Goal: Transaction & Acquisition: Obtain resource

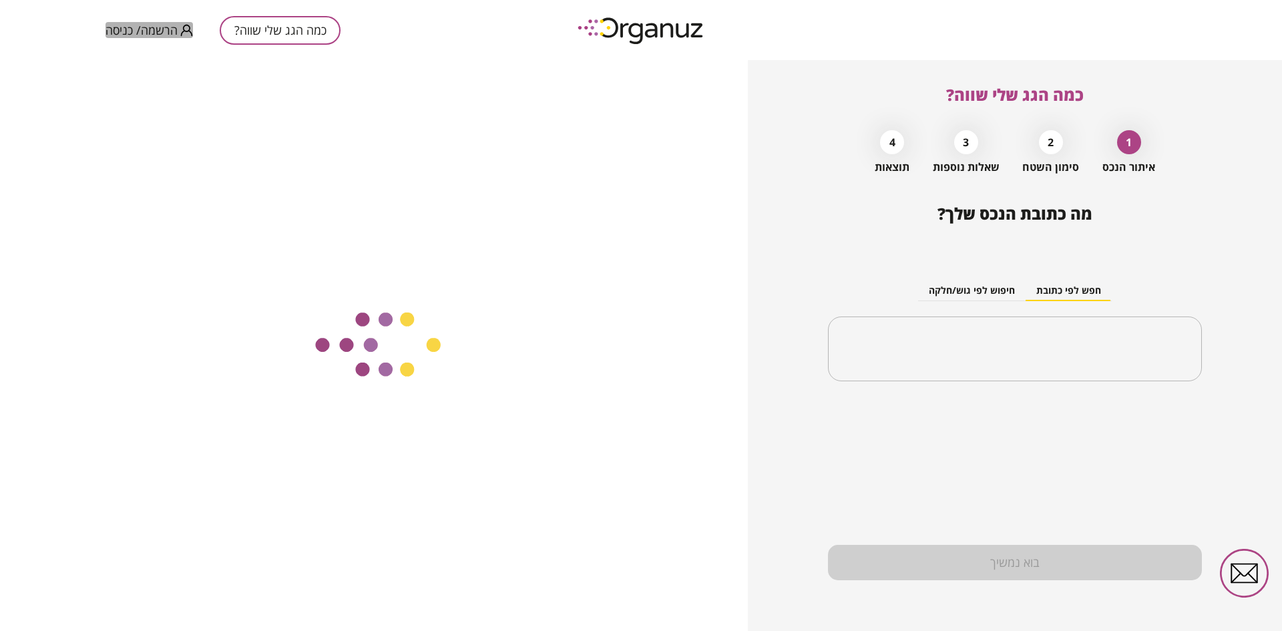
click at [150, 25] on span "הרשמה/ כניסה" at bounding box center [142, 29] width 72 height 13
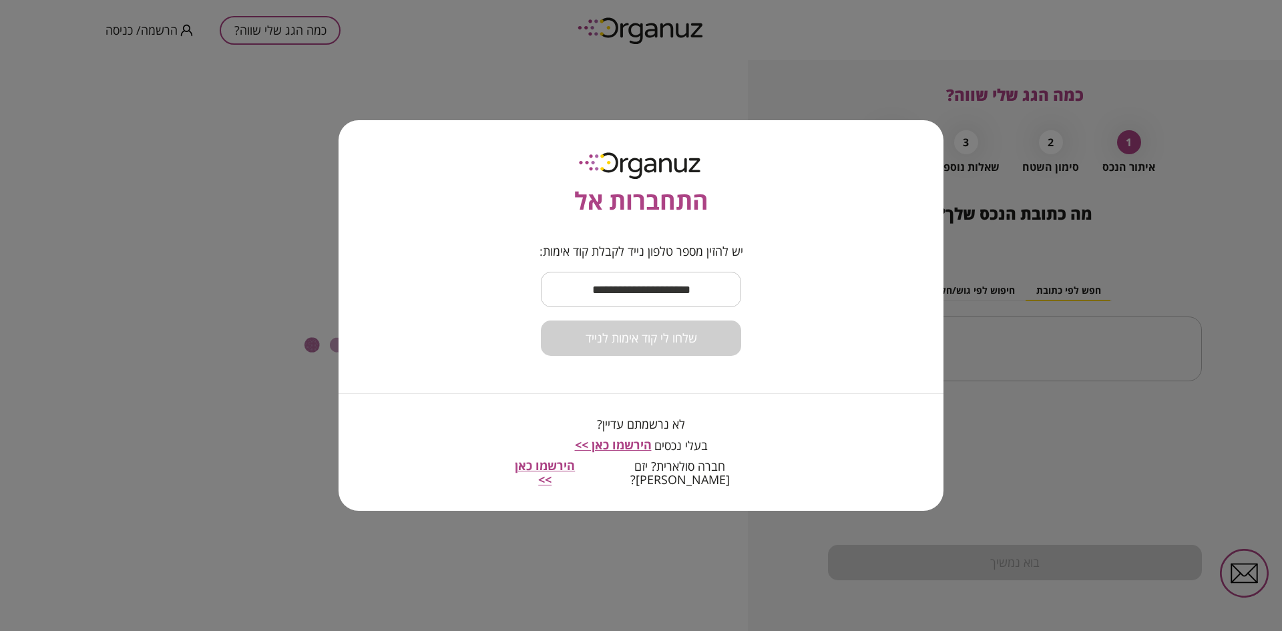
click at [655, 298] on input "text" at bounding box center [641, 289] width 200 height 39
type input "**********"
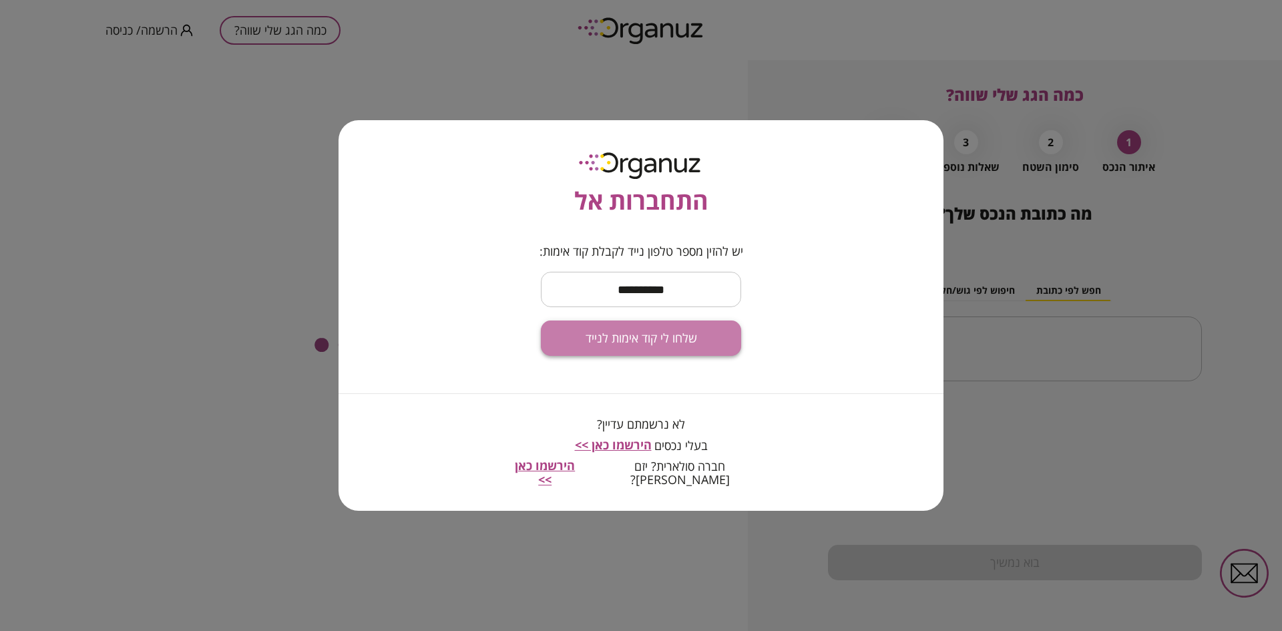
click at [645, 346] on span "שלחו לי קוד אימות לנייד" at bounding box center [642, 338] width 112 height 15
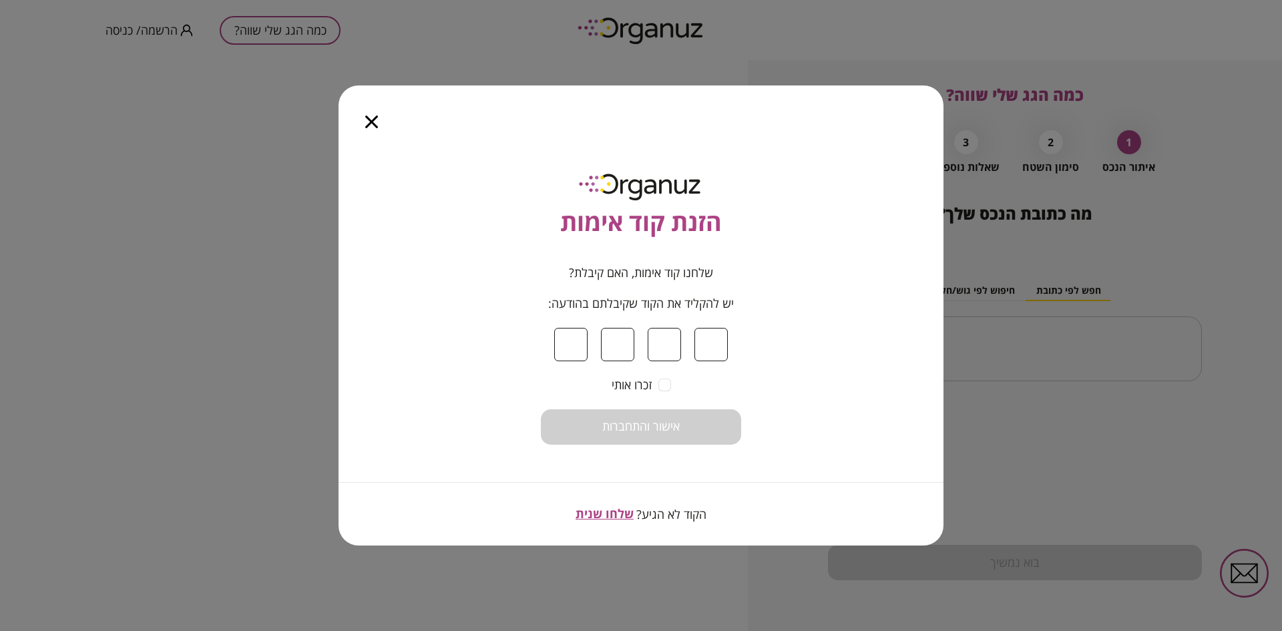
type input "*"
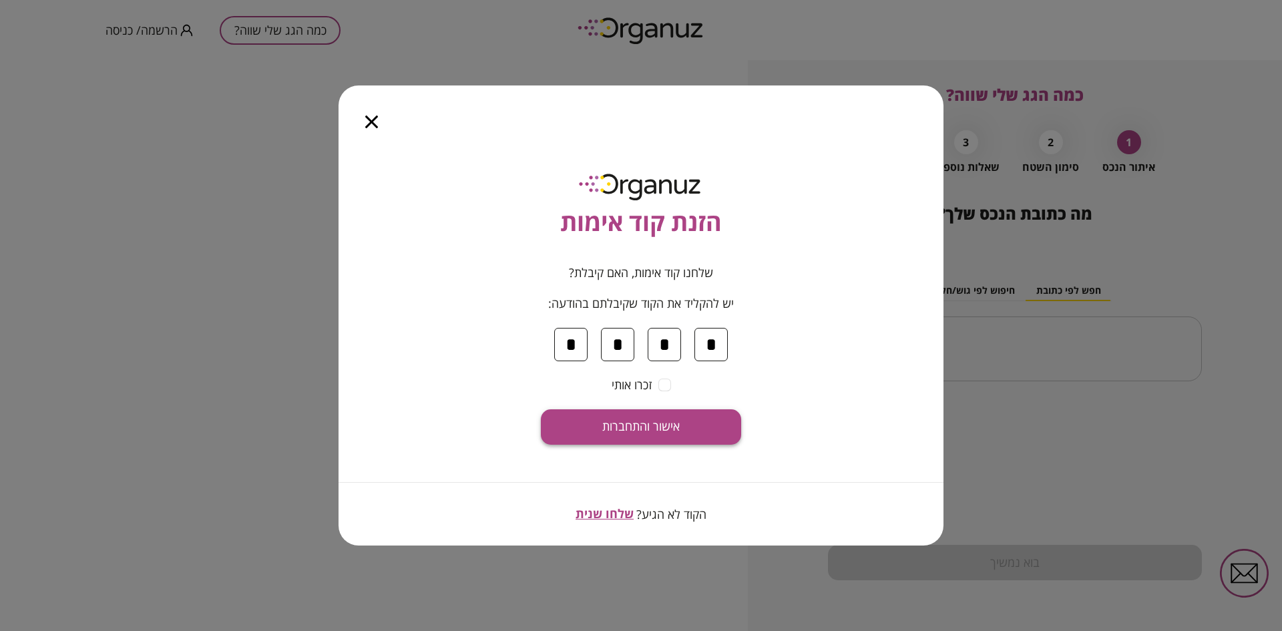
type input "*"
click at [642, 421] on span "אישור והתחברות" at bounding box center [640, 426] width 77 height 15
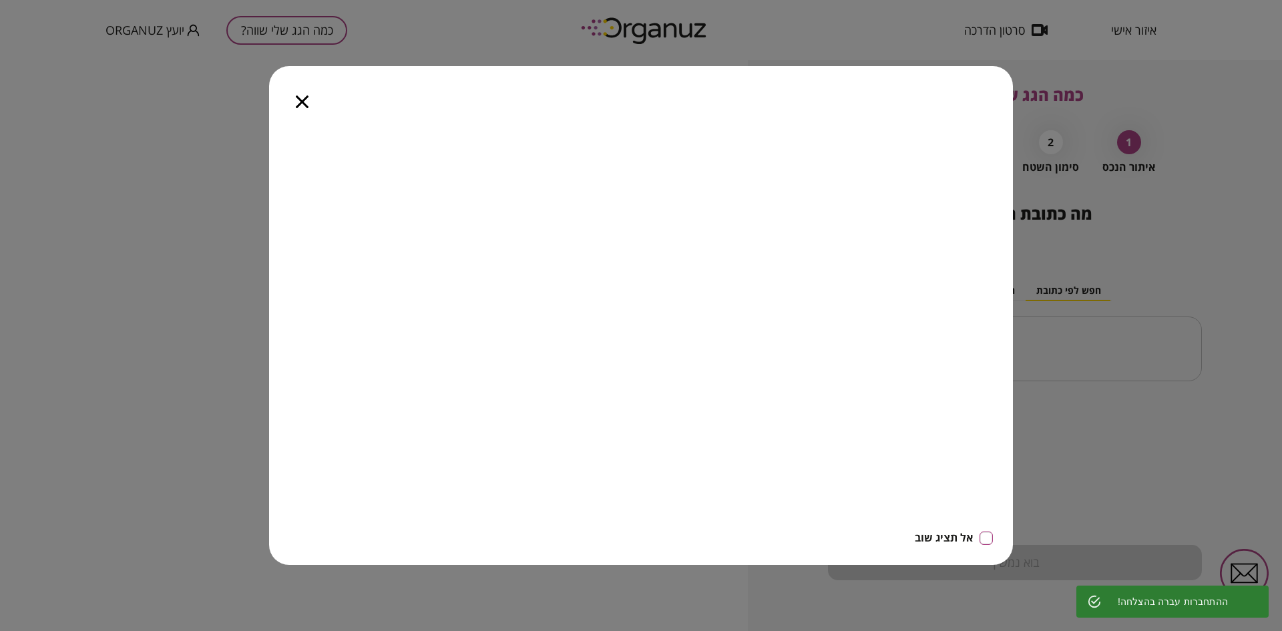
click at [302, 101] on icon "button" at bounding box center [302, 101] width 13 height 13
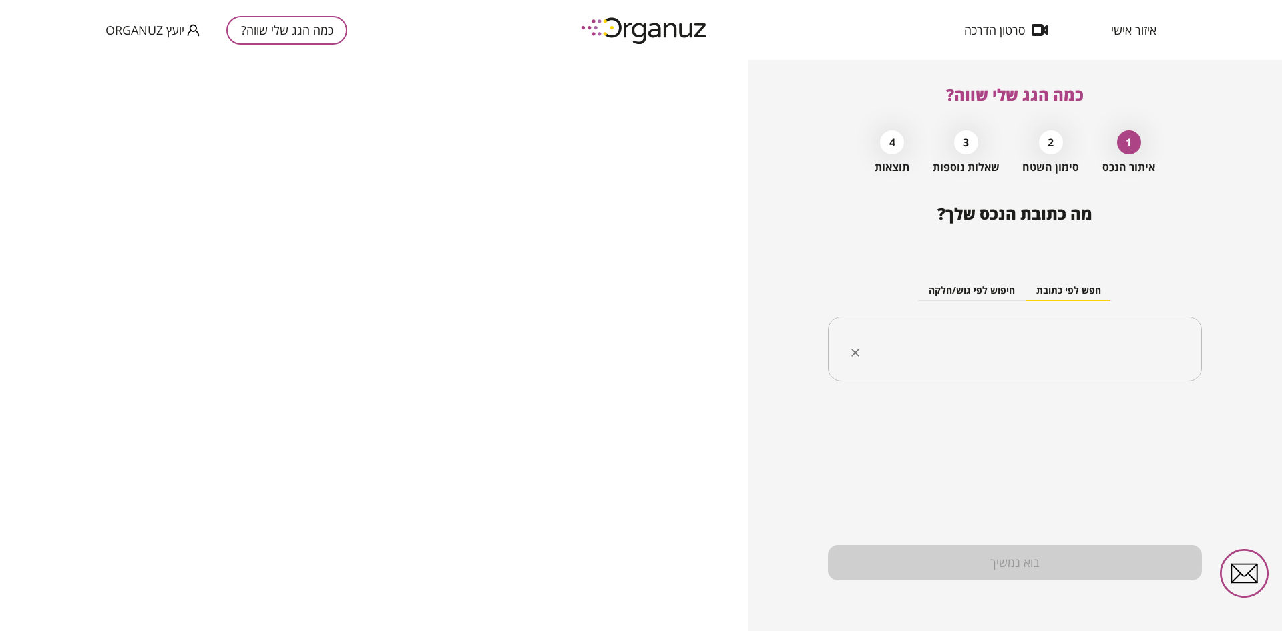
click at [988, 349] on input "text" at bounding box center [1020, 349] width 332 height 33
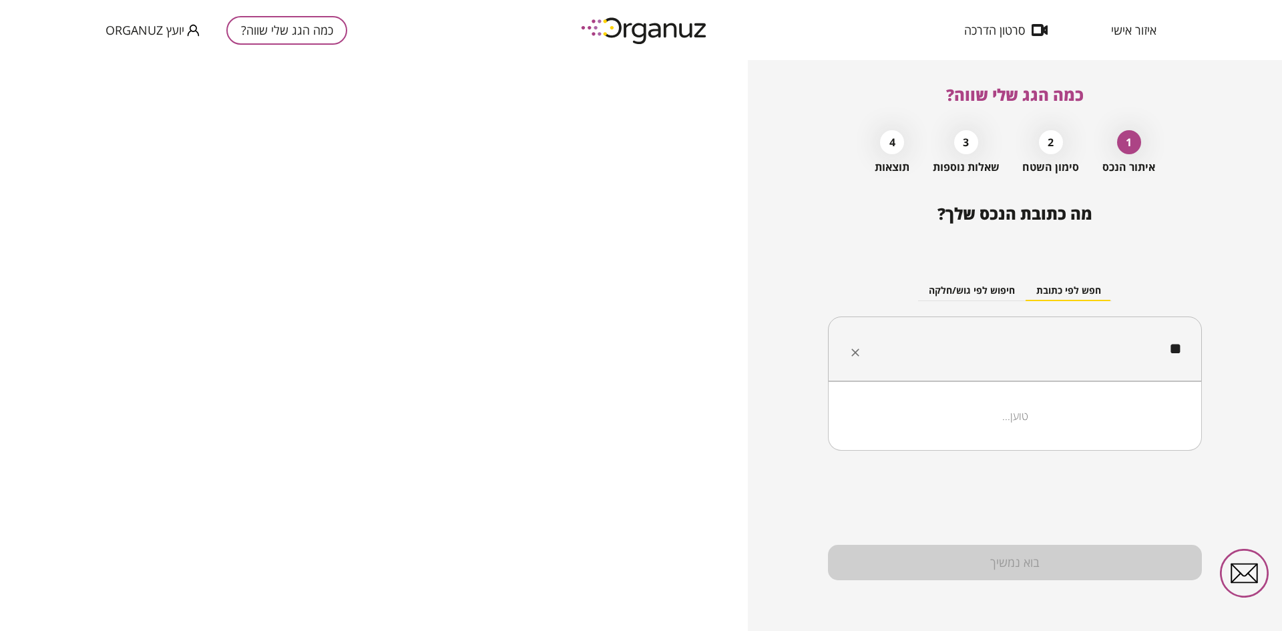
type input "*"
click at [1024, 421] on li "[PERSON_NAME] [PERSON_NAME] 64 [GEOGRAPHIC_DATA]" at bounding box center [1014, 416] width 339 height 24
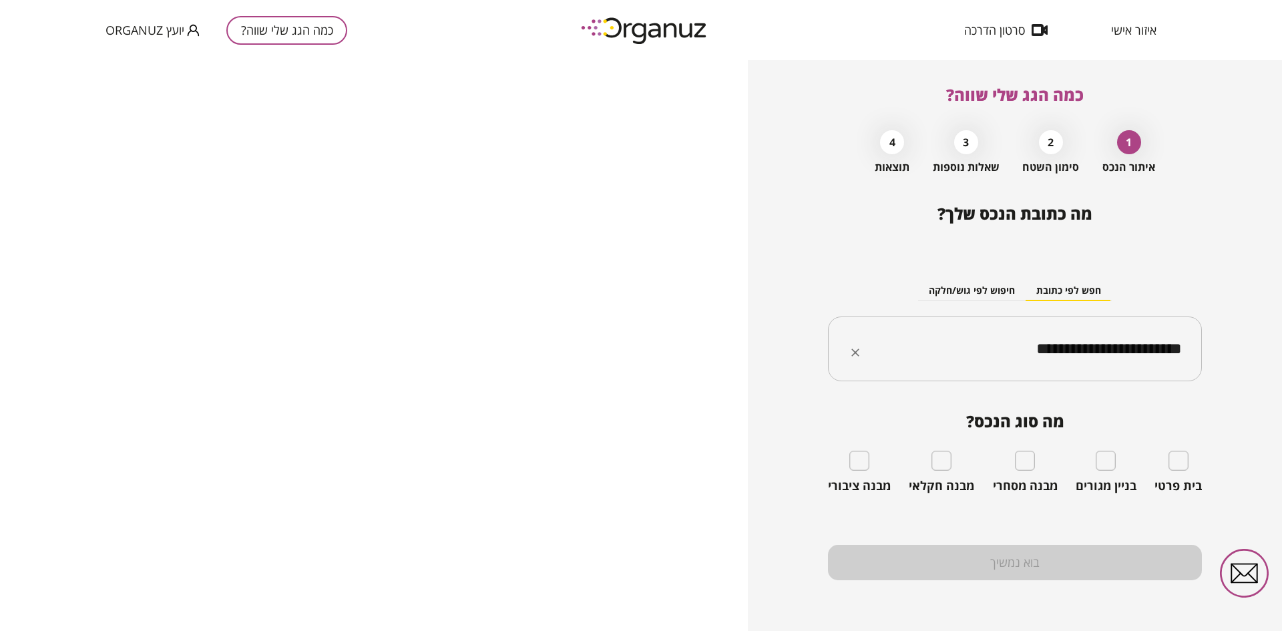
type input "**********"
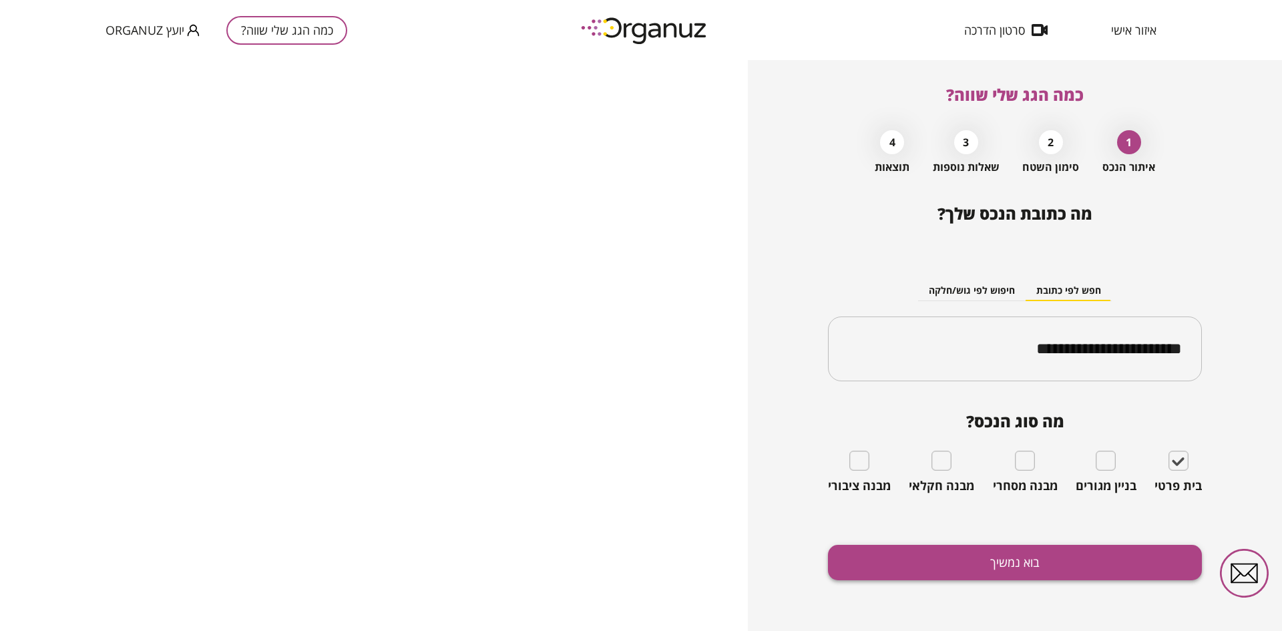
click at [944, 557] on button "בוא נמשיך" at bounding box center [1015, 562] width 374 height 35
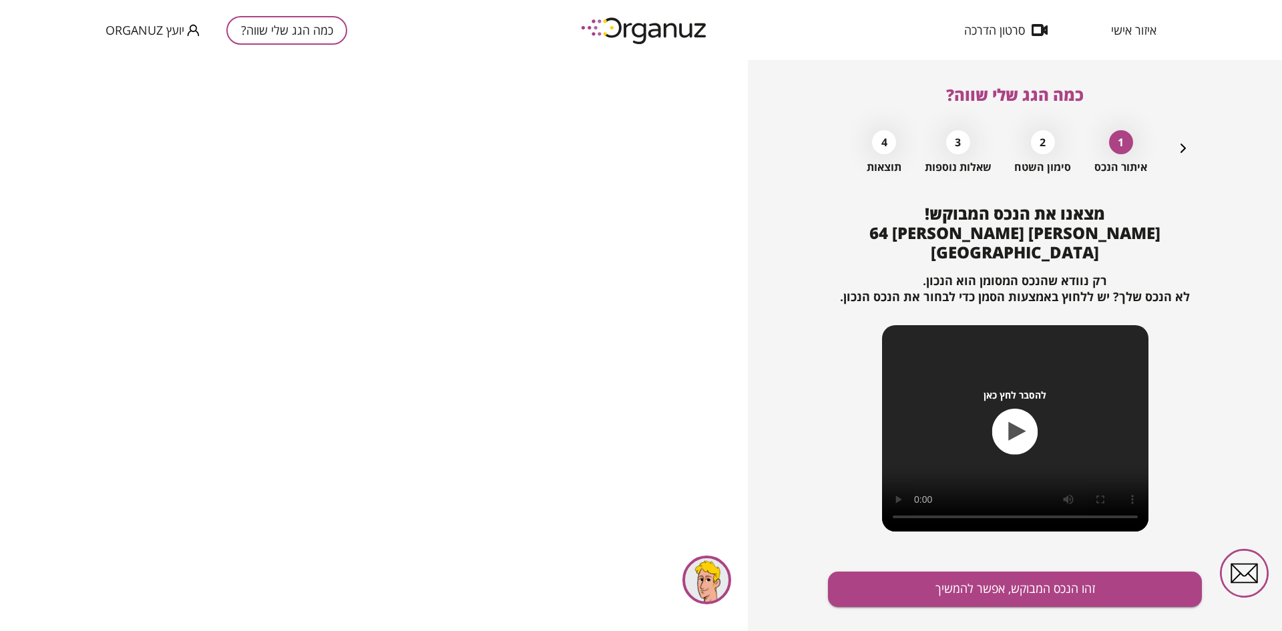
click at [944, 572] on button "זהו הנכס המבוקש, אפשר להמשיך" at bounding box center [1015, 589] width 374 height 35
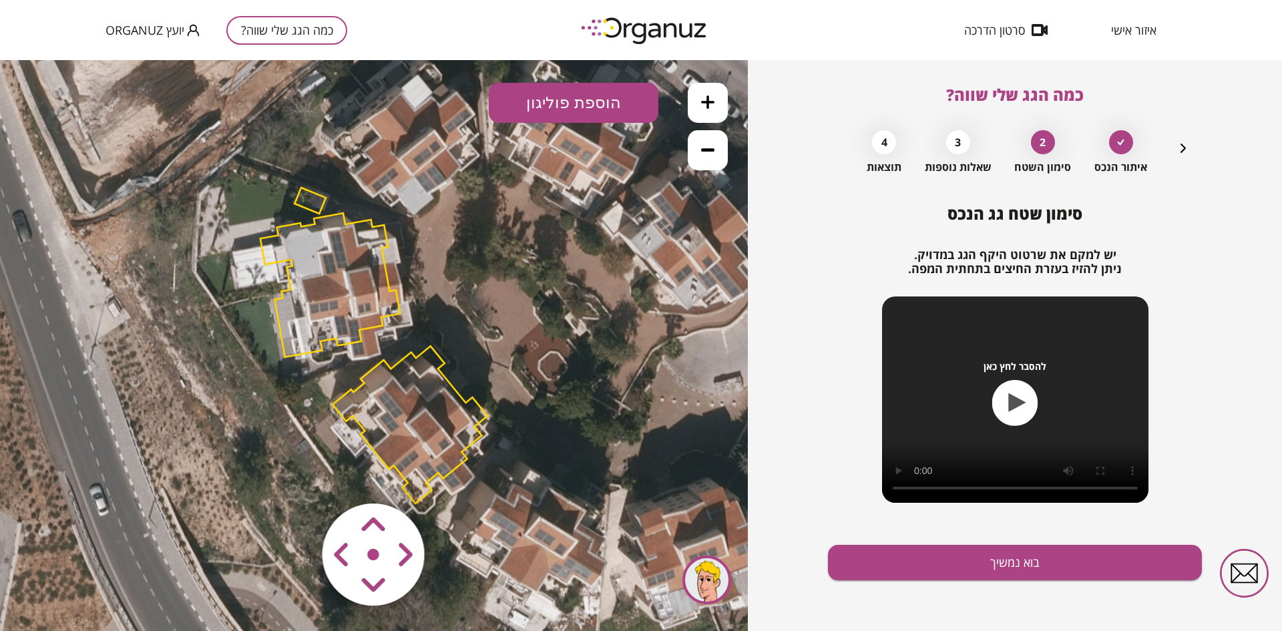
click at [699, 100] on button at bounding box center [708, 103] width 40 height 40
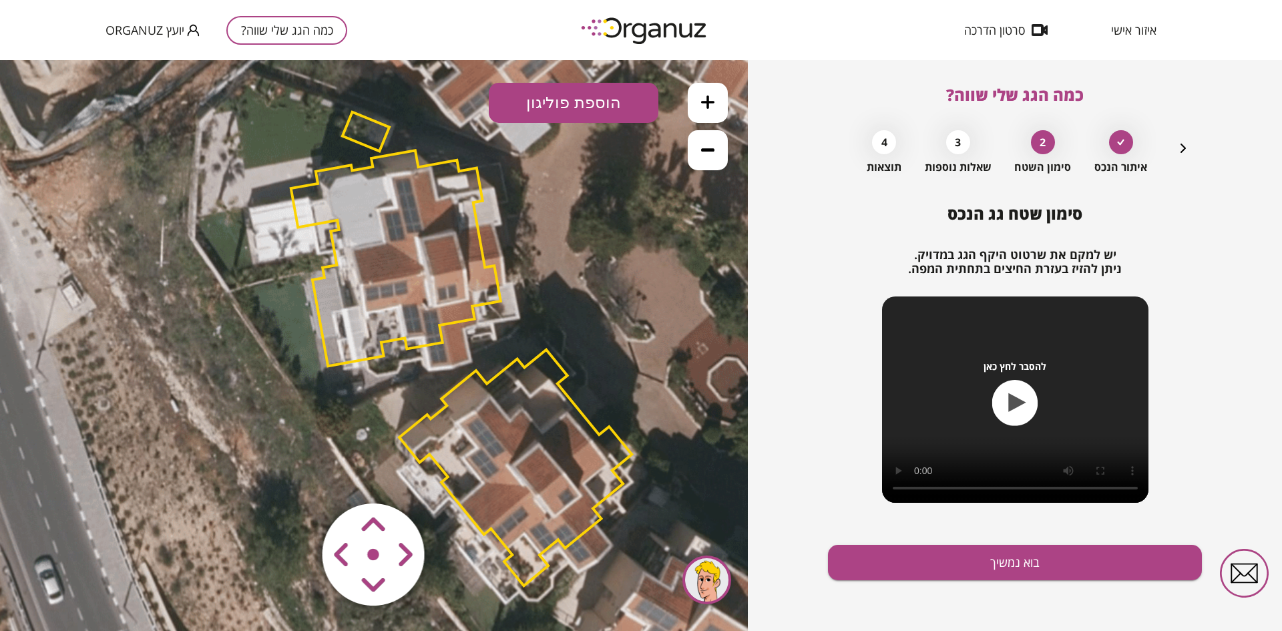
drag, startPoint x: 492, startPoint y: 293, endPoint x: 575, endPoint y: 295, distance: 82.8
click at [575, 295] on icon at bounding box center [458, 350] width 1442 height 1442
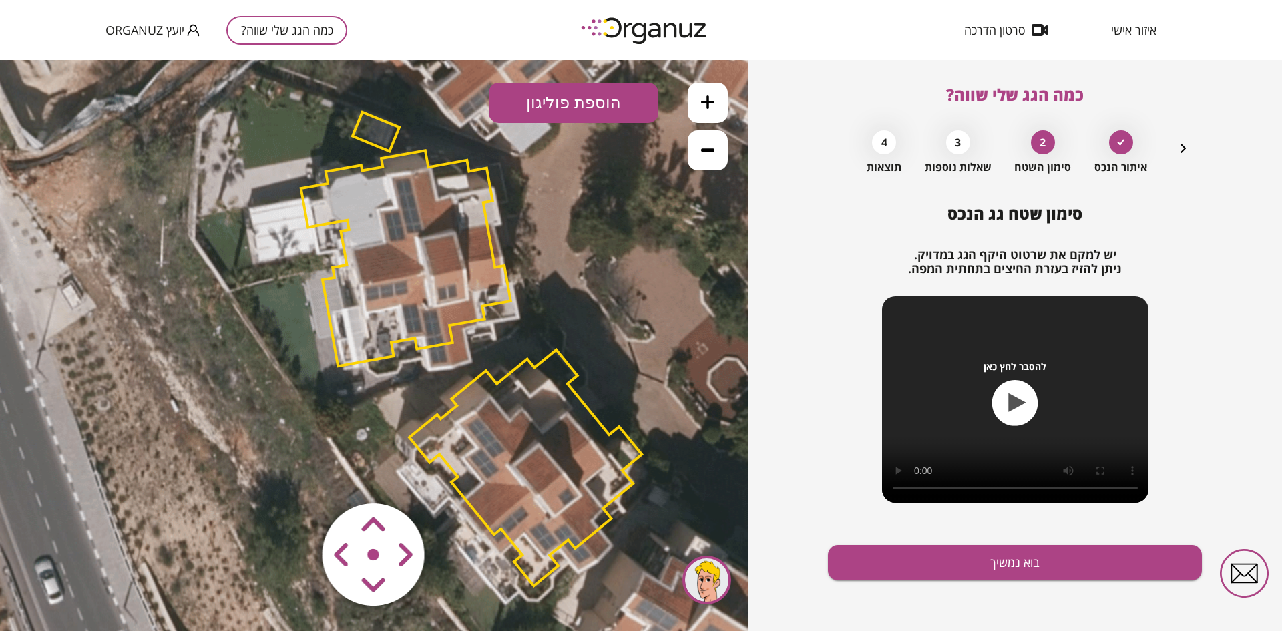
click at [295, 475] on area at bounding box center [295, 475] width 0 height 0
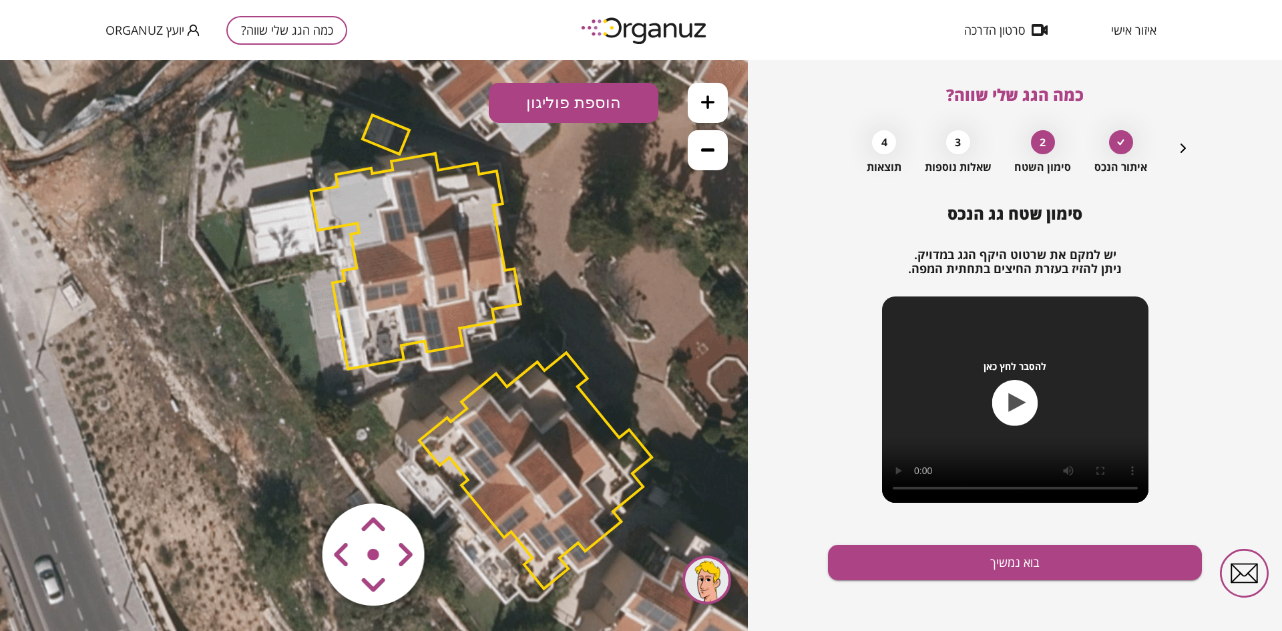
click at [295, 475] on area at bounding box center [295, 475] width 0 height 0
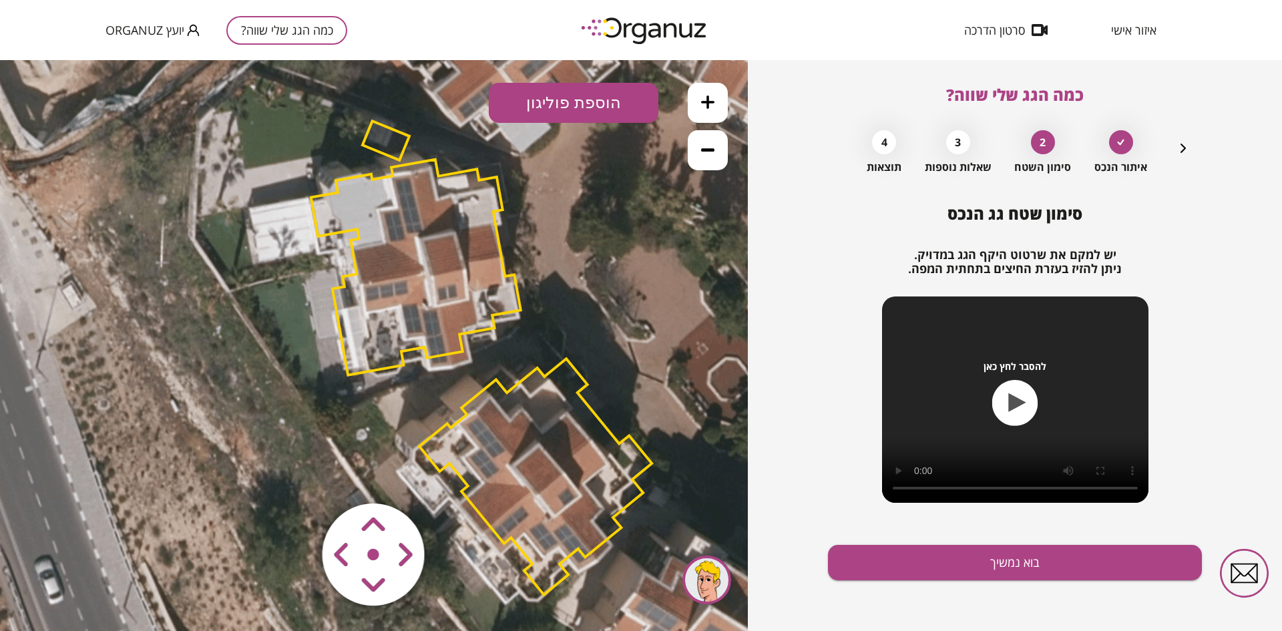
click at [295, 475] on area at bounding box center [295, 475] width 0 height 0
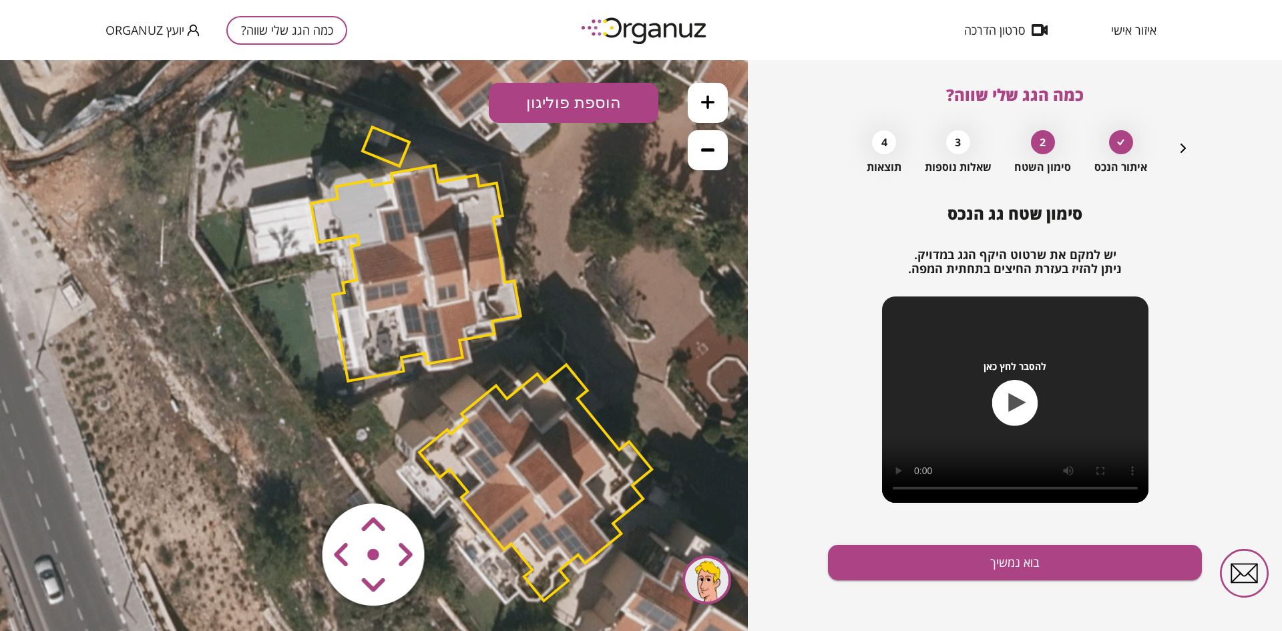
click at [395, 134] on icon at bounding box center [458, 350] width 1442 height 1442
click at [393, 138] on polygon at bounding box center [386, 146] width 47 height 39
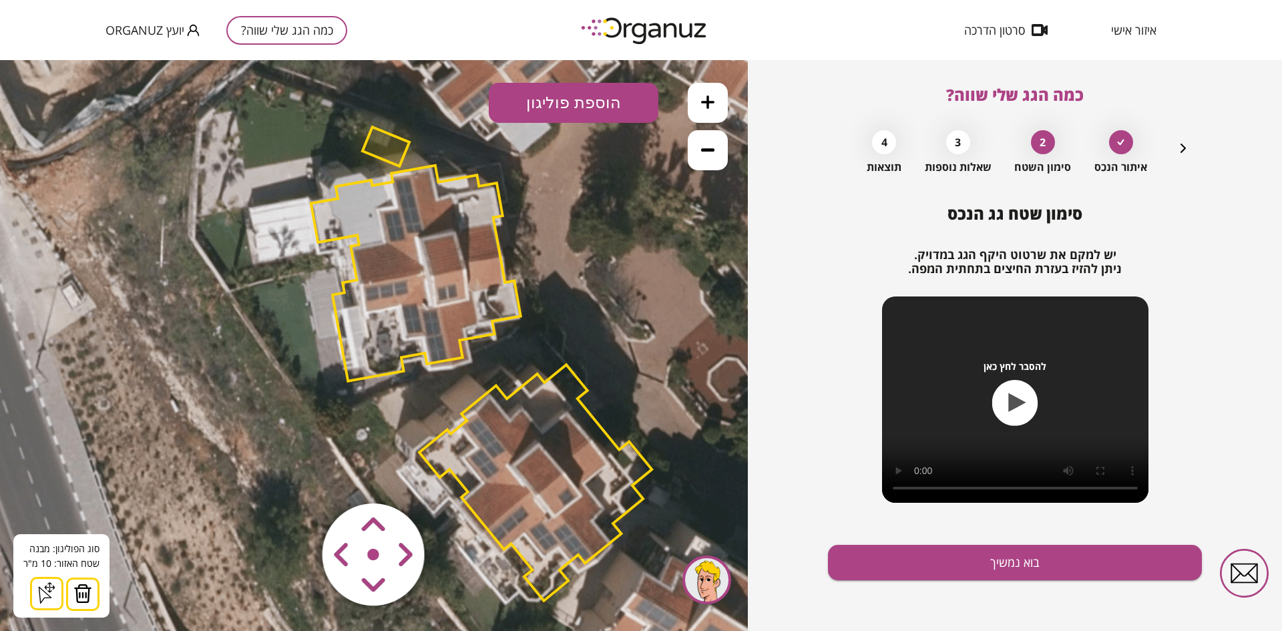
click at [78, 592] on img at bounding box center [82, 594] width 19 height 20
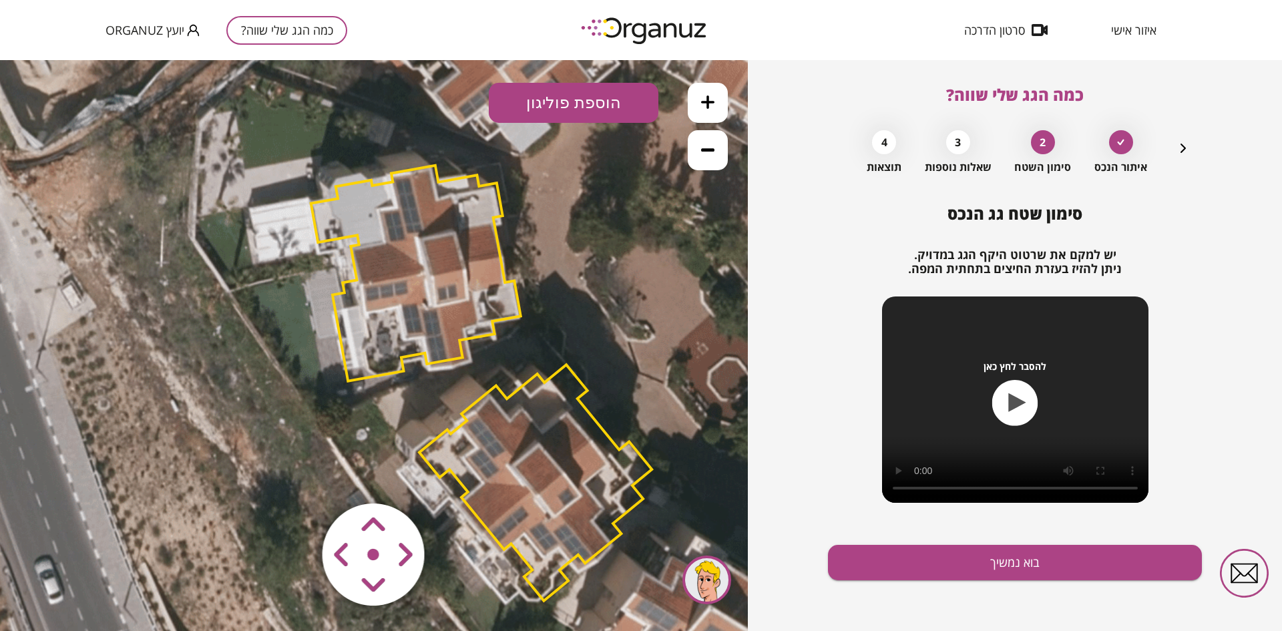
click at [399, 174] on polygon at bounding box center [416, 274] width 210 height 216
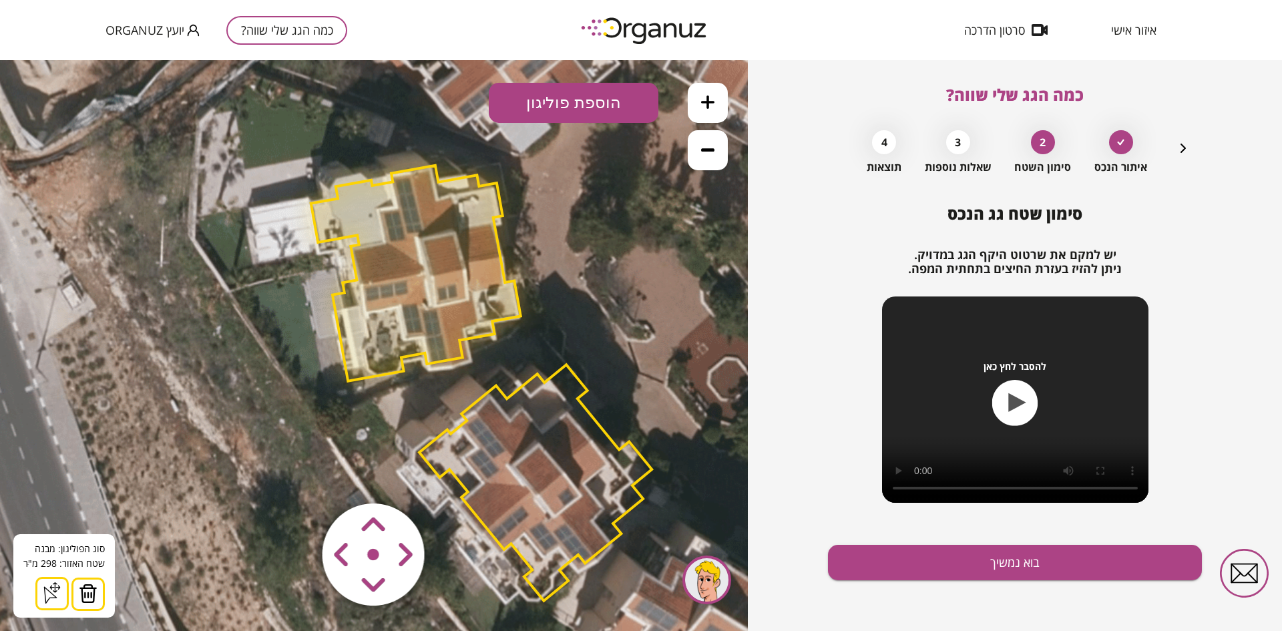
click at [531, 108] on button "הוספת פוליגון" at bounding box center [574, 103] width 170 height 40
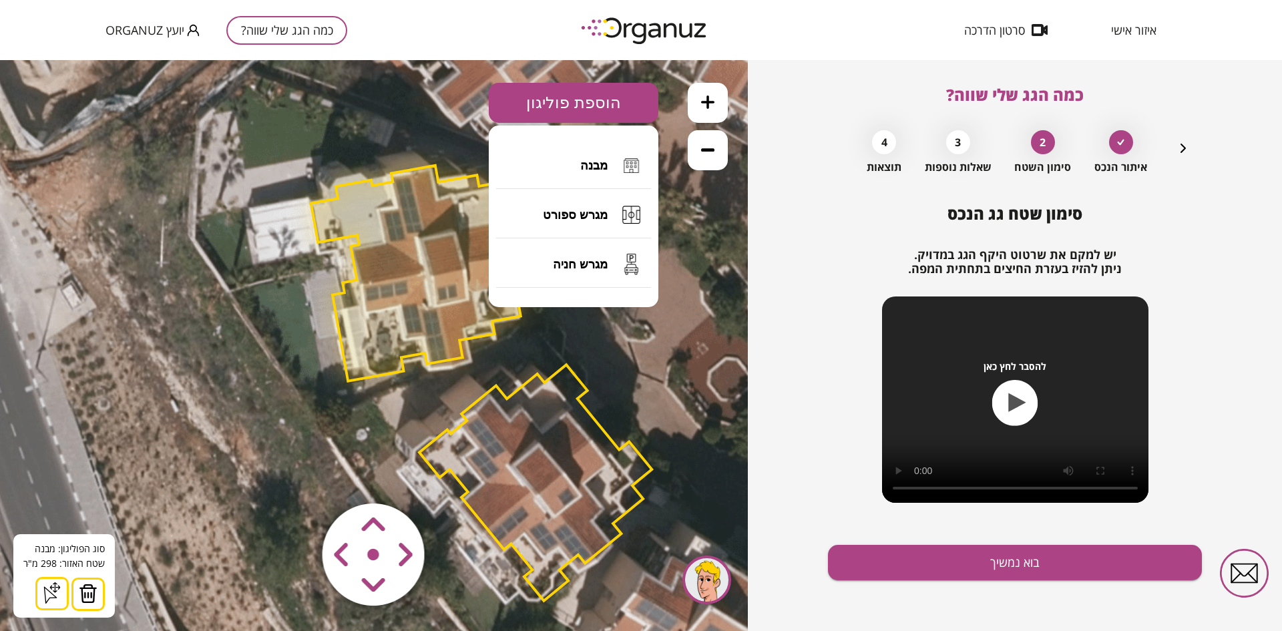
click at [176, 347] on icon at bounding box center [458, 350] width 1442 height 1442
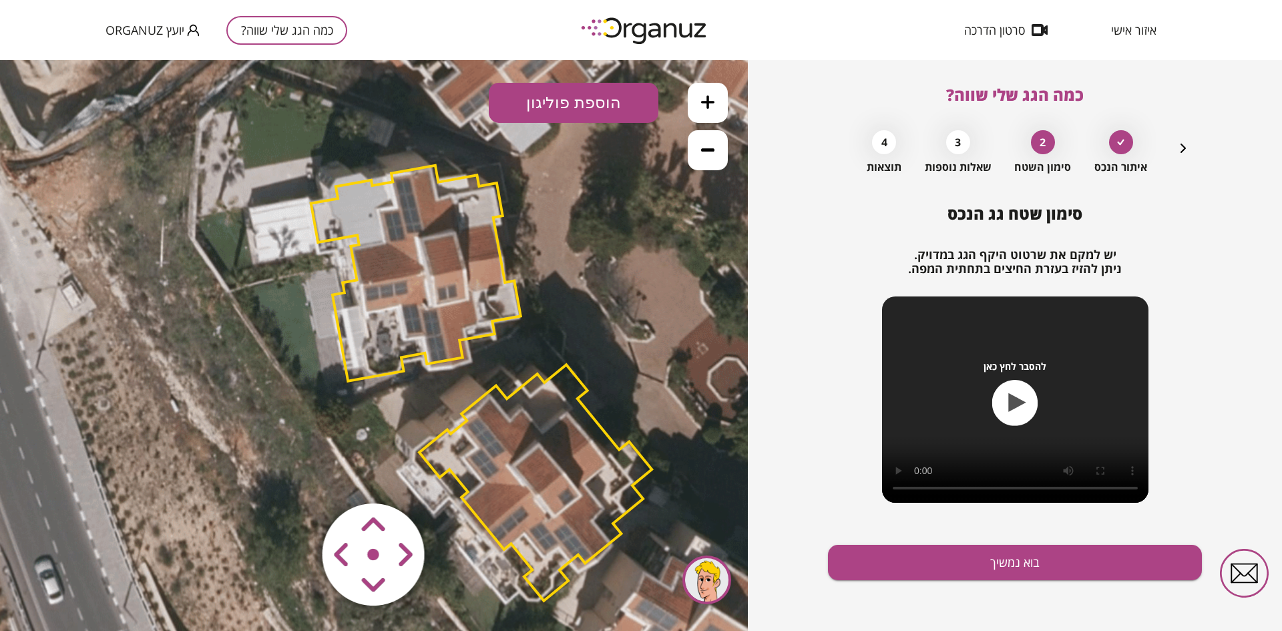
click at [574, 93] on button "הוספת פוליגון" at bounding box center [574, 103] width 170 height 40
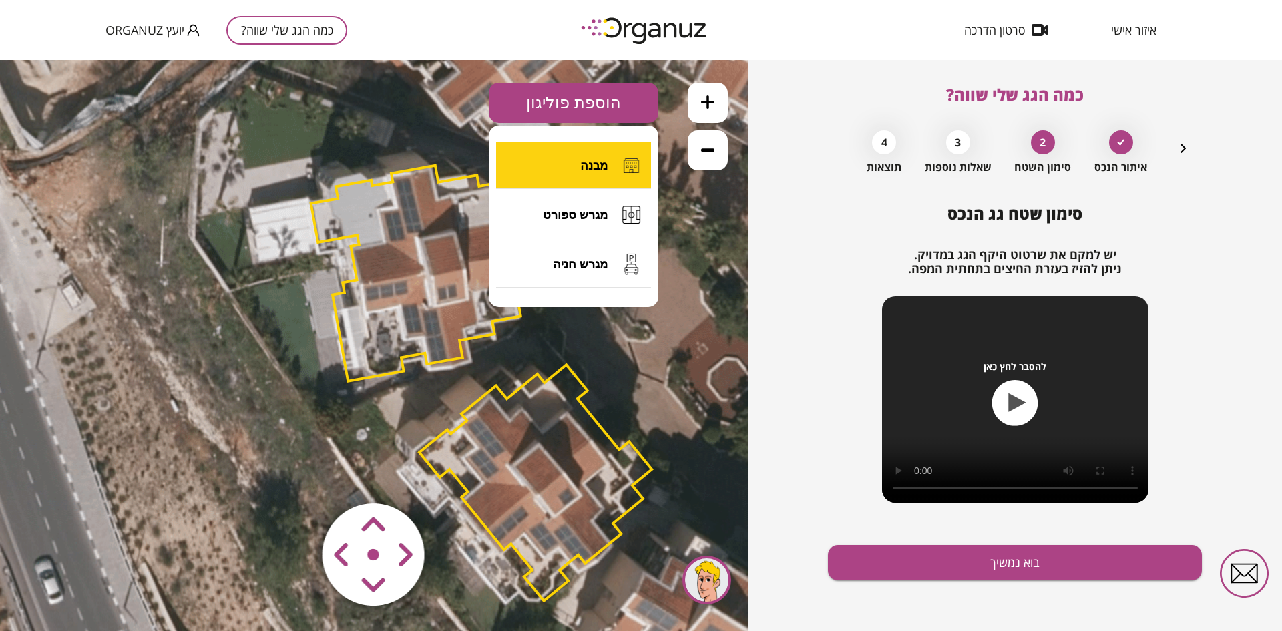
click at [589, 170] on span "מבנה" at bounding box center [593, 165] width 27 height 15
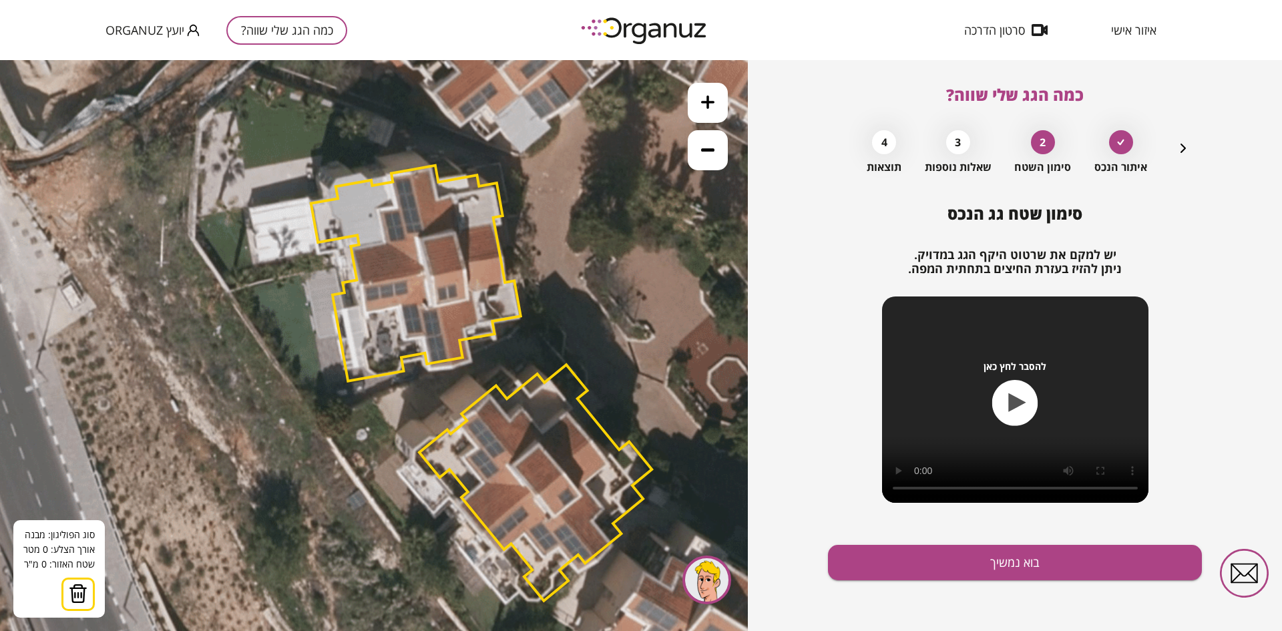
click at [152, 206] on icon at bounding box center [458, 350] width 1442 height 1442
click at [146, 320] on polygon at bounding box center [148, 263] width 5 height 114
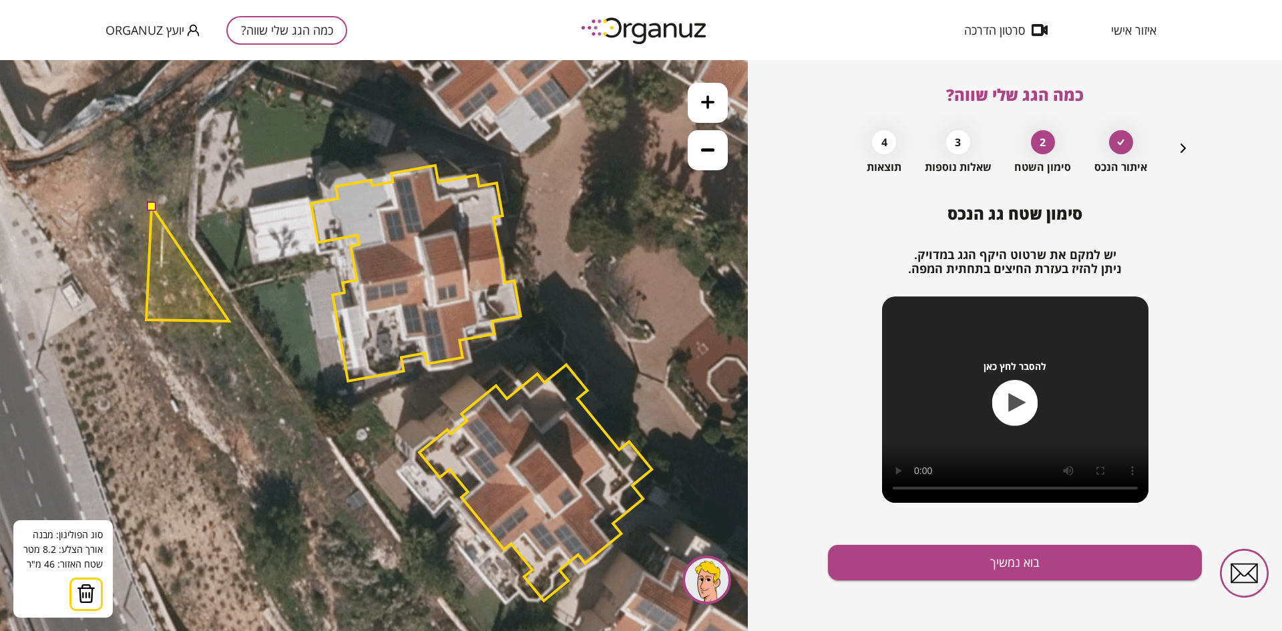
click at [229, 321] on polygon at bounding box center [187, 263] width 83 height 115
click at [237, 208] on polygon at bounding box center [191, 263] width 91 height 115
click at [152, 210] on button at bounding box center [150, 205] width 9 height 9
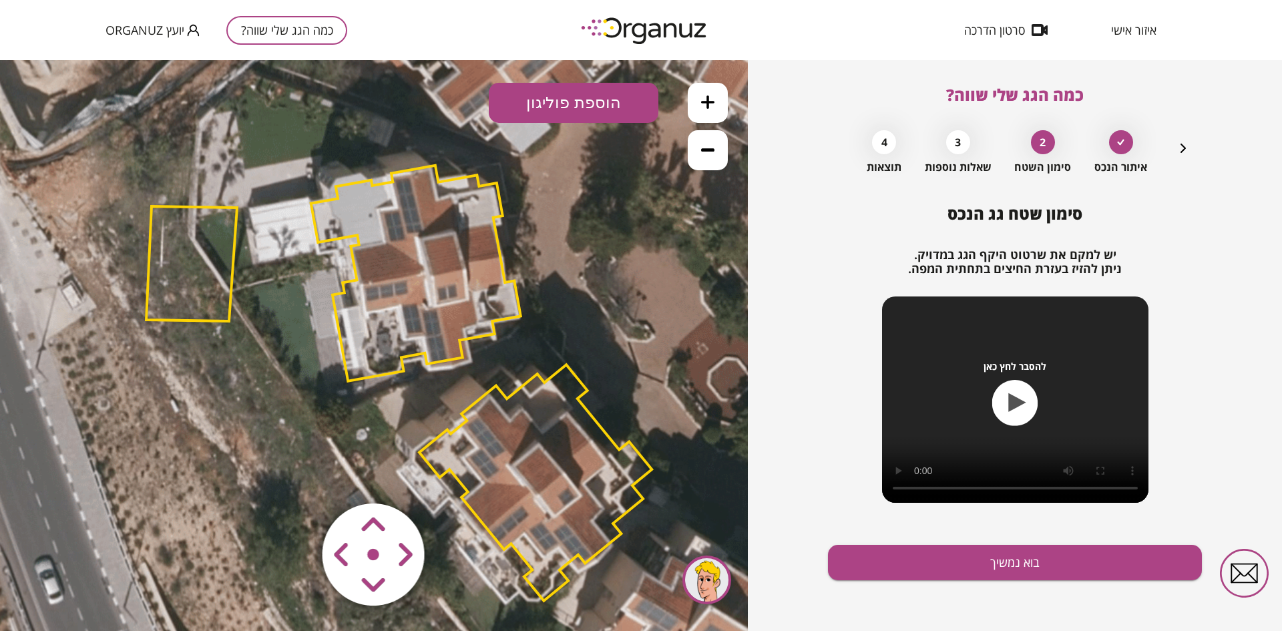
click at [181, 204] on icon at bounding box center [458, 350] width 1442 height 1442
click at [178, 246] on polygon at bounding box center [191, 263] width 91 height 115
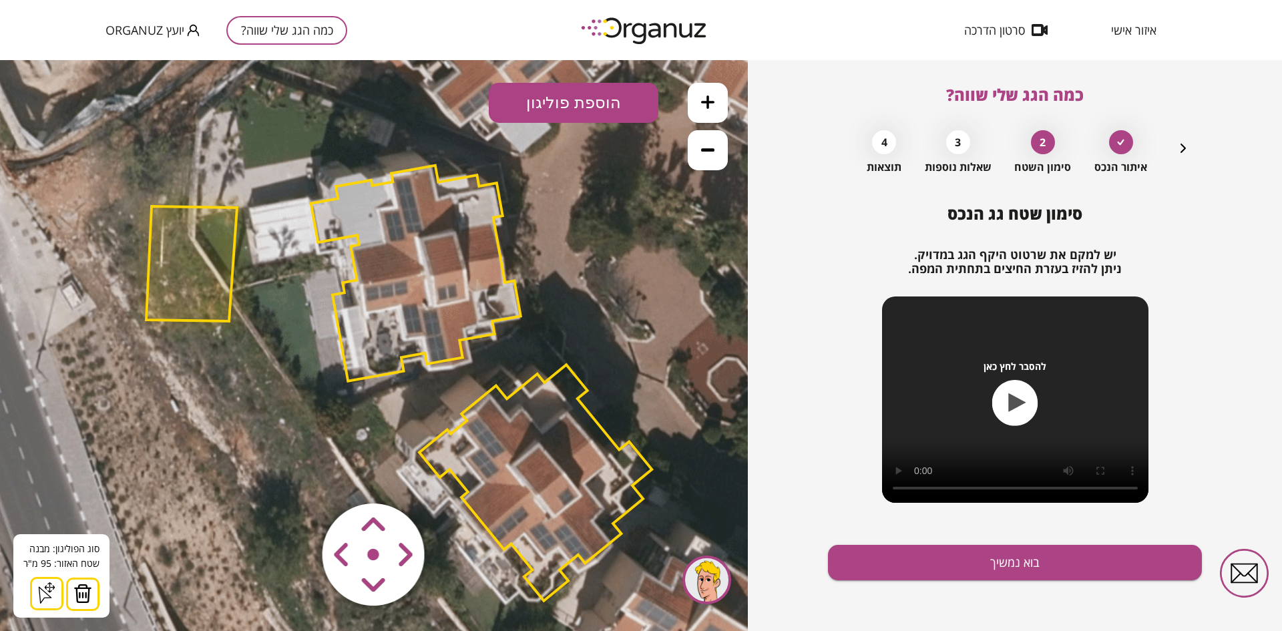
click at [85, 596] on img at bounding box center [82, 594] width 19 height 20
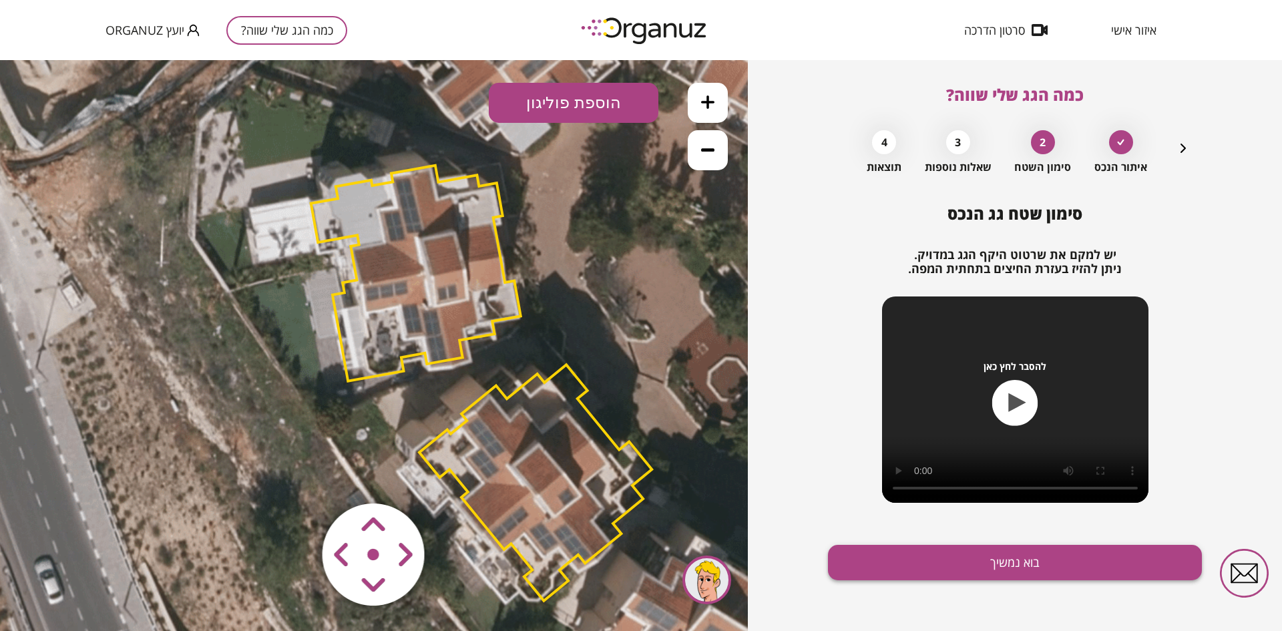
click at [1022, 559] on button "בוא נמשיך" at bounding box center [1015, 562] width 374 height 35
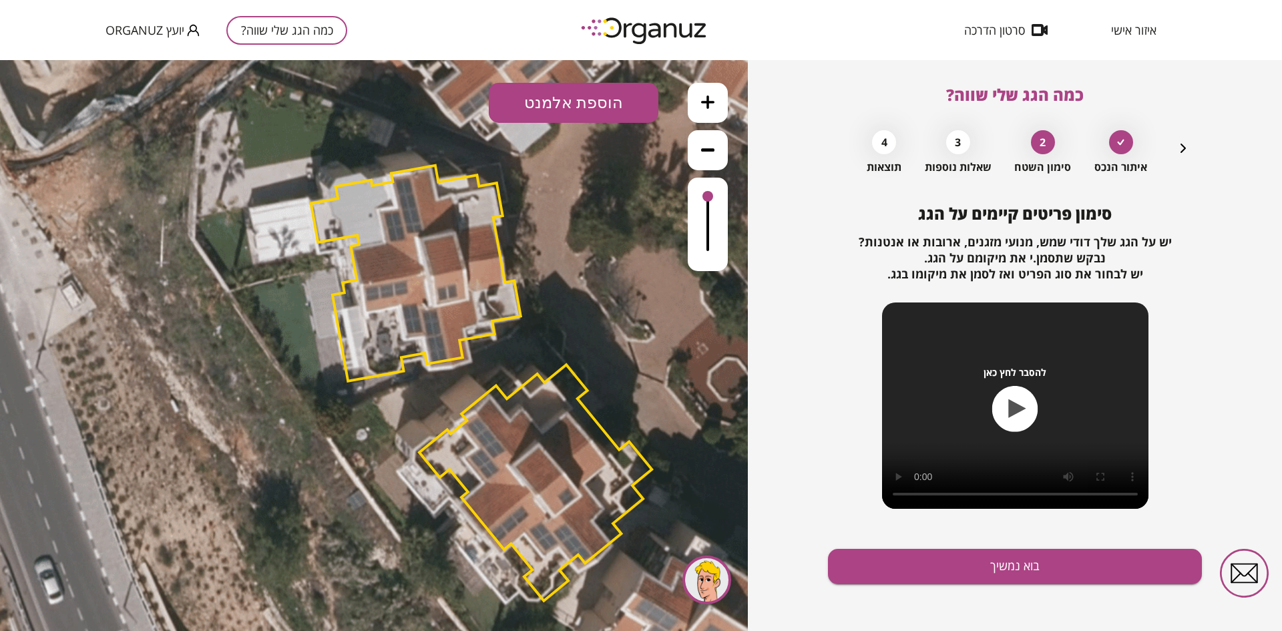
click at [562, 106] on button "הוספת אלמנט" at bounding box center [574, 103] width 170 height 40
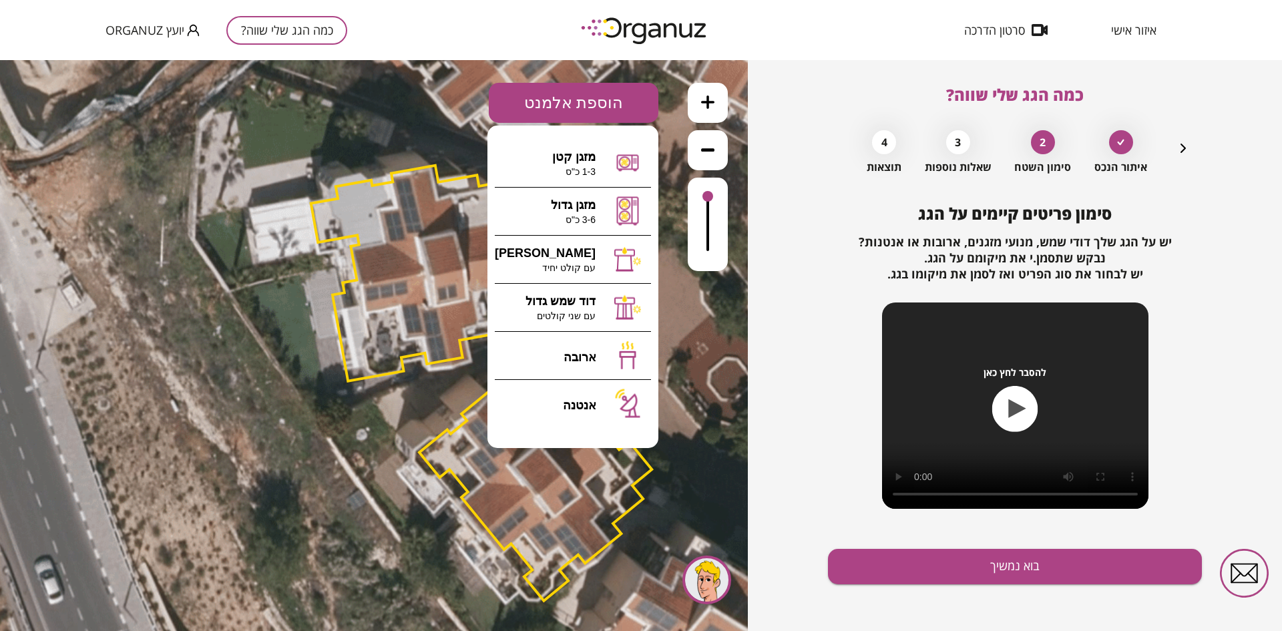
click at [596, 92] on button "הוספת אלמנט" at bounding box center [574, 103] width 170 height 40
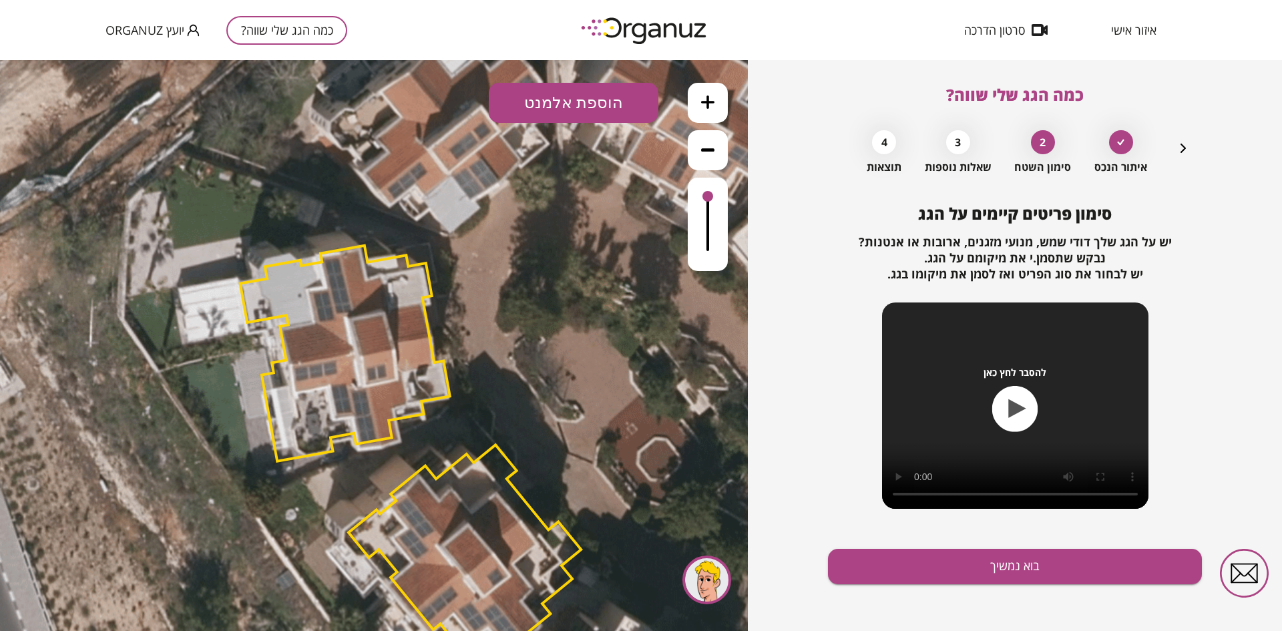
drag, startPoint x: 523, startPoint y: 389, endPoint x: 451, endPoint y: 465, distance: 103.9
click at [453, 475] on polygon at bounding box center [465, 563] width 232 height 236
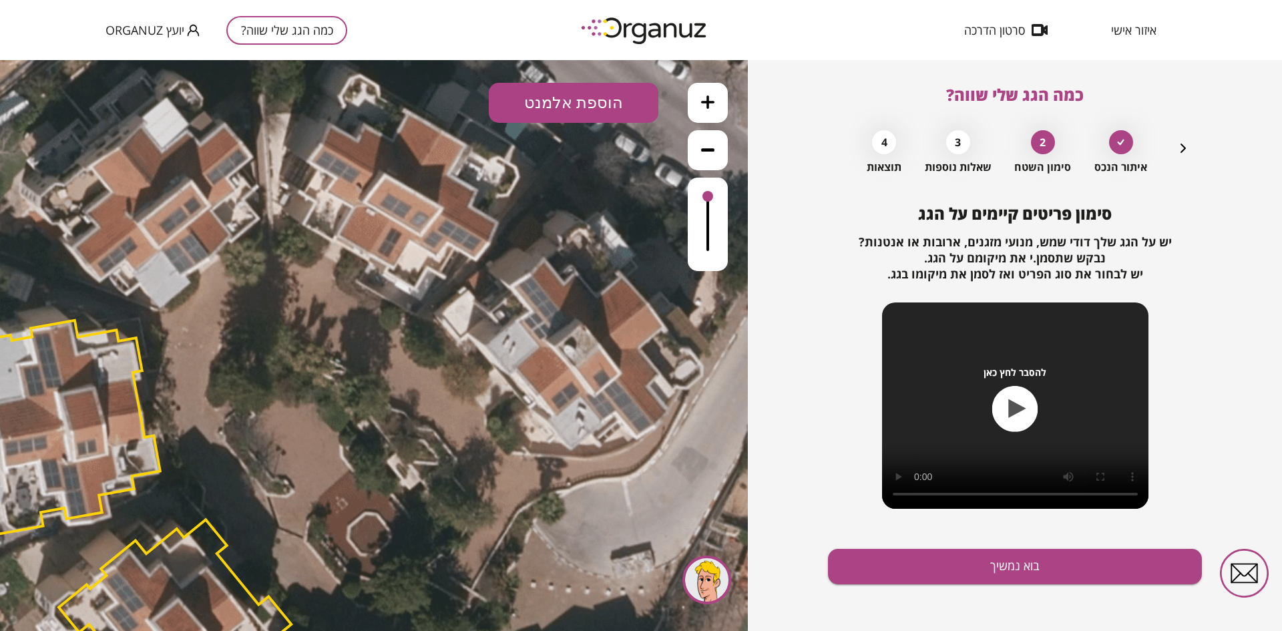
drag, startPoint x: 530, startPoint y: 257, endPoint x: 241, endPoint y: 327, distance: 297.5
click at [241, 327] on icon at bounding box center [97, 505] width 1442 height 1442
click at [560, 100] on button "הוספת אלמנט" at bounding box center [574, 103] width 170 height 40
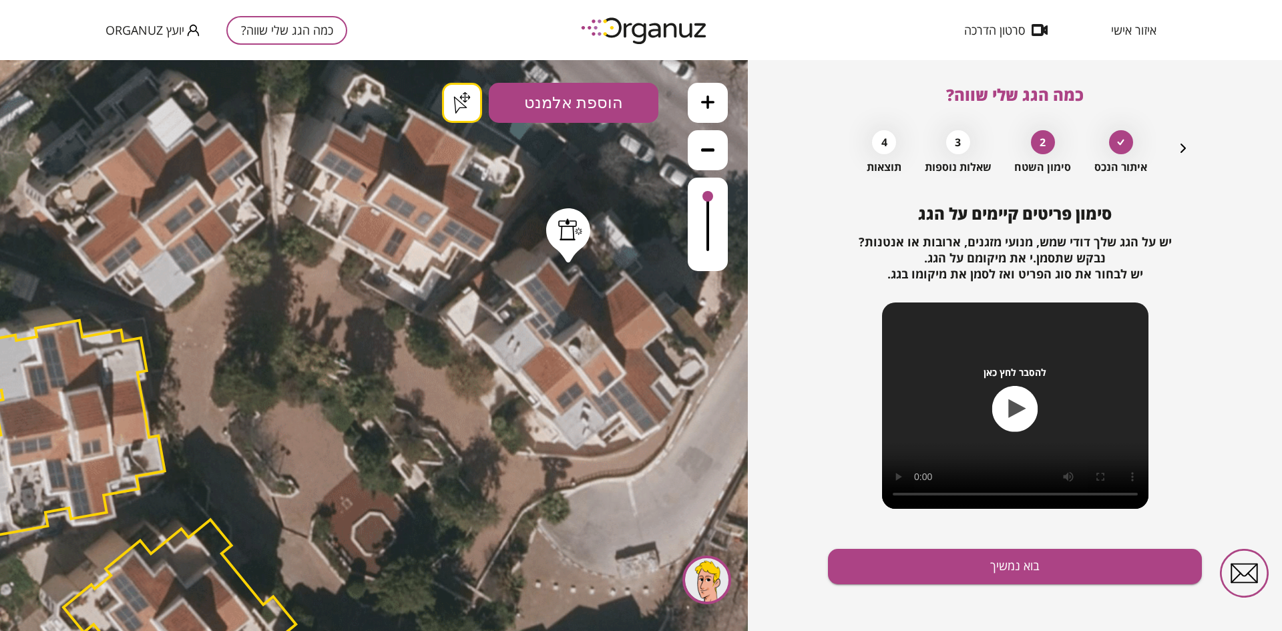
click at [568, 257] on div ".st0 { fill: #FFFFFF; } .st0 { fill: #FFFFFF; }" at bounding box center [374, 345] width 748 height 571
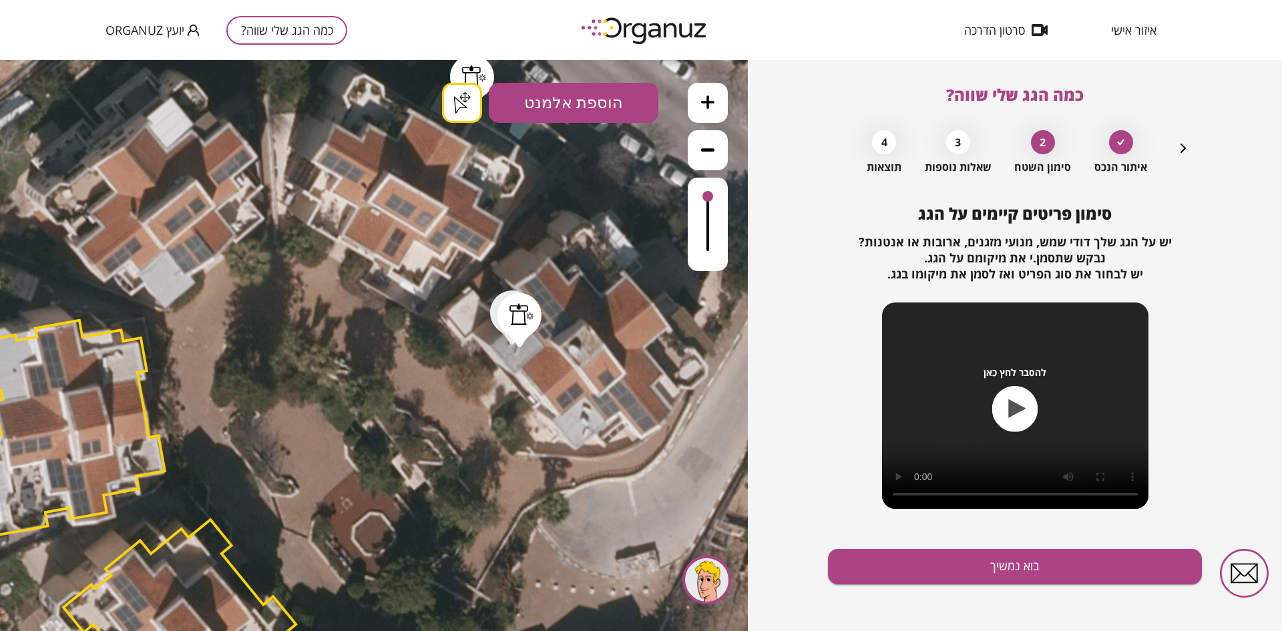
click at [472, 104] on div ".st0 { fill: #FFFFFF; } .st0 { fill: #FFFFFF; }" at bounding box center [374, 345] width 748 height 571
click at [515, 307] on div at bounding box center [522, 314] width 24 height 22
click at [463, 102] on icon at bounding box center [462, 105] width 8 height 6
click at [506, 310] on div at bounding box center [514, 312] width 24 height 22
click at [470, 108] on icon at bounding box center [462, 102] width 20 height 19
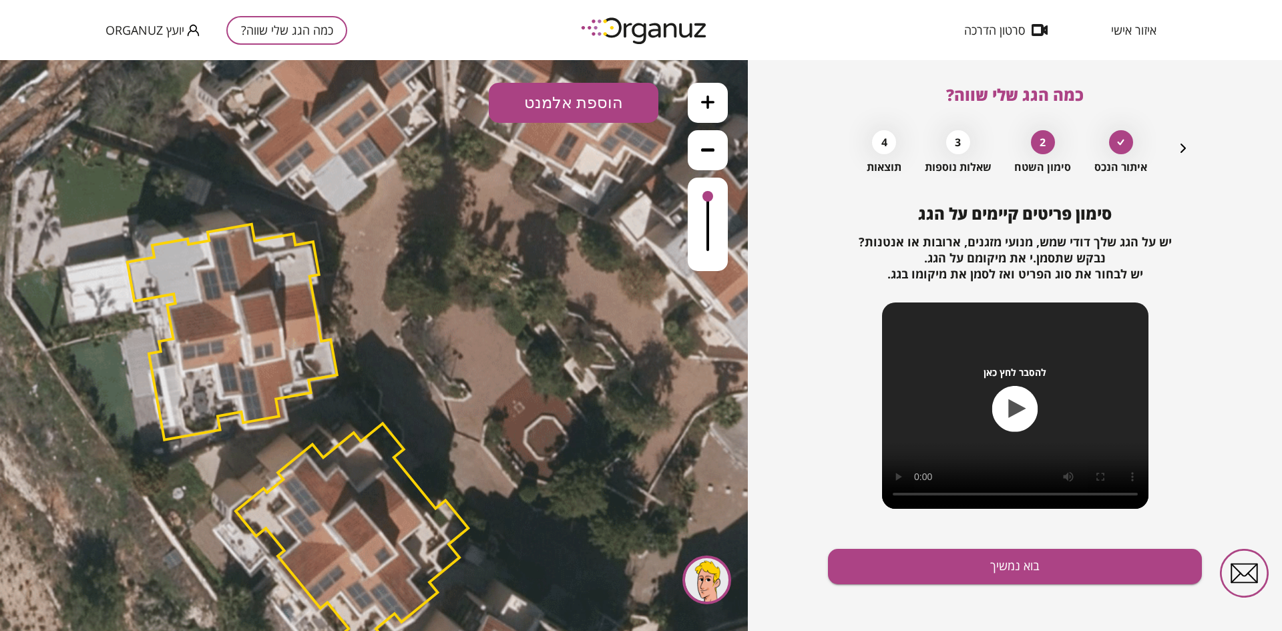
drag, startPoint x: 373, startPoint y: 244, endPoint x: 545, endPoint y: 148, distance: 197.3
click at [545, 148] on icon at bounding box center [274, 408] width 1442 height 1442
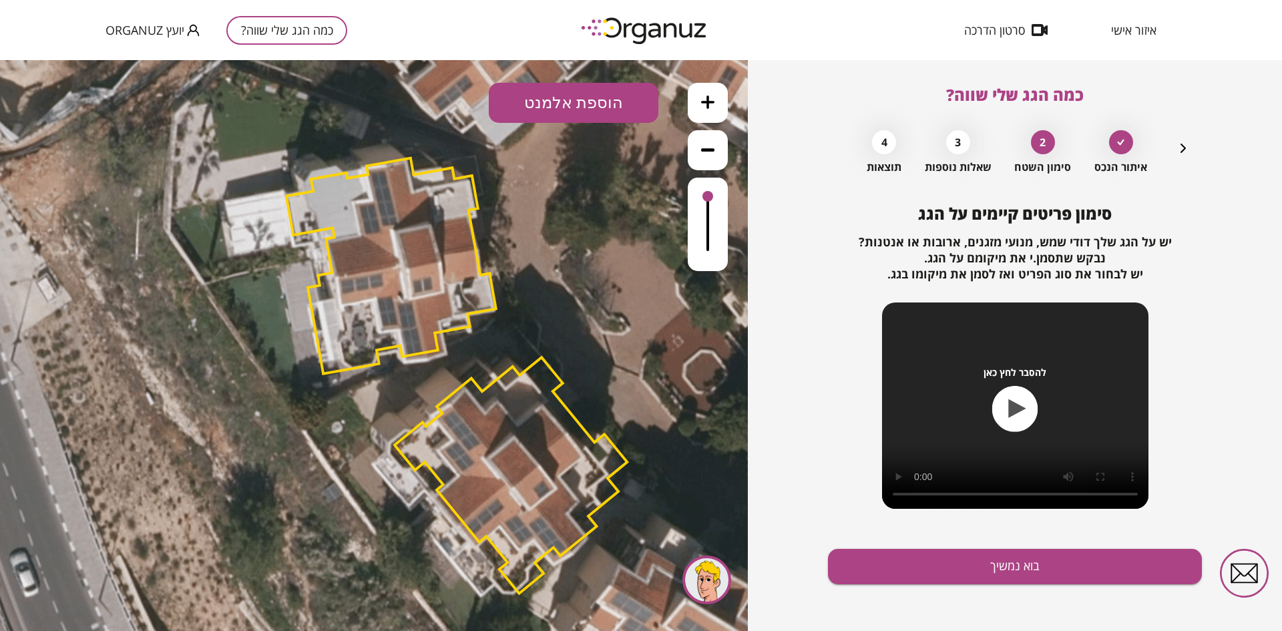
drag, startPoint x: 313, startPoint y: 323, endPoint x: 465, endPoint y: 258, distance: 164.9
click at [465, 258] on polygon at bounding box center [391, 266] width 210 height 216
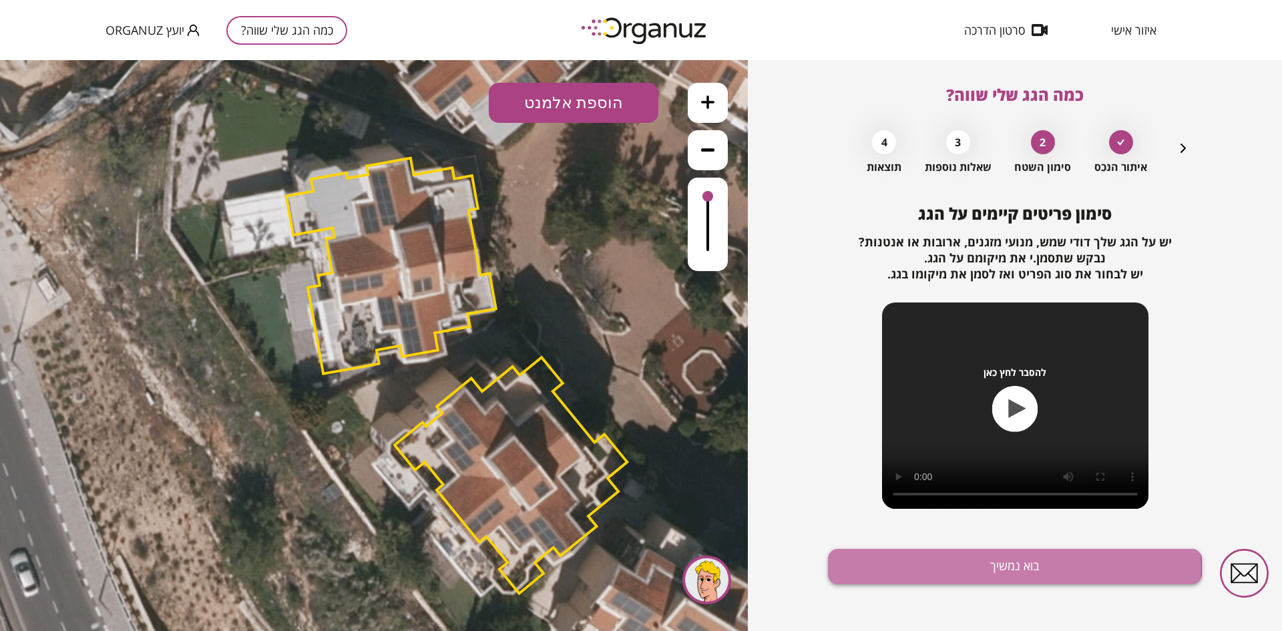
click at [964, 567] on button "בוא נמשיך" at bounding box center [1015, 566] width 374 height 35
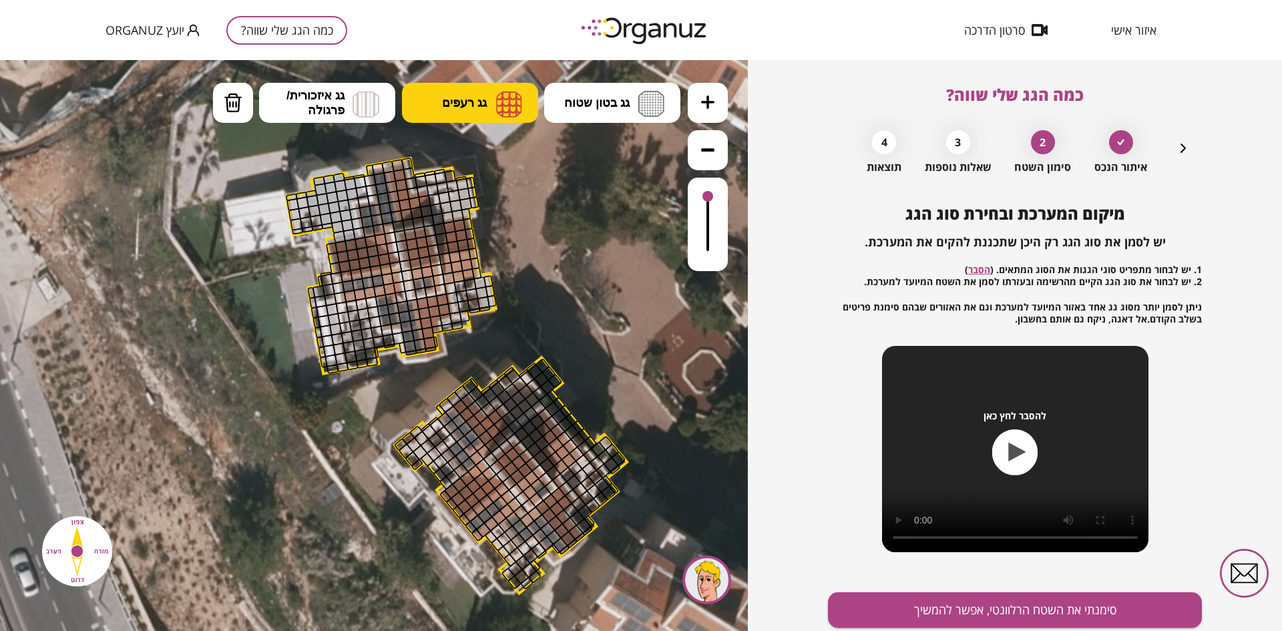
click at [473, 114] on button "גג רעפים" at bounding box center [470, 103] width 136 height 40
click at [485, 204] on div ".st0 { fill: #FFFFFF; } 0" at bounding box center [374, 345] width 748 height 571
drag, startPoint x: 446, startPoint y: 261, endPoint x: 469, endPoint y: 258, distance: 22.9
click at [467, 101] on span "גג רעפים" at bounding box center [464, 102] width 45 height 15
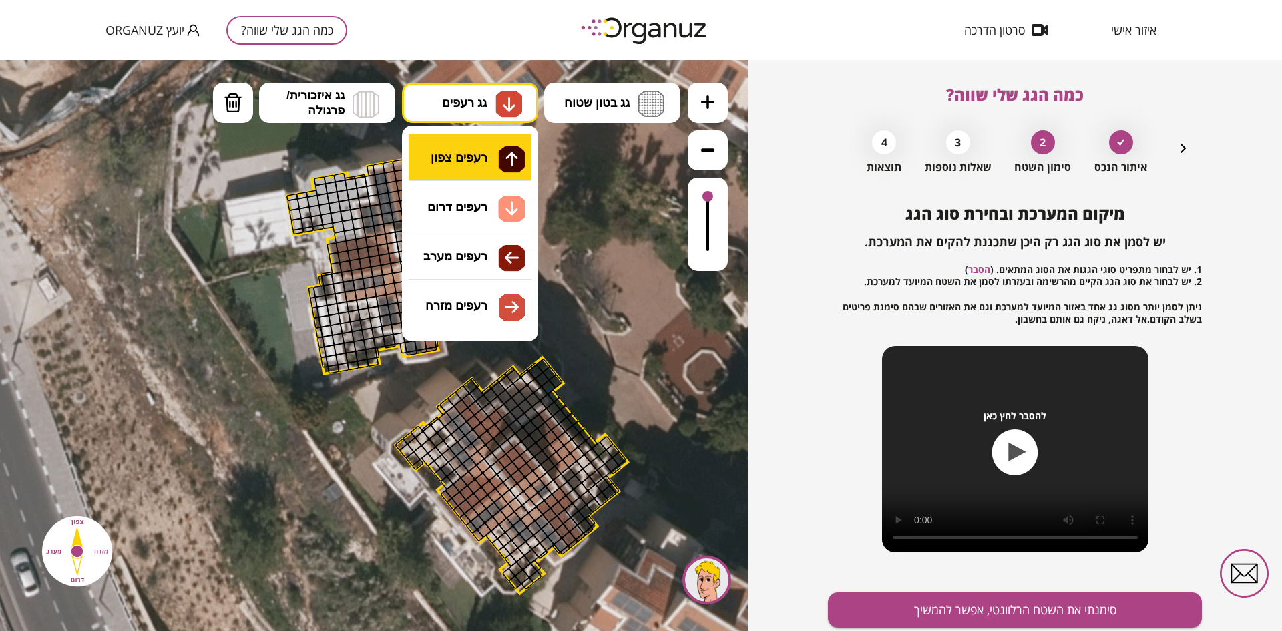
click at [475, 163] on div ".st0 { fill: #FFFFFF; } 0" at bounding box center [374, 345] width 748 height 571
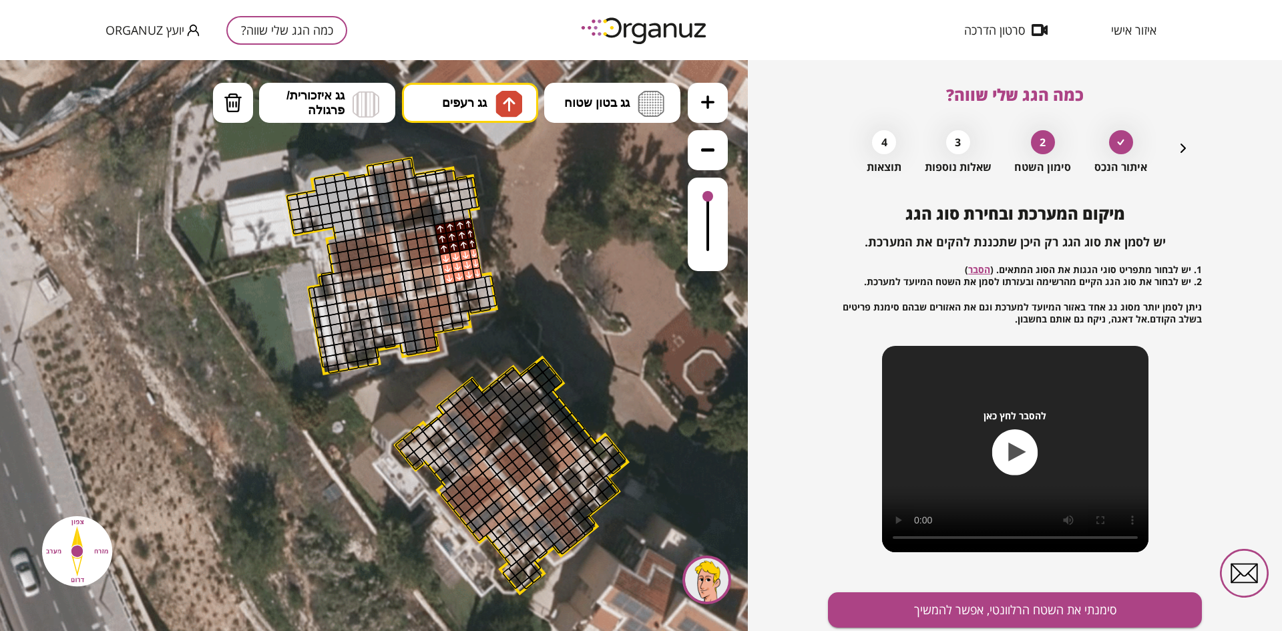
drag, startPoint x: 444, startPoint y: 243, endPoint x: 463, endPoint y: 236, distance: 20.7
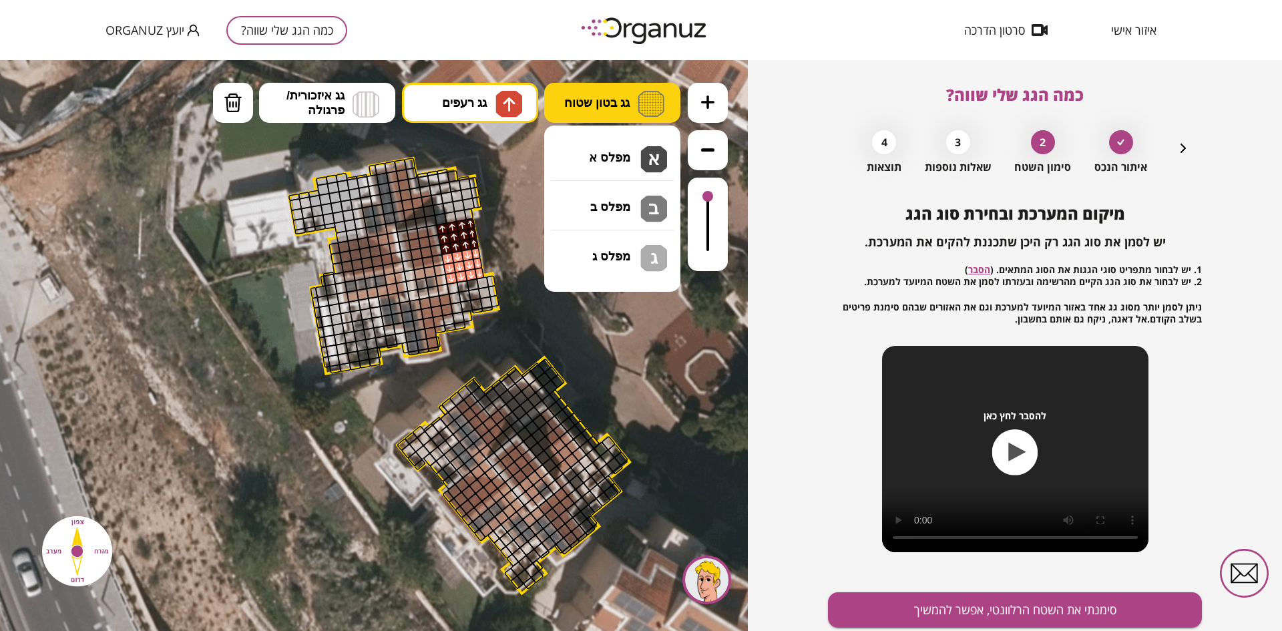
click at [586, 108] on span "גג בטון שטוח" at bounding box center [596, 102] width 65 height 15
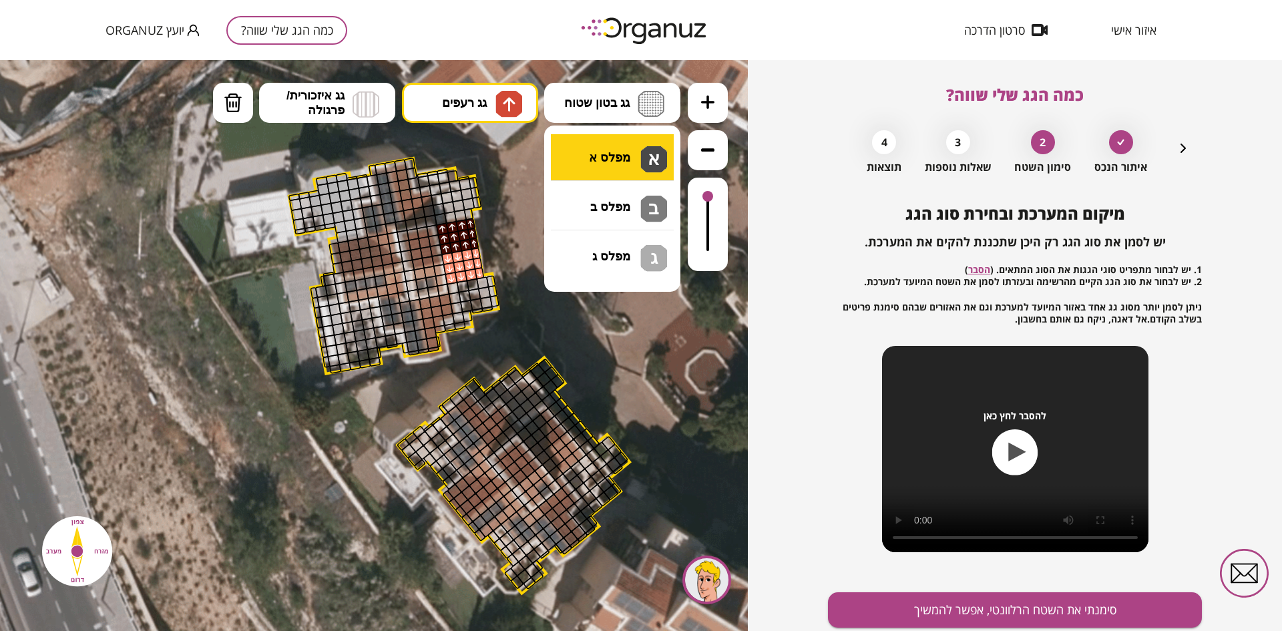
click at [611, 156] on div ".st0 { fill: #FFFFFF; } 0" at bounding box center [374, 345] width 748 height 571
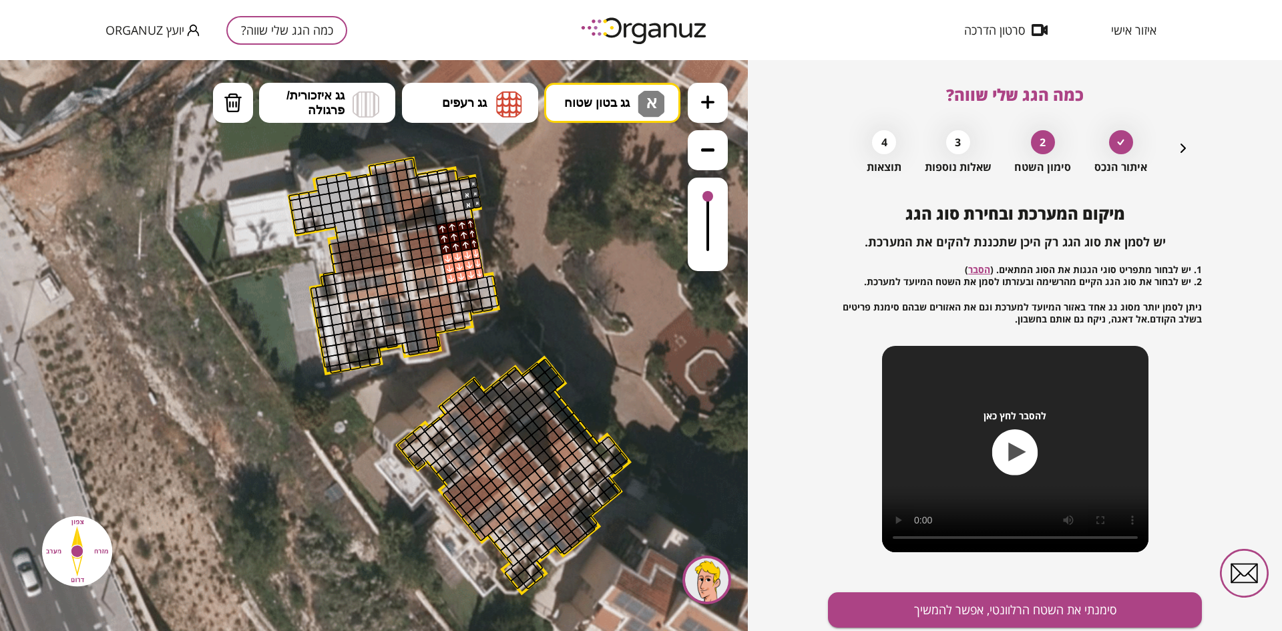
drag, startPoint x: 471, startPoint y: 185, endPoint x: 457, endPoint y: 183, distance: 14.2
drag, startPoint x: 457, startPoint y: 182, endPoint x: 432, endPoint y: 187, distance: 25.1
drag, startPoint x: 433, startPoint y: 182, endPoint x: 422, endPoint y: 179, distance: 11.0
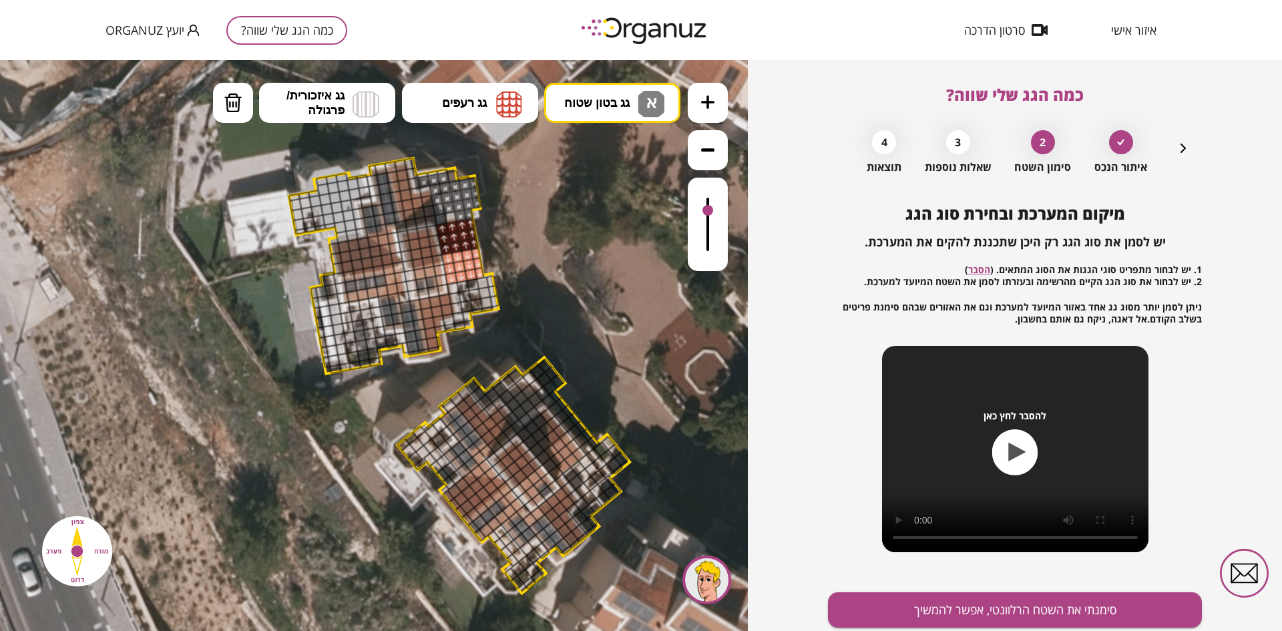
drag, startPoint x: 709, startPoint y: 192, endPoint x: 716, endPoint y: 212, distance: 21.1
click at [716, 212] on div at bounding box center [708, 224] width 40 height 93
click at [601, 113] on button "גג בטון שטוח א" at bounding box center [612, 103] width 136 height 40
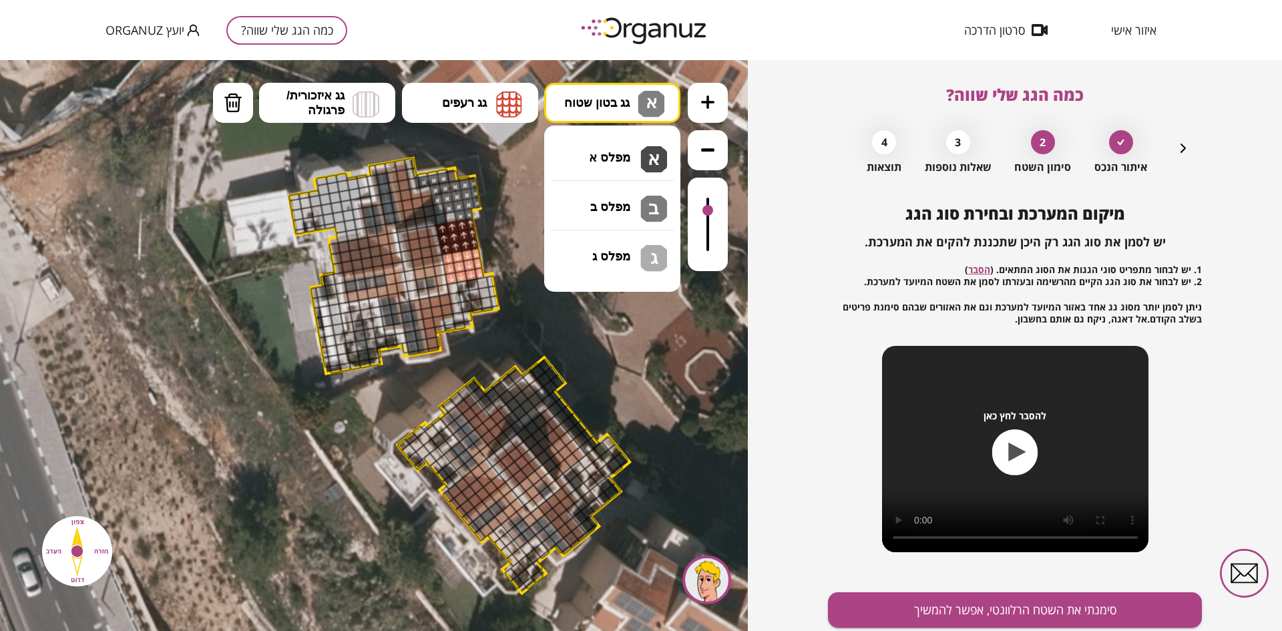
click at [622, 153] on div ".st0 { fill: #FFFFFF; } 0" at bounding box center [374, 345] width 748 height 571
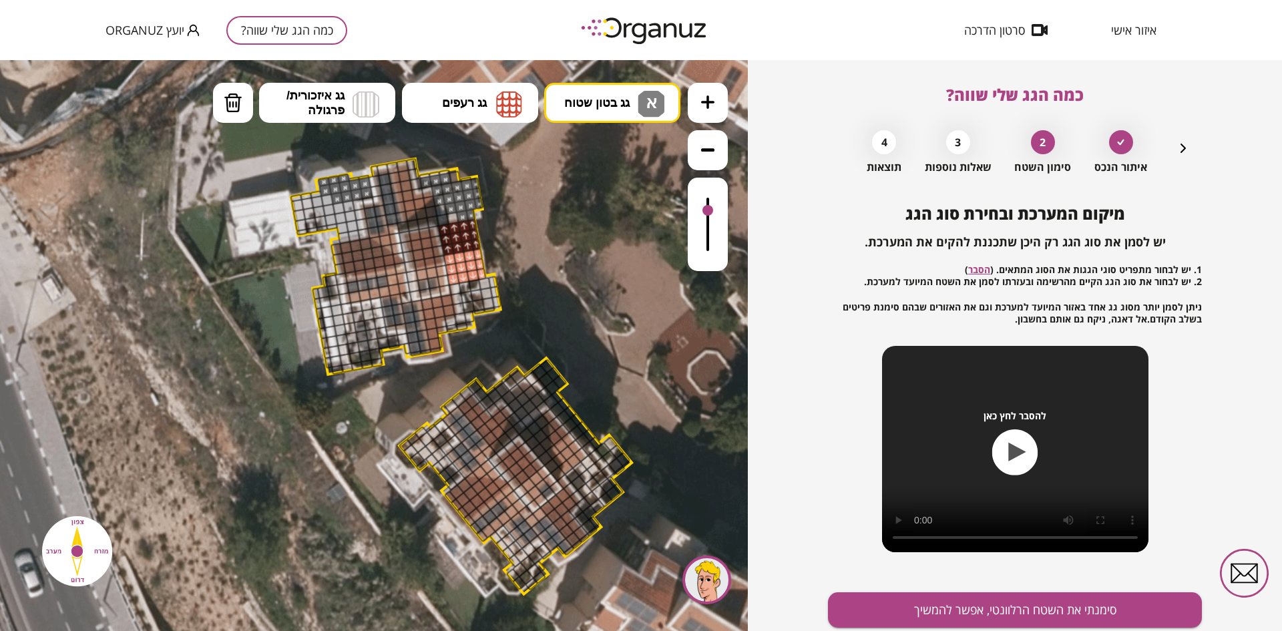
drag, startPoint x: 364, startPoint y: 180, endPoint x: 307, endPoint y: 198, distance: 59.6
click at [305, 198] on div at bounding box center [307, 203] width 13 height 13
drag, startPoint x: 307, startPoint y: 192, endPoint x: 293, endPoint y: 198, distance: 14.4
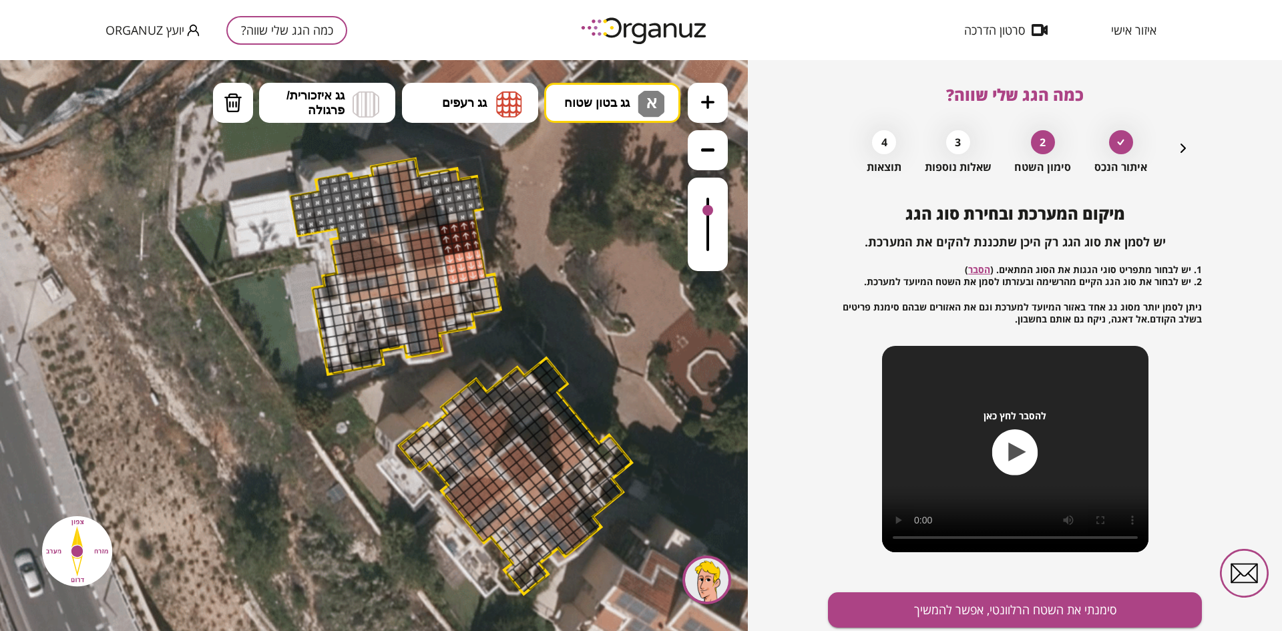
drag, startPoint x: 298, startPoint y: 205, endPoint x: 361, endPoint y: 236, distance: 69.9
click at [1182, 146] on icon "button" at bounding box center [1183, 148] width 5 height 9
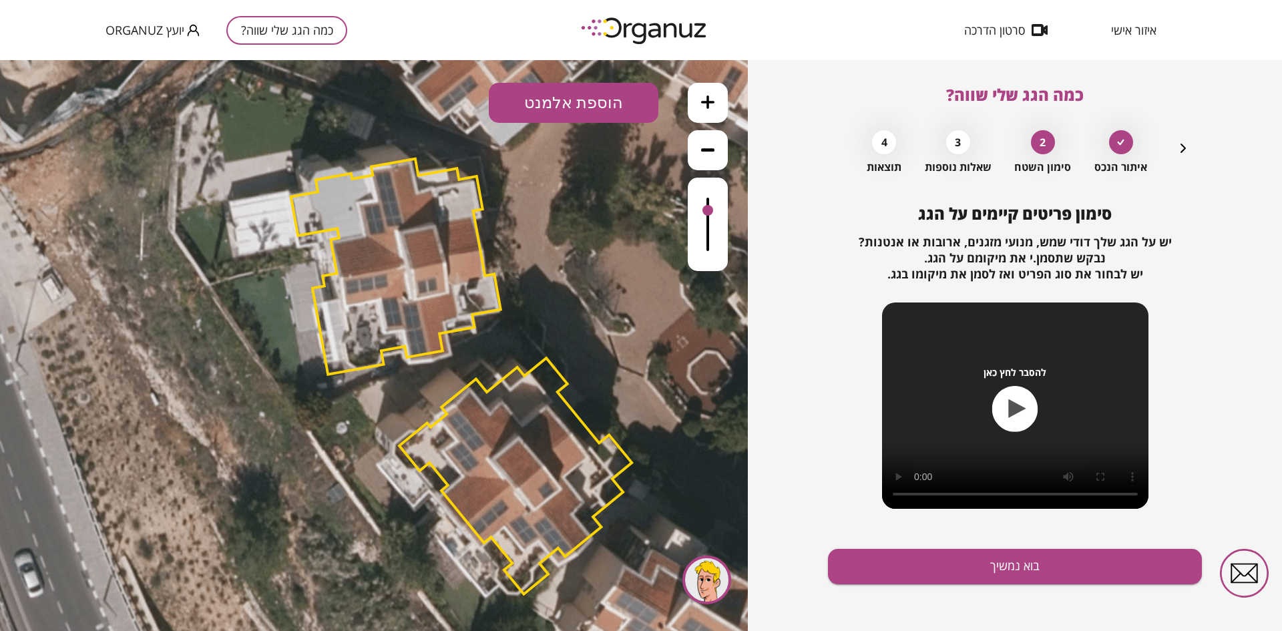
click at [605, 105] on button "הוספת אלמנט" at bounding box center [574, 103] width 170 height 40
click at [566, 264] on div ".st0 { fill: #FFFFFF; } .st0 { fill: #FFFFFF; }" at bounding box center [374, 345] width 748 height 571
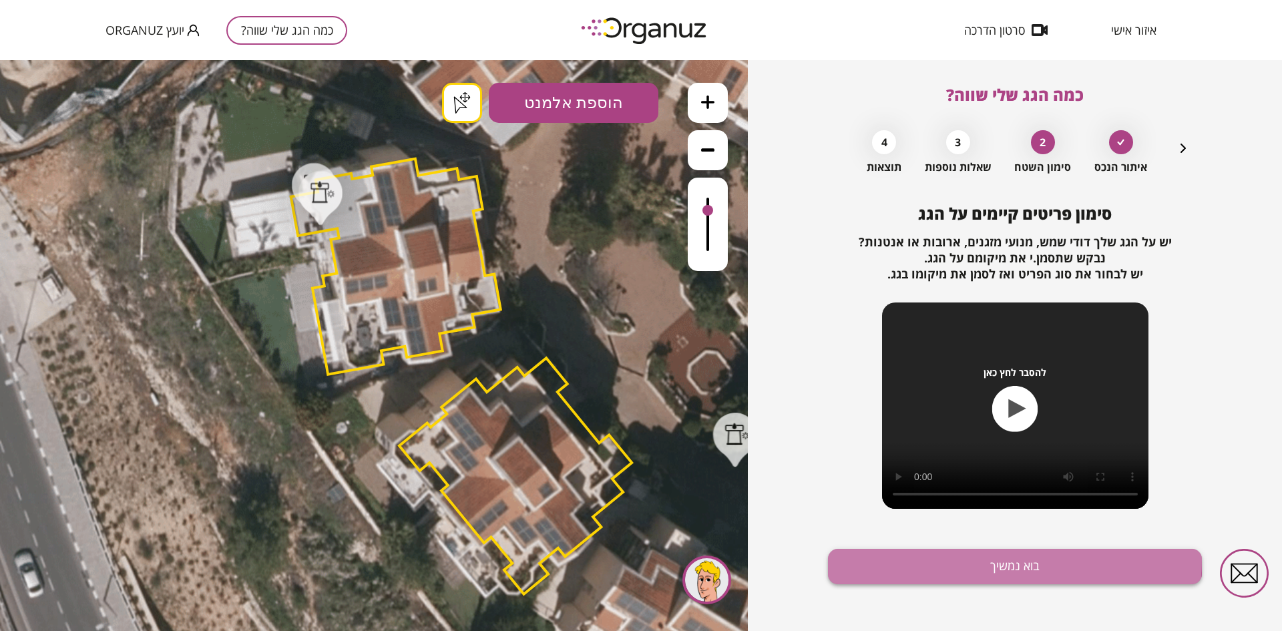
click at [914, 560] on button "בוא נמשיך" at bounding box center [1015, 566] width 374 height 35
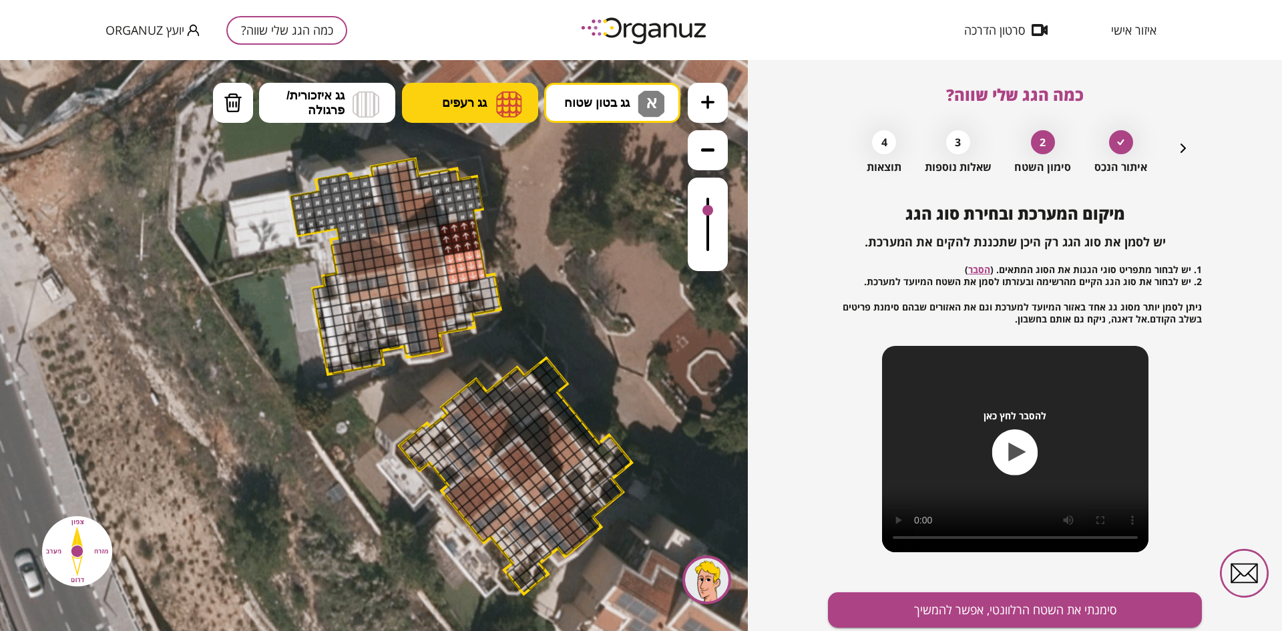
click at [455, 104] on span "גג רעפים" at bounding box center [464, 102] width 45 height 15
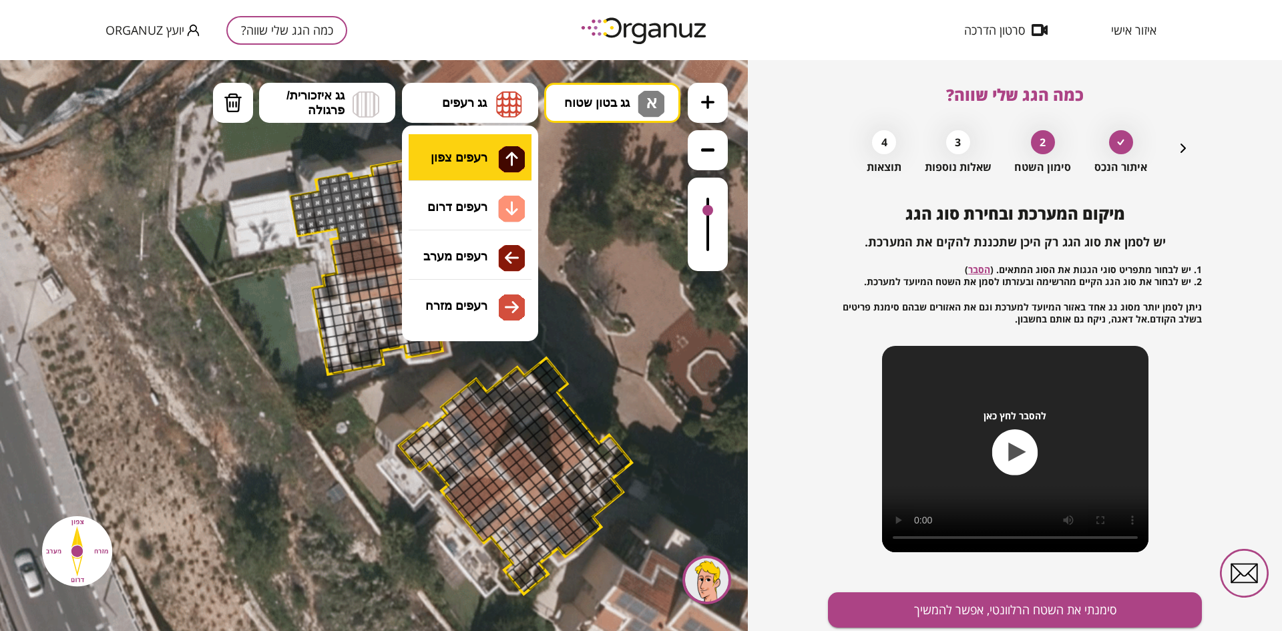
click at [481, 162] on div ".st0 { fill: #FFFFFF; } .st0 { fill: #FFFFFF; }" at bounding box center [374, 345] width 748 height 571
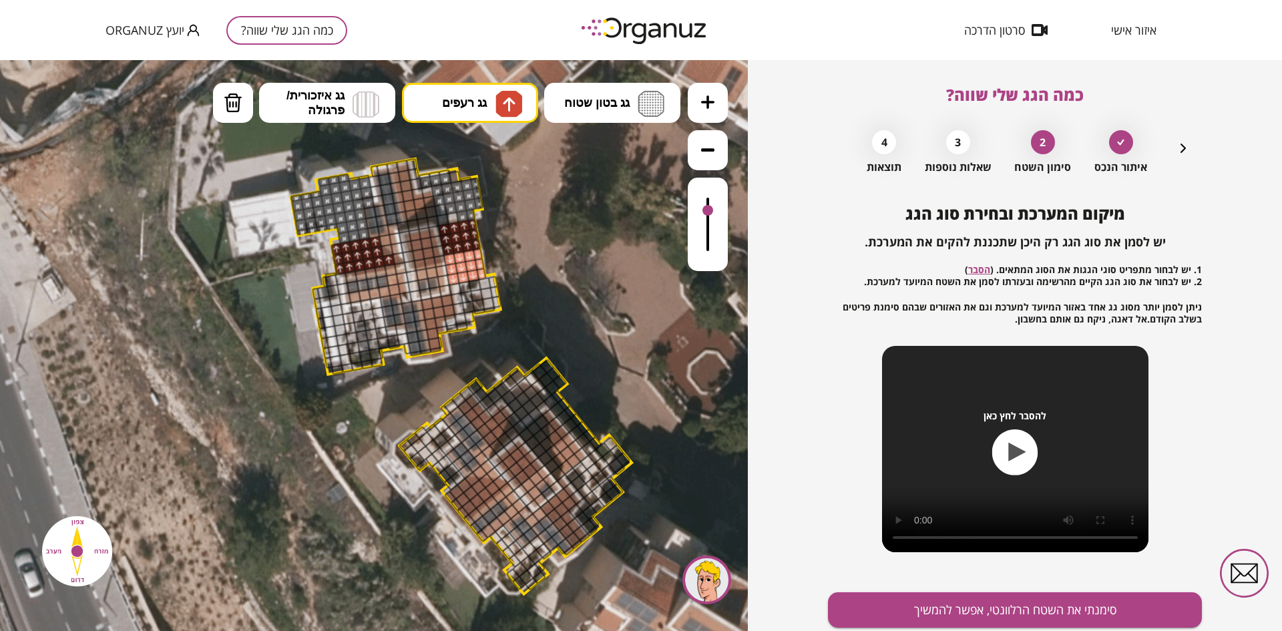
drag, startPoint x: 338, startPoint y: 265, endPoint x: 370, endPoint y: 244, distance: 38.2
click at [461, 106] on span "גג רעפים" at bounding box center [464, 102] width 45 height 15
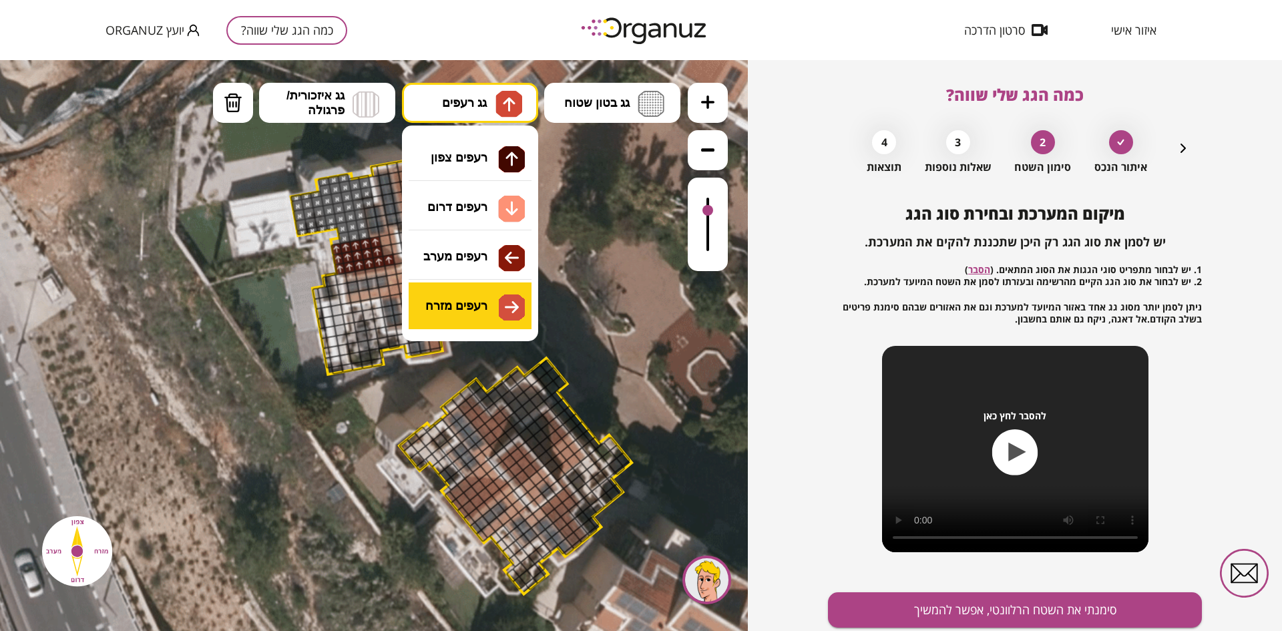
click at [503, 307] on div ".st0 { fill: #FFFFFF; } .st0 { fill: #FFFFFF; }" at bounding box center [374, 345] width 748 height 571
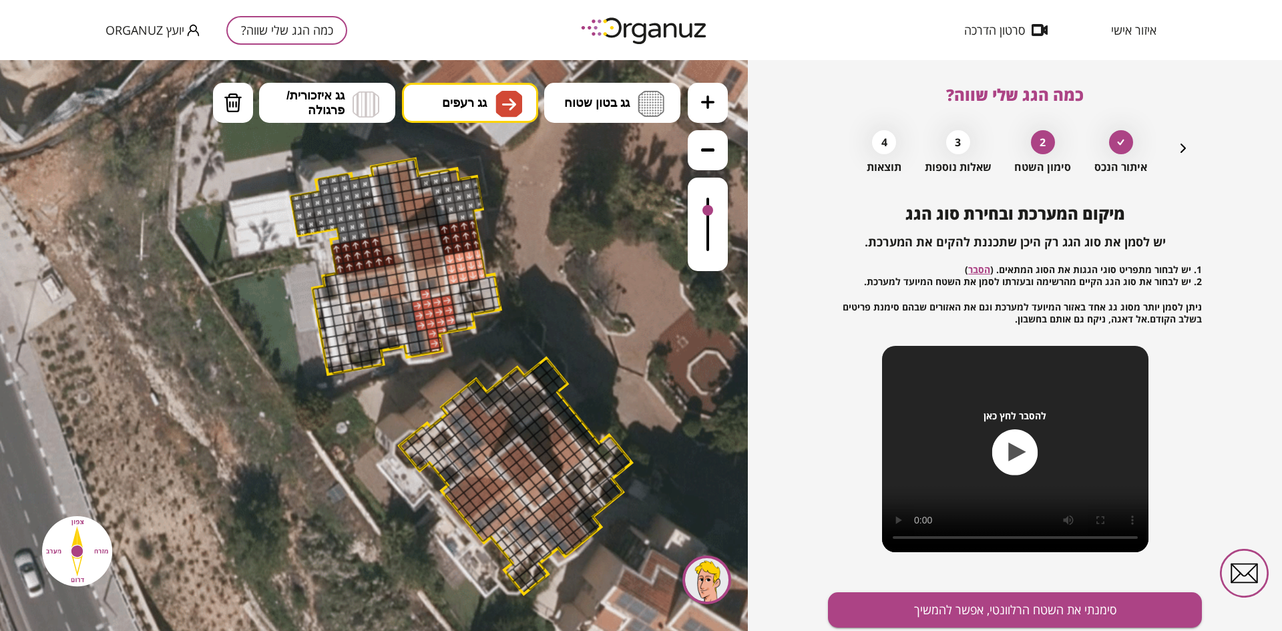
drag, startPoint x: 418, startPoint y: 303, endPoint x: 446, endPoint y: 319, distance: 32.0
click at [221, 108] on button "מחיקה" at bounding box center [233, 103] width 40 height 40
click at [425, 290] on div at bounding box center [425, 294] width 13 height 13
click at [923, 612] on button "סימנתי את השטח הרלוונטי, אפשר להמשיך" at bounding box center [1015, 609] width 374 height 35
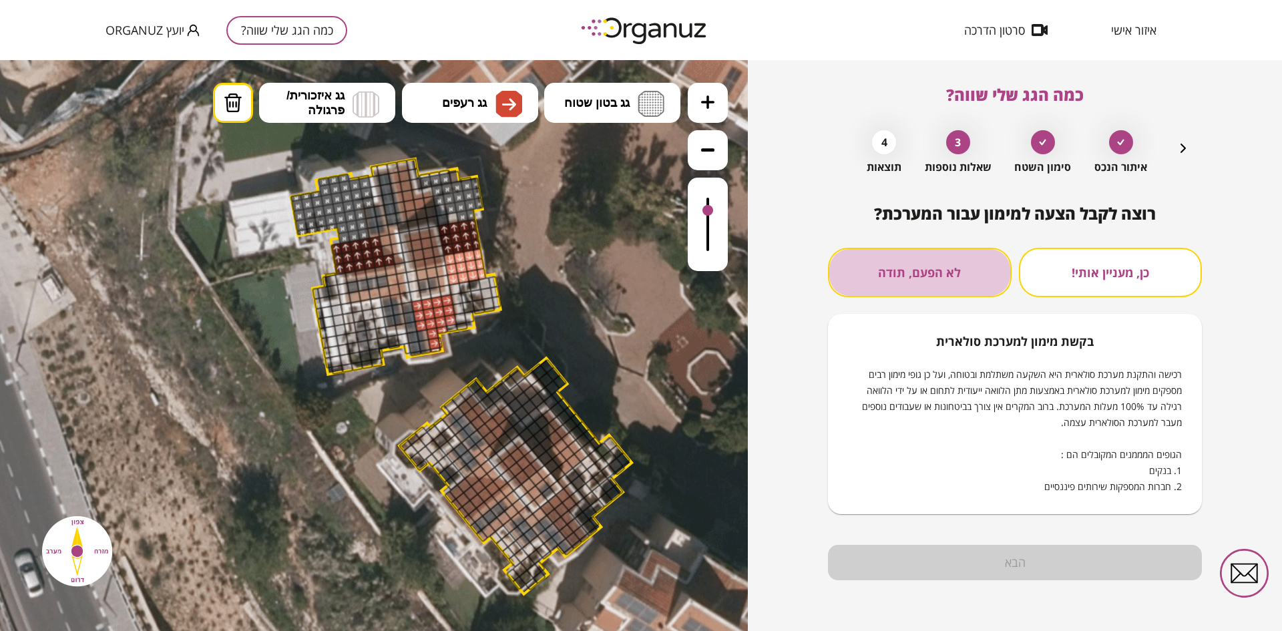
click at [947, 264] on button "לא הפעם, תודה" at bounding box center [920, 272] width 184 height 49
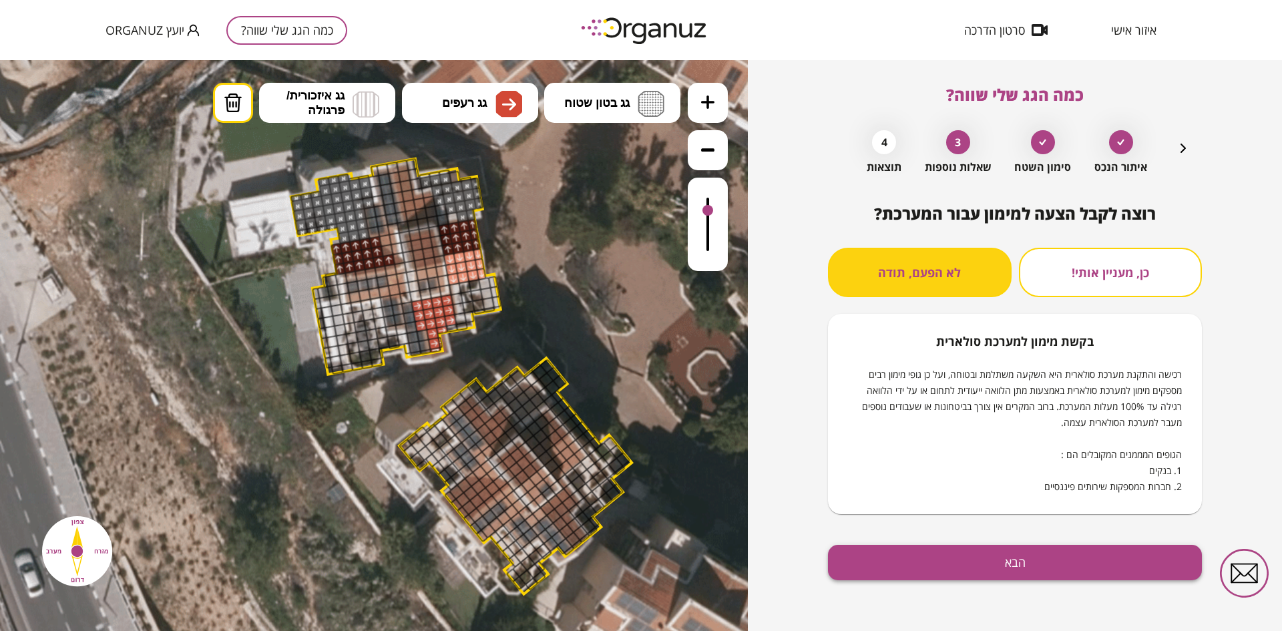
click at [1021, 558] on button "הבא" at bounding box center [1015, 562] width 374 height 35
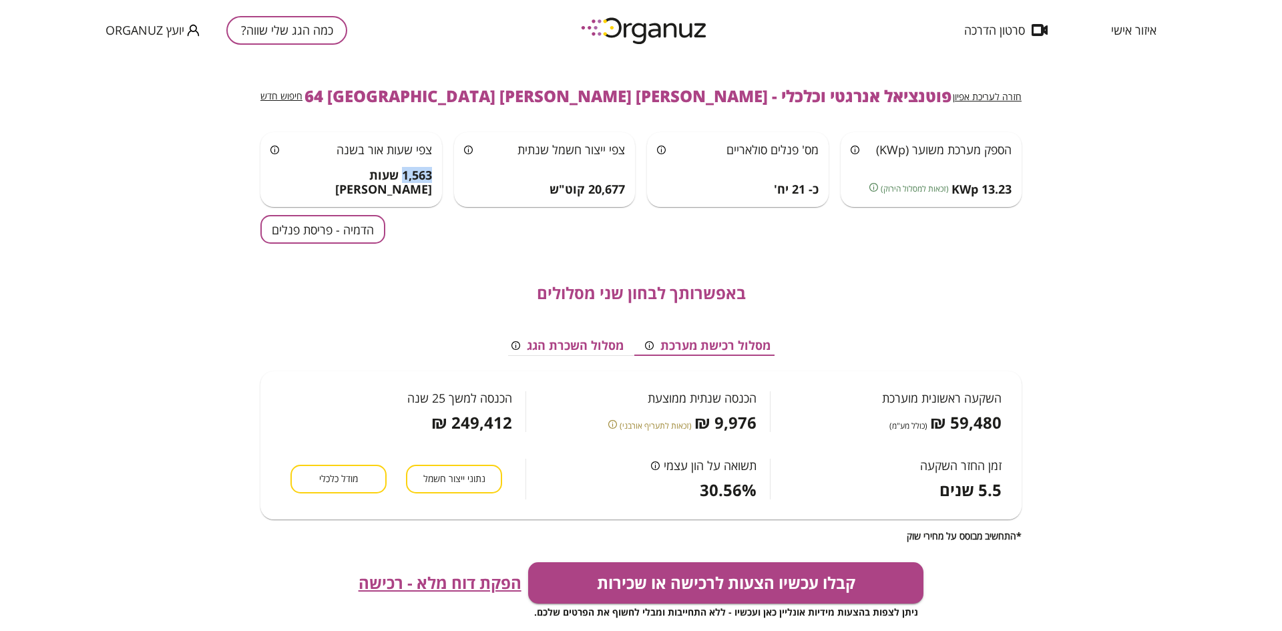
drag, startPoint x: 404, startPoint y: 188, endPoint x: 434, endPoint y: 188, distance: 30.1
click at [434, 188] on div "צפי שעות [PERSON_NAME] בשנה 1,563 שעות [PERSON_NAME]" at bounding box center [351, 169] width 182 height 75
click at [280, 239] on button "הדמיה - פריסת פנלים" at bounding box center [322, 229] width 125 height 29
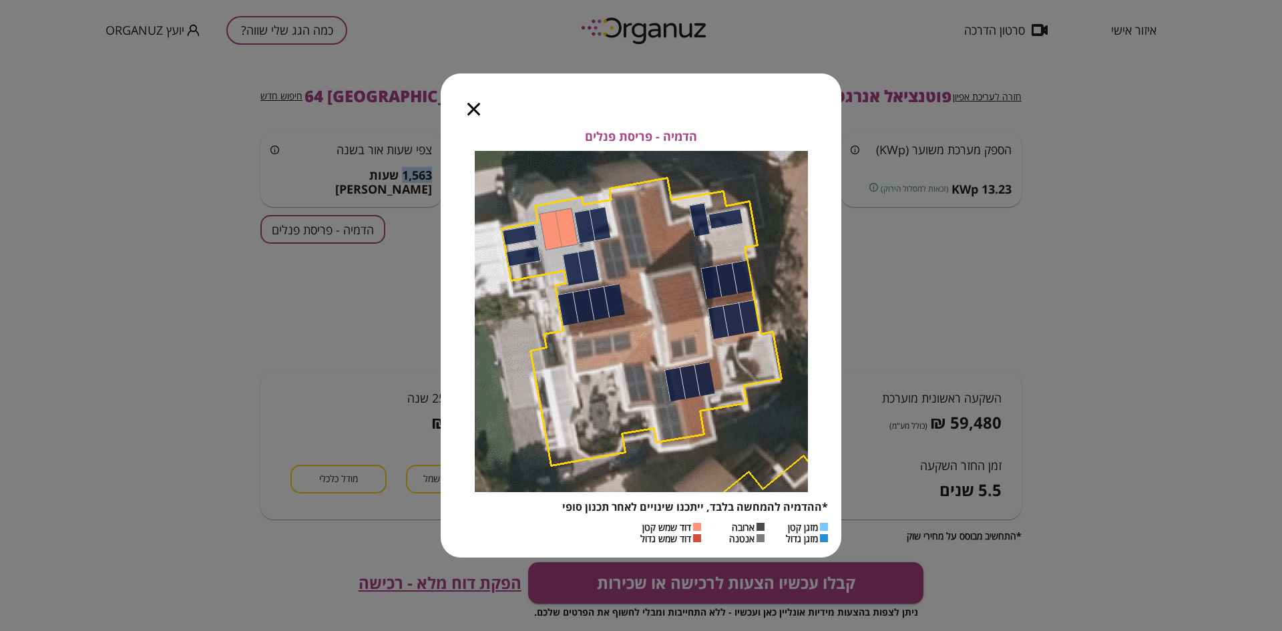
click at [473, 112] on icon "button" at bounding box center [473, 109] width 13 height 13
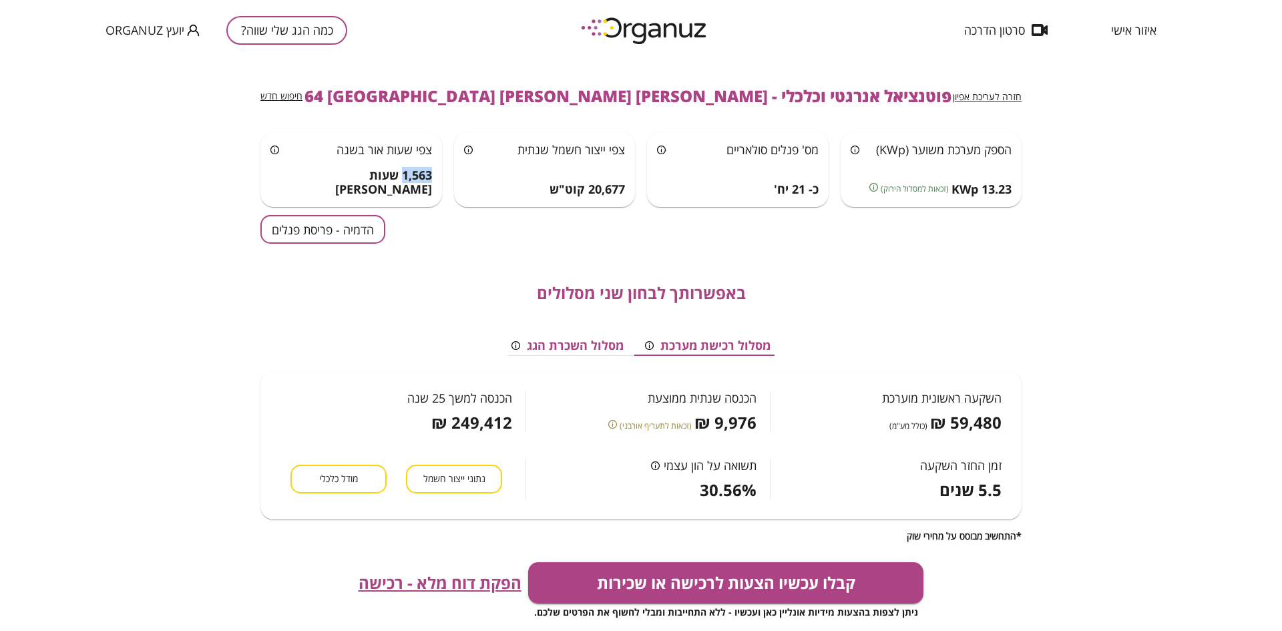
scroll to position [33, 0]
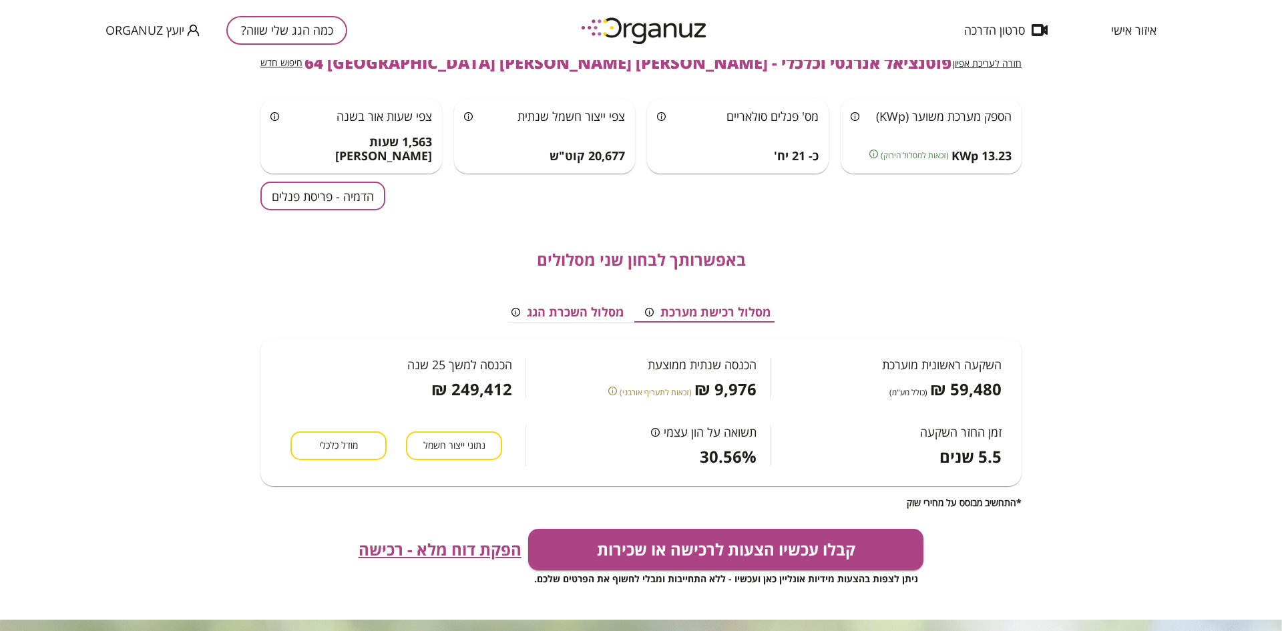
click at [507, 492] on div "מסלול רכישת מערכת מסלול השכרת הגג השקעה ראשונית מוערכת 59,480 ₪ (כולל מע"מ) הכנ…" at bounding box center [640, 383] width 761 height 228
click at [470, 446] on span "נתוני ייצור חשמל" at bounding box center [454, 445] width 62 height 13
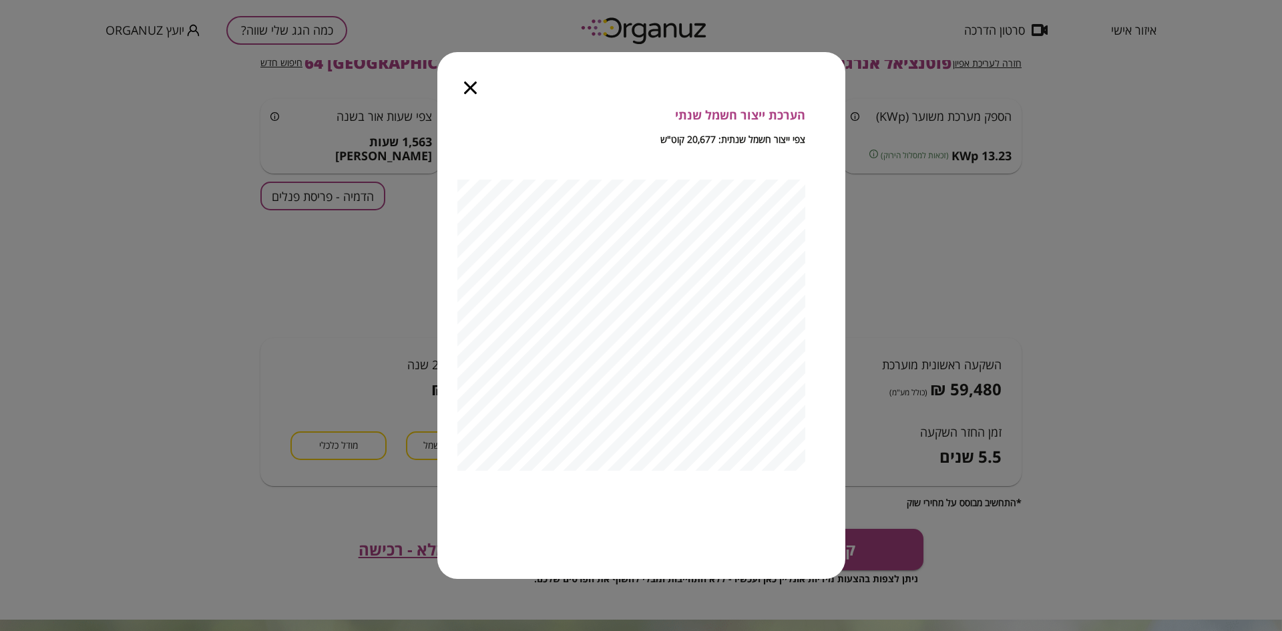
click at [469, 89] on icon "button" at bounding box center [470, 87] width 13 height 13
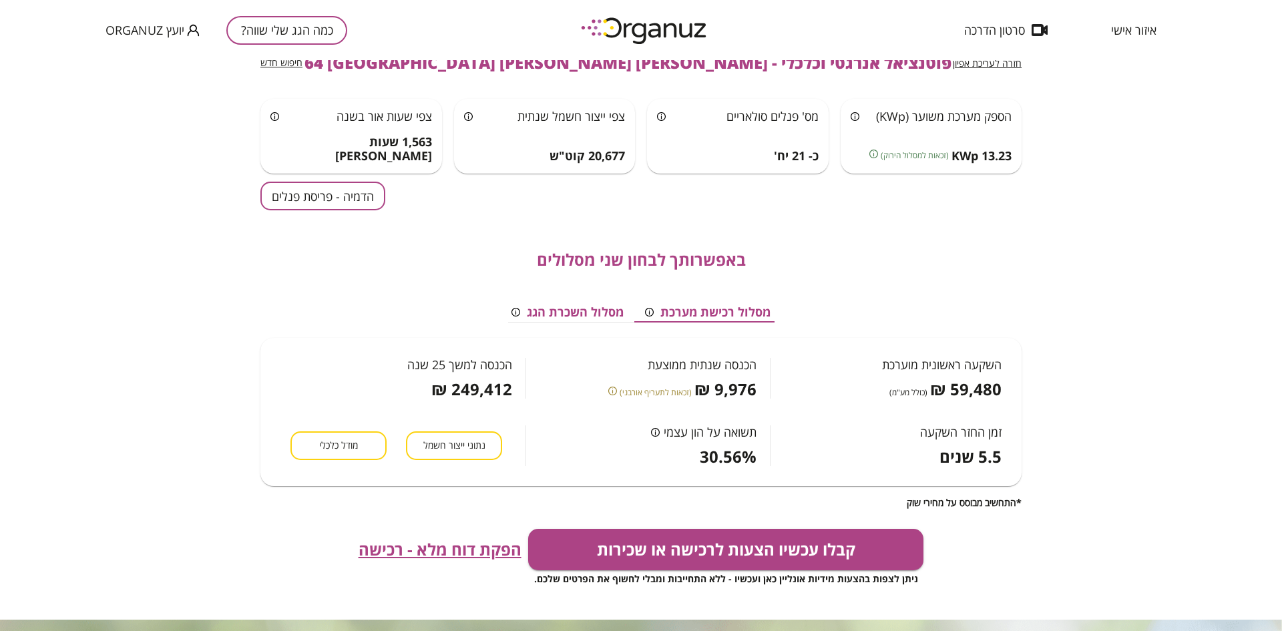
click at [355, 443] on span "מודל כלכלי" at bounding box center [338, 445] width 39 height 13
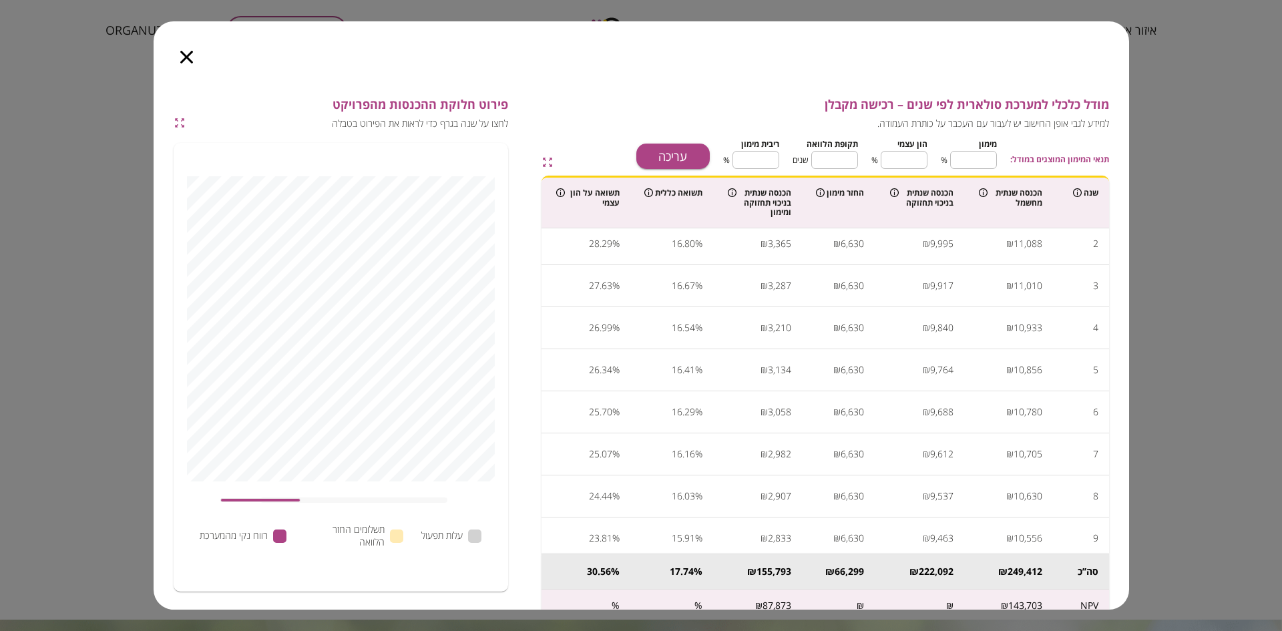
scroll to position [0, 0]
click at [178, 127] on icon "button" at bounding box center [179, 122] width 9 height 9
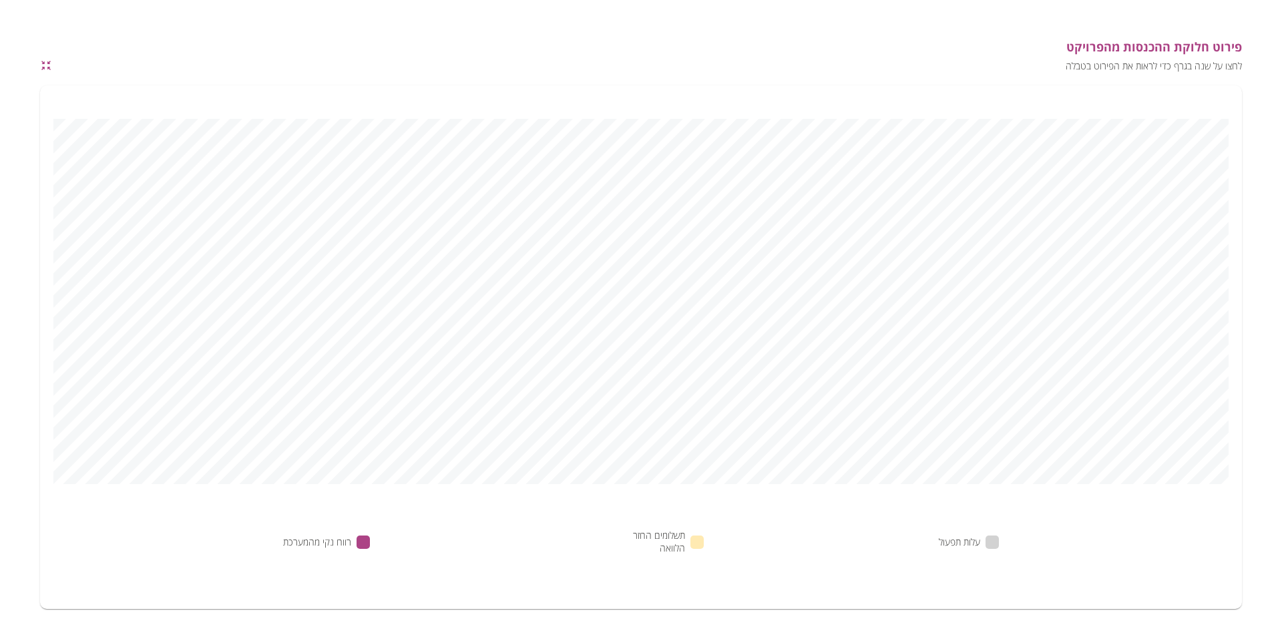
click at [45, 65] on icon "button" at bounding box center [46, 65] width 12 height 12
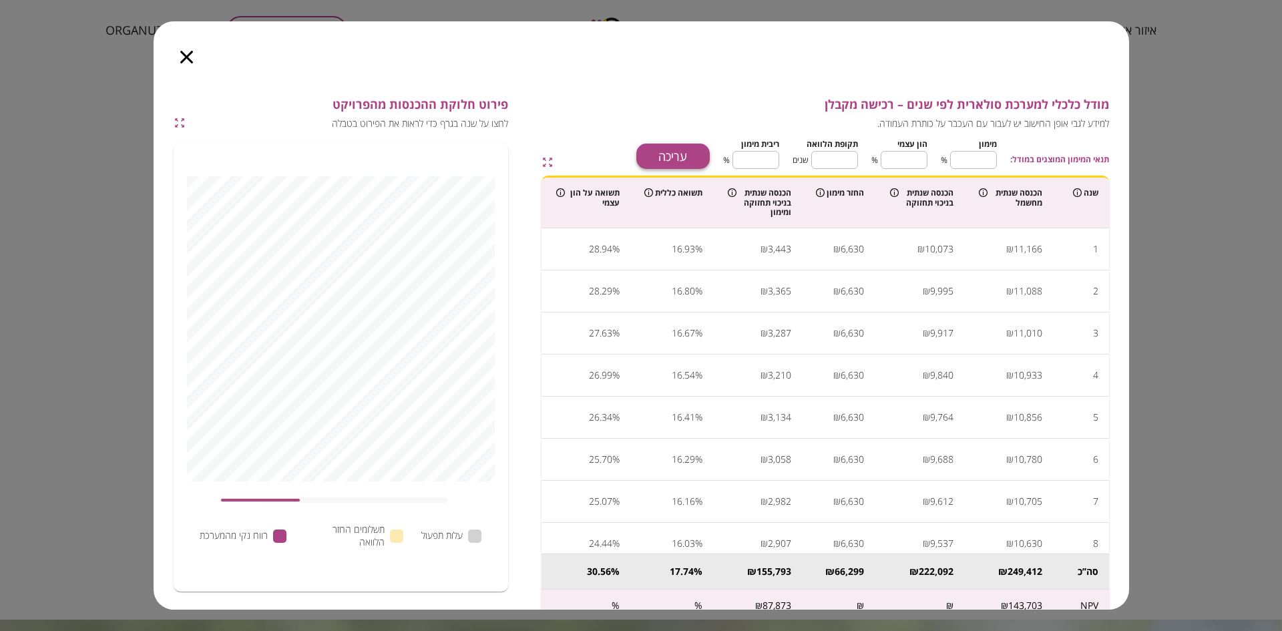
click at [674, 147] on button "עריכה" at bounding box center [672, 156] width 73 height 25
drag, startPoint x: 974, startPoint y: 158, endPoint x: 1013, endPoint y: 155, distance: 38.9
click at [1013, 155] on div "תנאי המימון המוצגים במודל: [PERSON_NAME] ** ​ % הון עצמי ** ​ % תקופת הלוואה **…" at bounding box center [909, 152] width 399 height 34
type input "*"
type input "***"
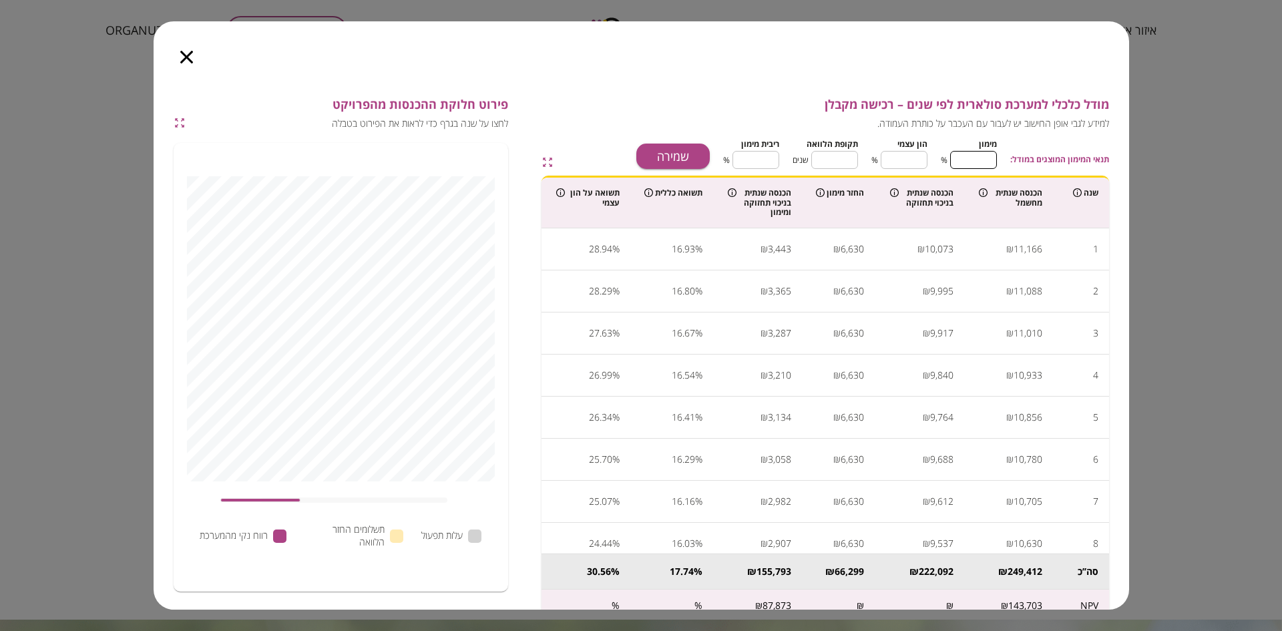
click at [1008, 160] on div "תנאי המימון המוצגים במודל: [PERSON_NAME] * ​ % הון עצמי *** ​ % תקופת הלוואה **…" at bounding box center [909, 152] width 399 height 34
type input "*"
type input "**"
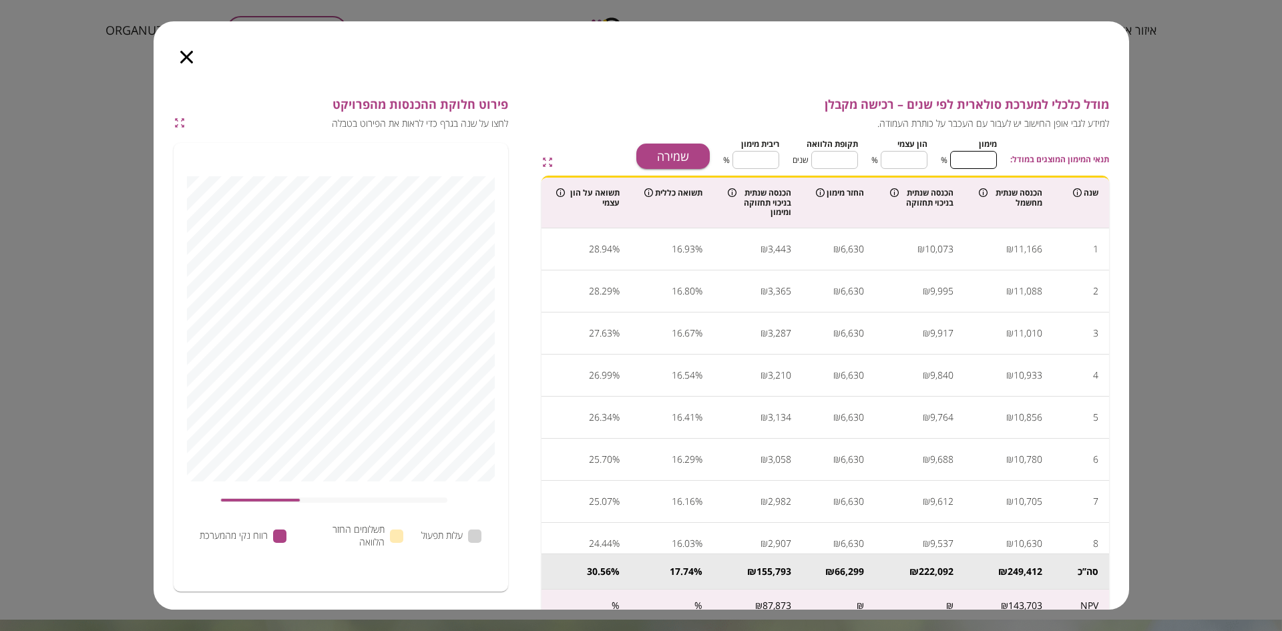
type input "***"
type input "*"
type input "***"
type input "*"
click at [828, 164] on input "*" at bounding box center [834, 159] width 47 height 35
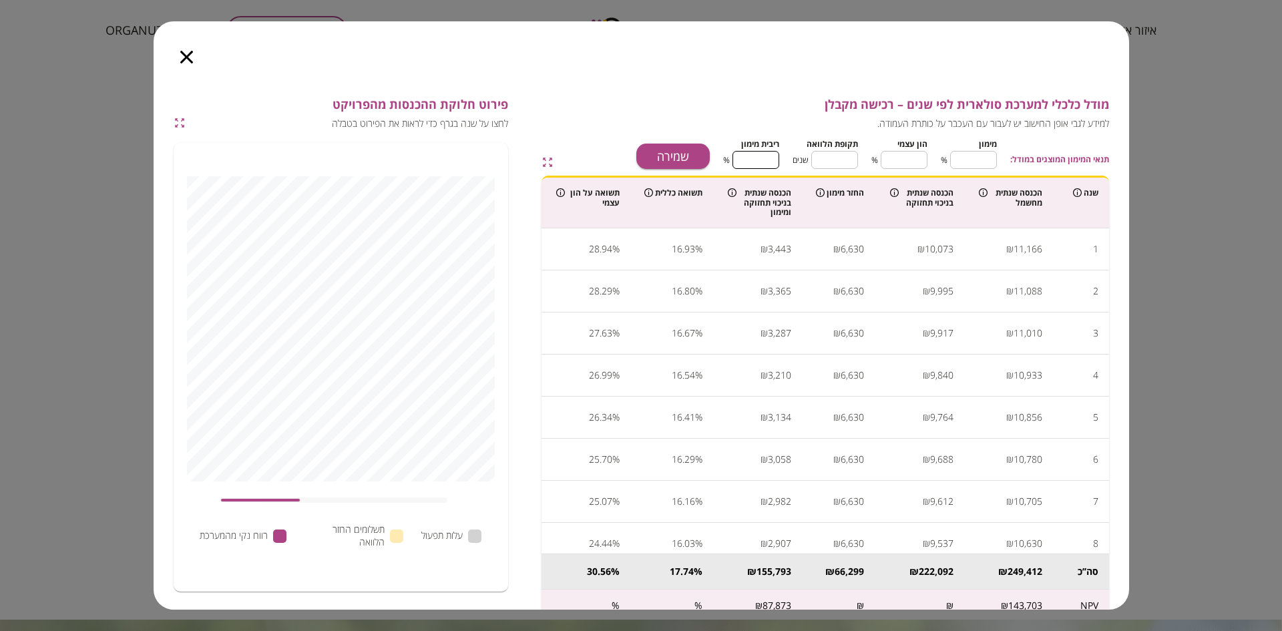
click at [747, 162] on input "*" at bounding box center [756, 159] width 47 height 35
click at [694, 149] on button "שמירה" at bounding box center [672, 156] width 73 height 25
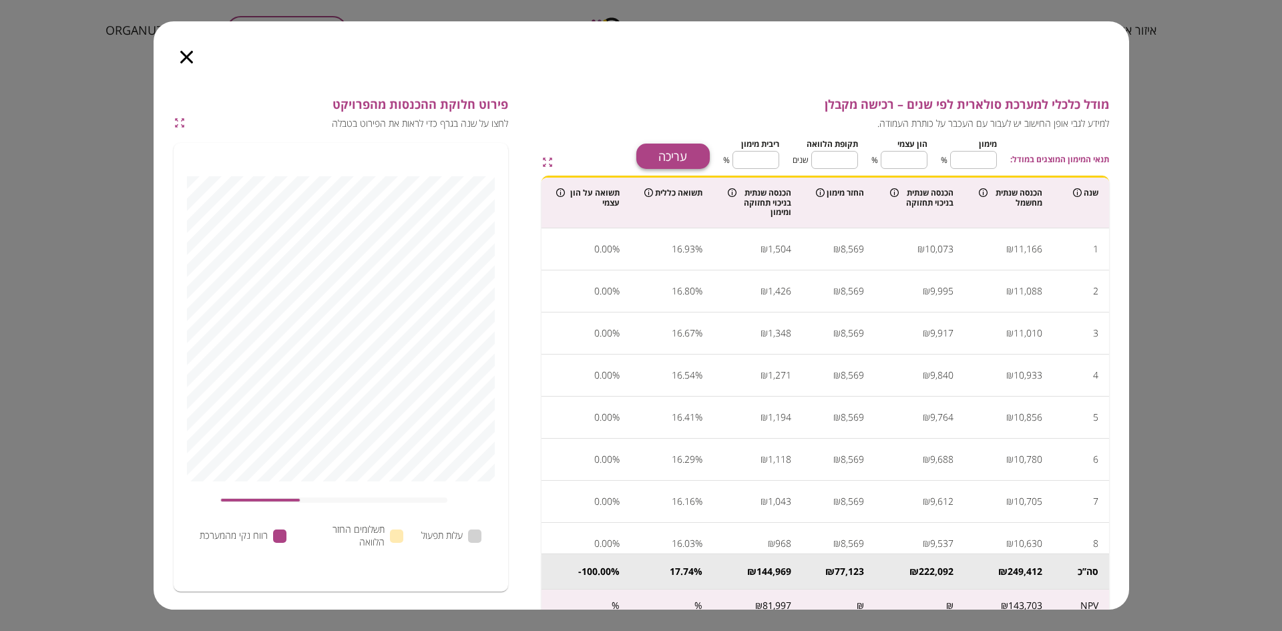
type input "****"
click at [186, 45] on div at bounding box center [187, 49] width 66 height 56
click at [188, 55] on icon "button" at bounding box center [186, 57] width 13 height 13
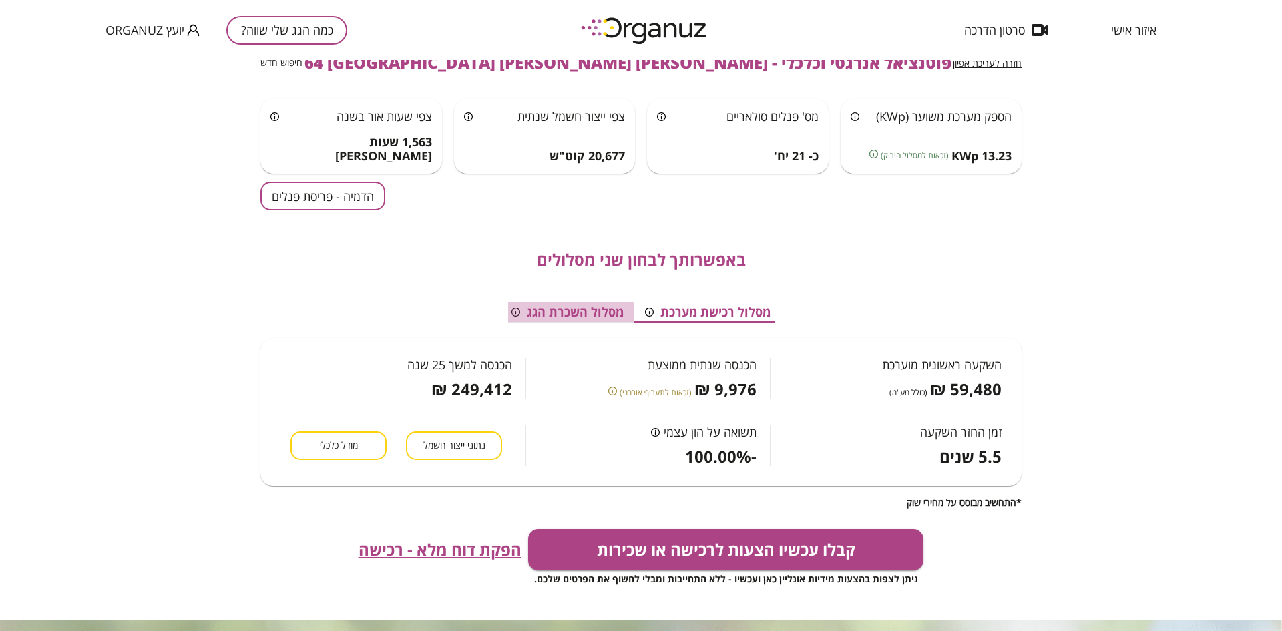
click at [572, 312] on button "מסלול השכרת הגג" at bounding box center [568, 313] width 134 height 20
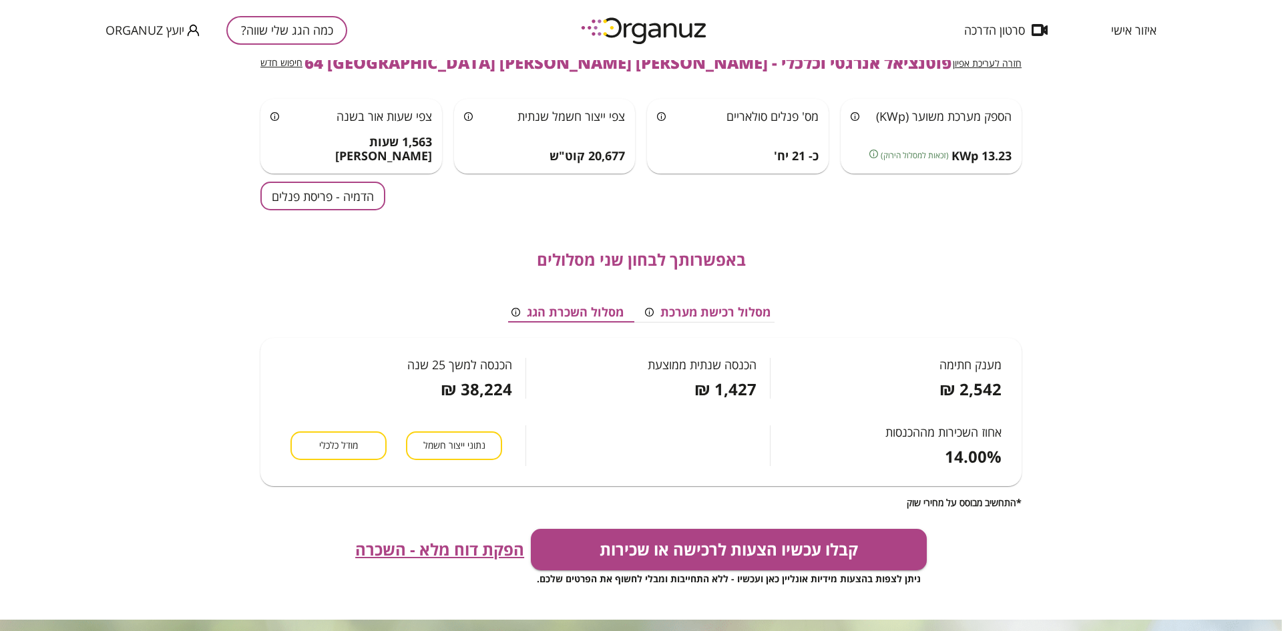
scroll to position [0, -6]
click at [720, 310] on button "מסלול רכישת מערכת" at bounding box center [713, 313] width 147 height 20
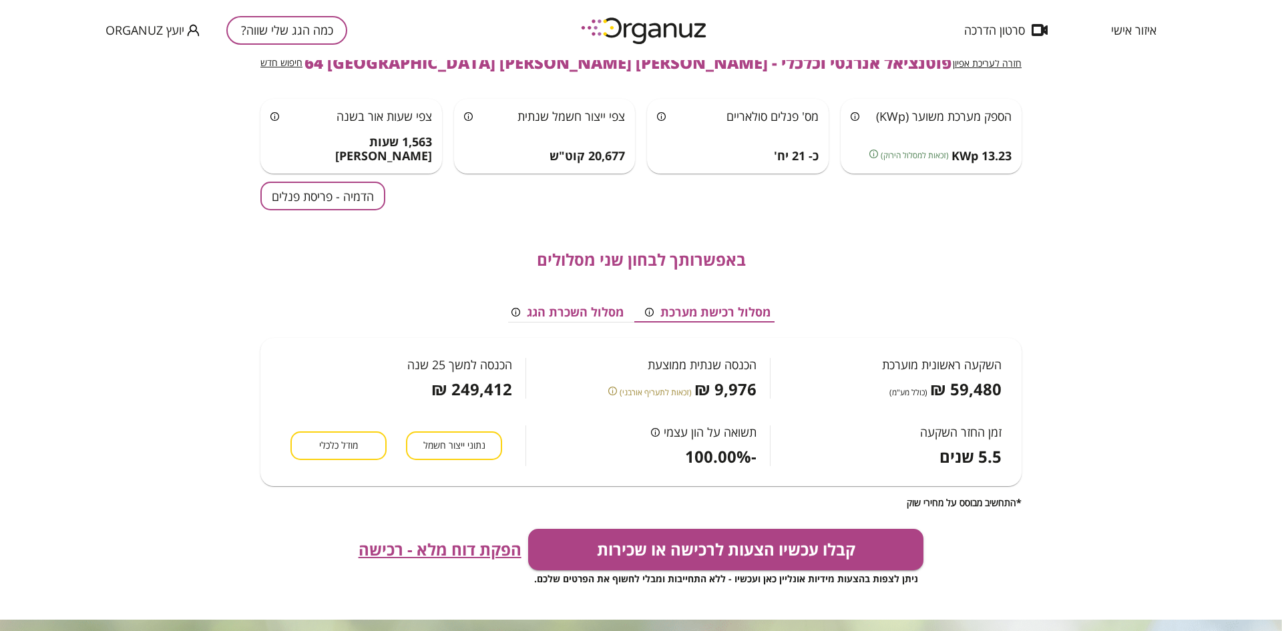
scroll to position [0, 0]
click at [431, 547] on span "הפקת דוח מלא - רכישה" at bounding box center [440, 549] width 163 height 19
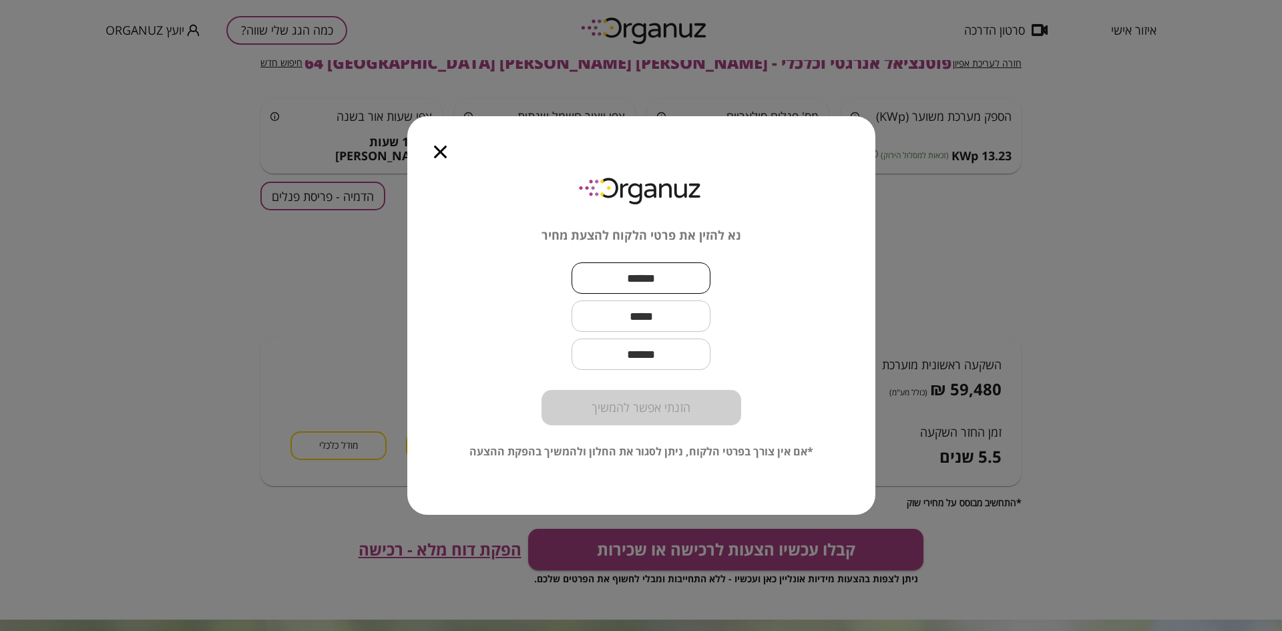
click at [613, 277] on input "text" at bounding box center [641, 277] width 139 height 39
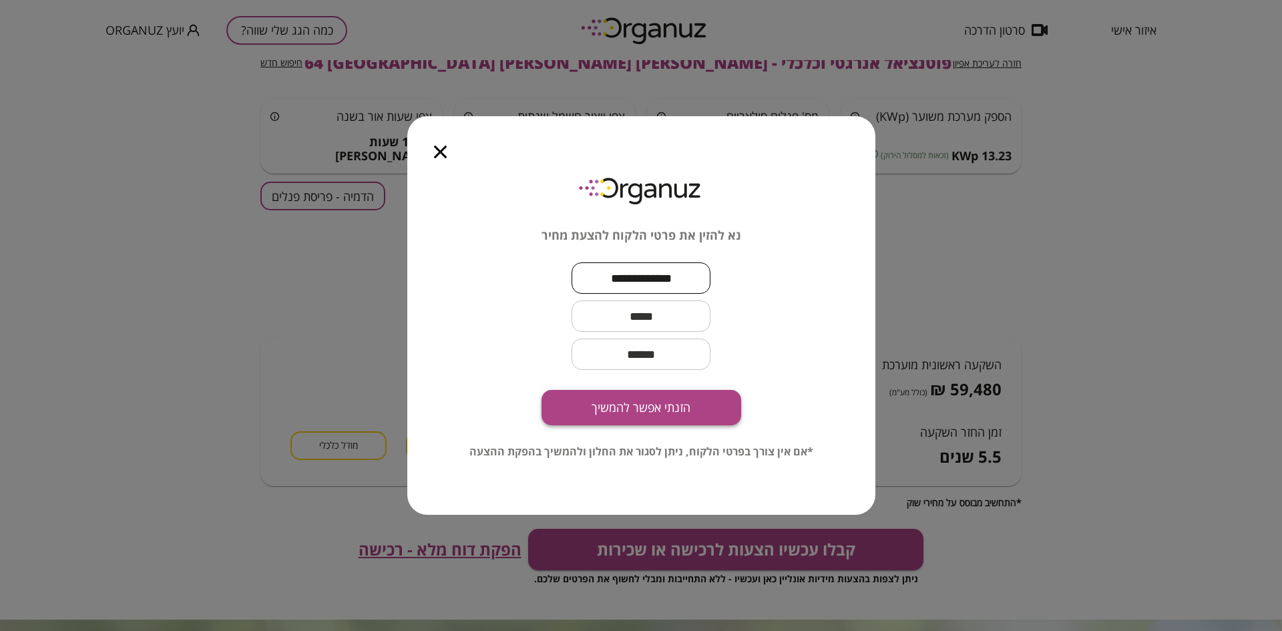
type input "**********"
click at [654, 411] on button "הזנתי אפשר להמשיך" at bounding box center [642, 407] width 200 height 35
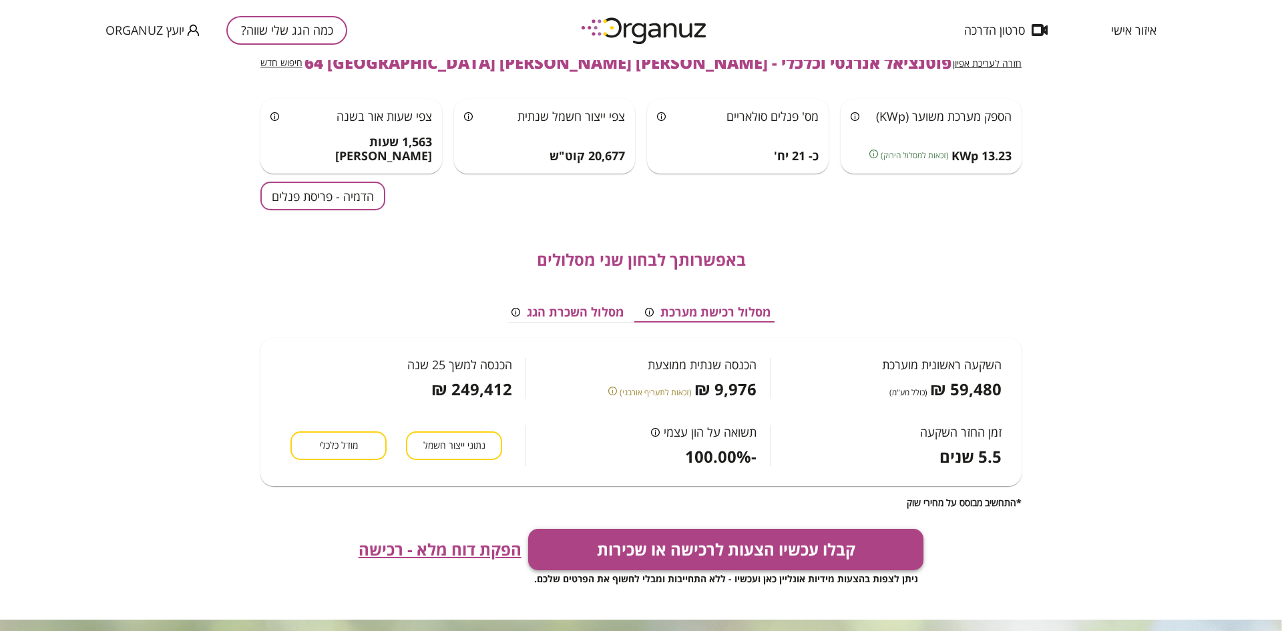
click at [769, 557] on button "קבלו עכשיו הצעות לרכישה או שכירות" at bounding box center [726, 549] width 396 height 41
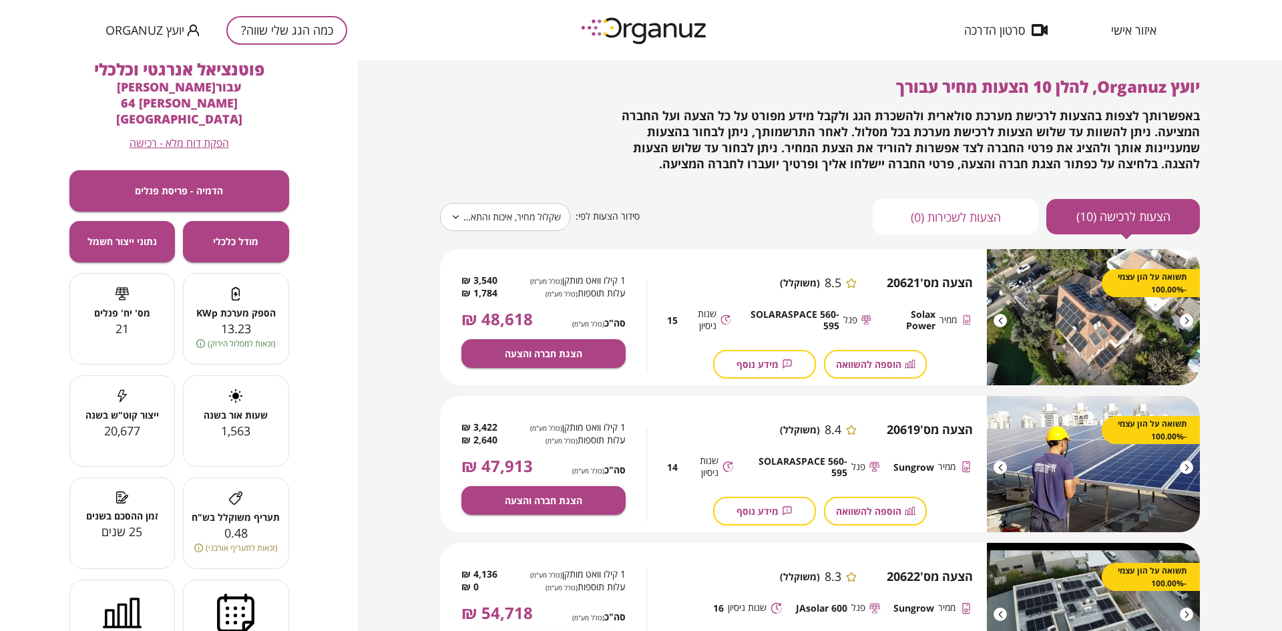
scroll to position [33, 0]
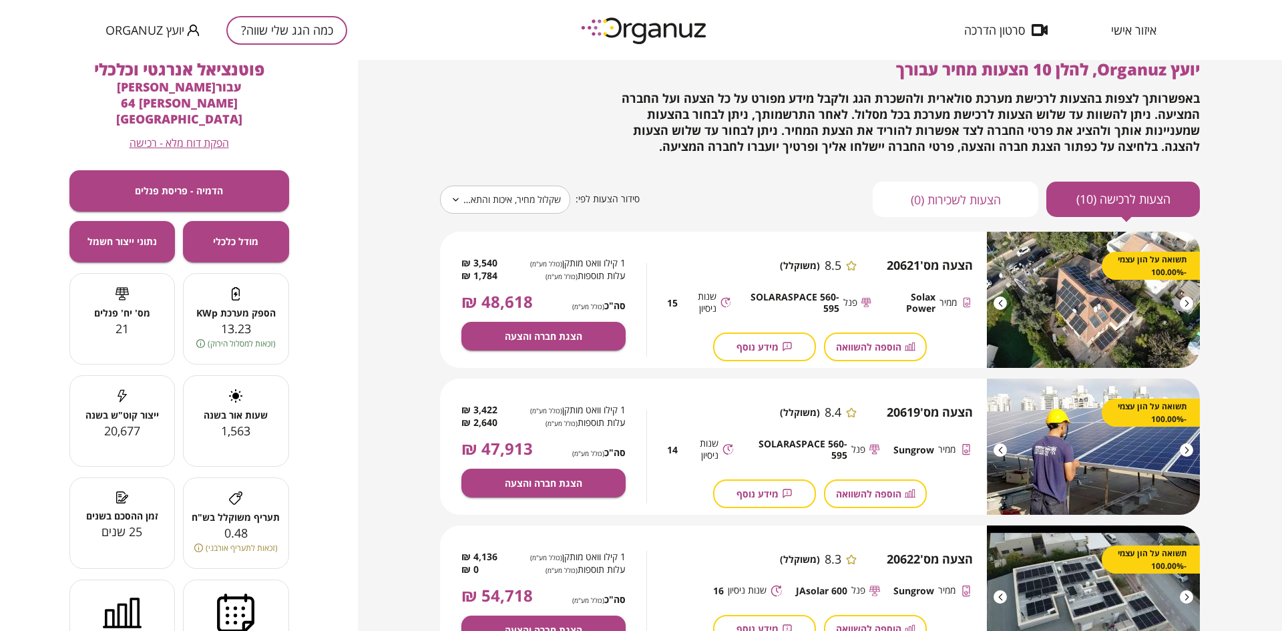
click at [476, 154] on div "יועץ Organuz, להלן 10 הצעות מחיר עבורך באפשרותך לצפות בהצעות לרכישת מערכת סולאר…" at bounding box center [820, 107] width 760 height 95
click at [521, 190] on body "**********" at bounding box center [641, 315] width 1282 height 631
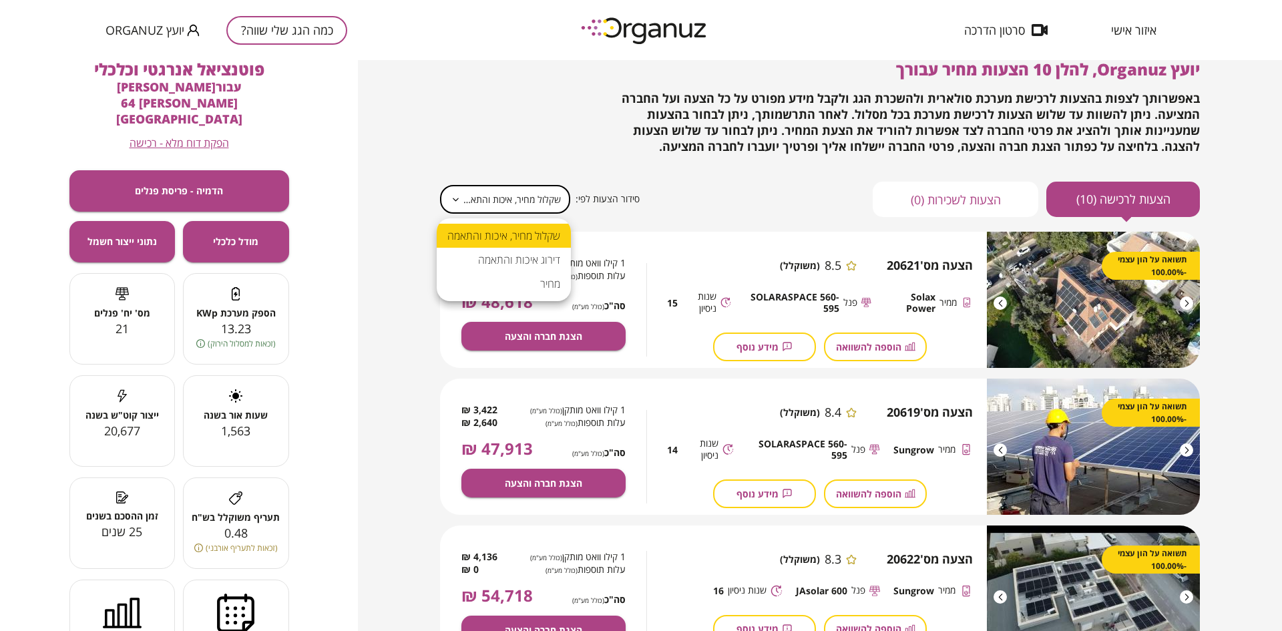
click at [550, 279] on li "מחיר" at bounding box center [504, 284] width 134 height 24
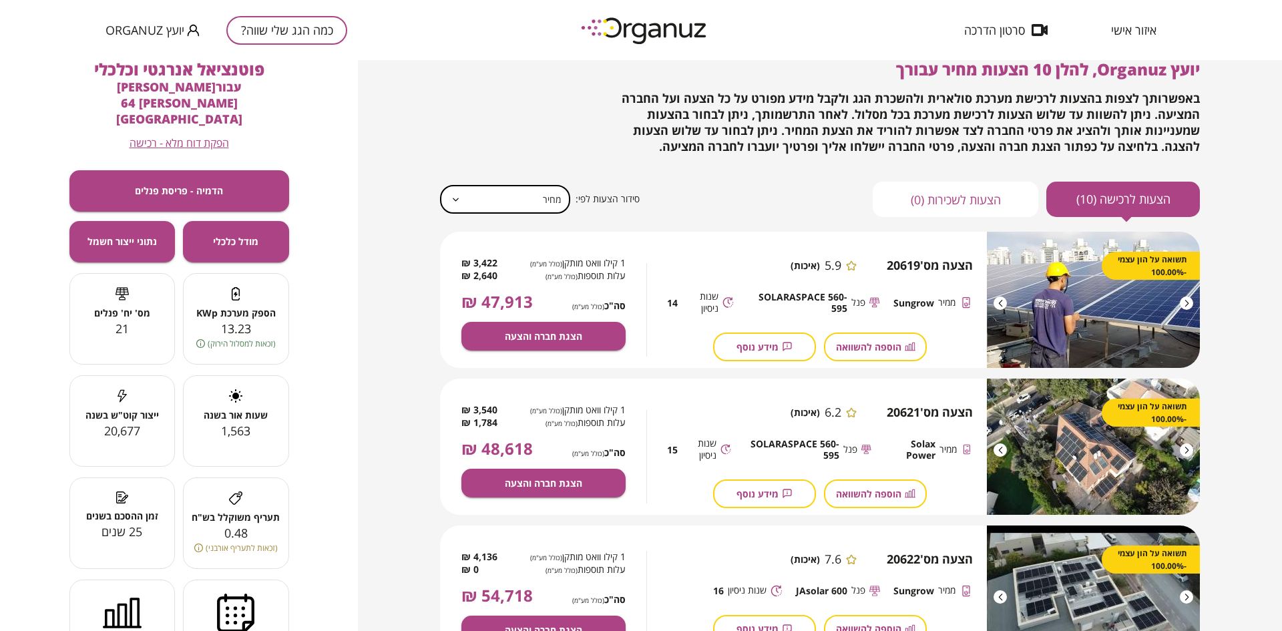
click at [485, 202] on body "איזור אישי סרטון הדרכה כמה הגג שלי שווה? יועץ Organuz יועץ Organuz, להלן 10 הצע…" at bounding box center [641, 315] width 1282 height 631
click at [496, 253] on li "דירוג איכות והתאמה" at bounding box center [504, 260] width 134 height 24
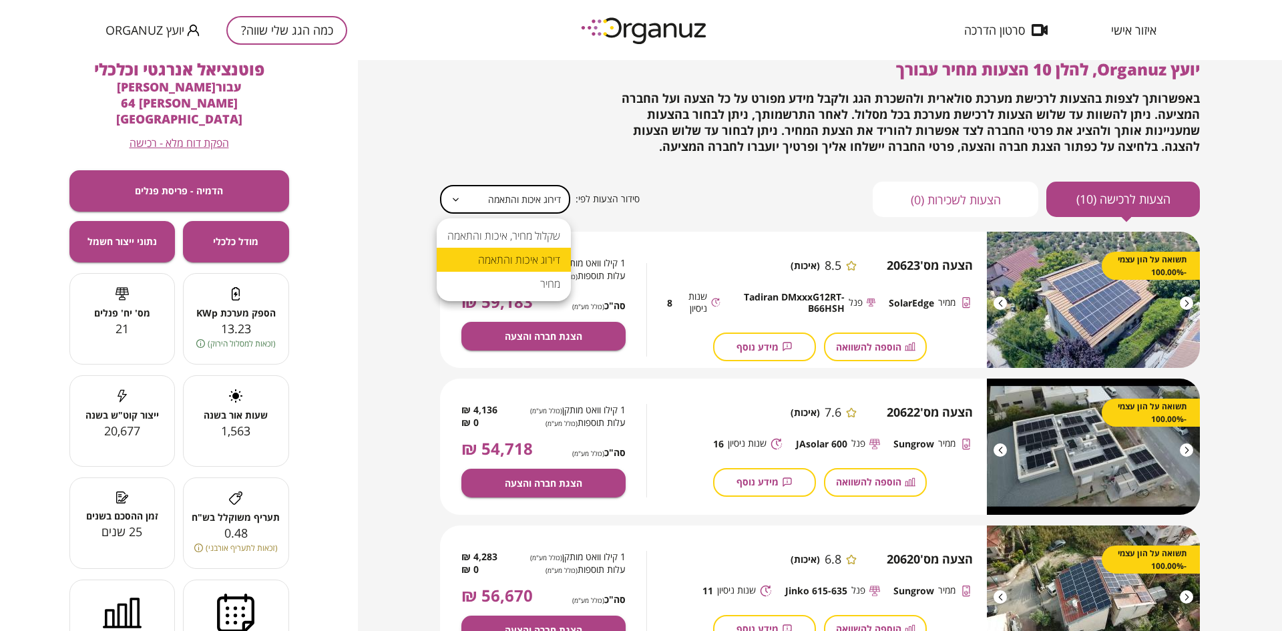
click at [487, 199] on body "איזור אישי סרטון הדרכה כמה הגג שלי שווה? יועץ Organuz יועץ Organuz, להלן 10 הצע…" at bounding box center [641, 315] width 1282 height 631
click at [494, 236] on li "שקלול מחיר, איכות והתאמה" at bounding box center [504, 236] width 134 height 24
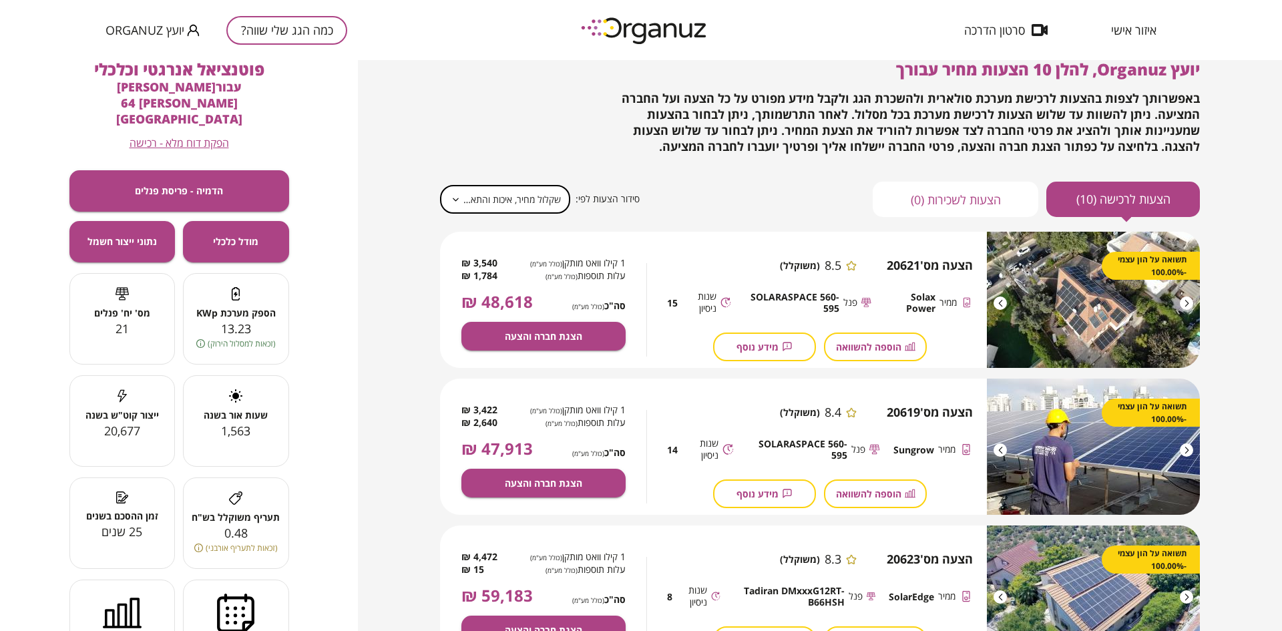
click at [999, 306] on div at bounding box center [1000, 303] width 13 height 13
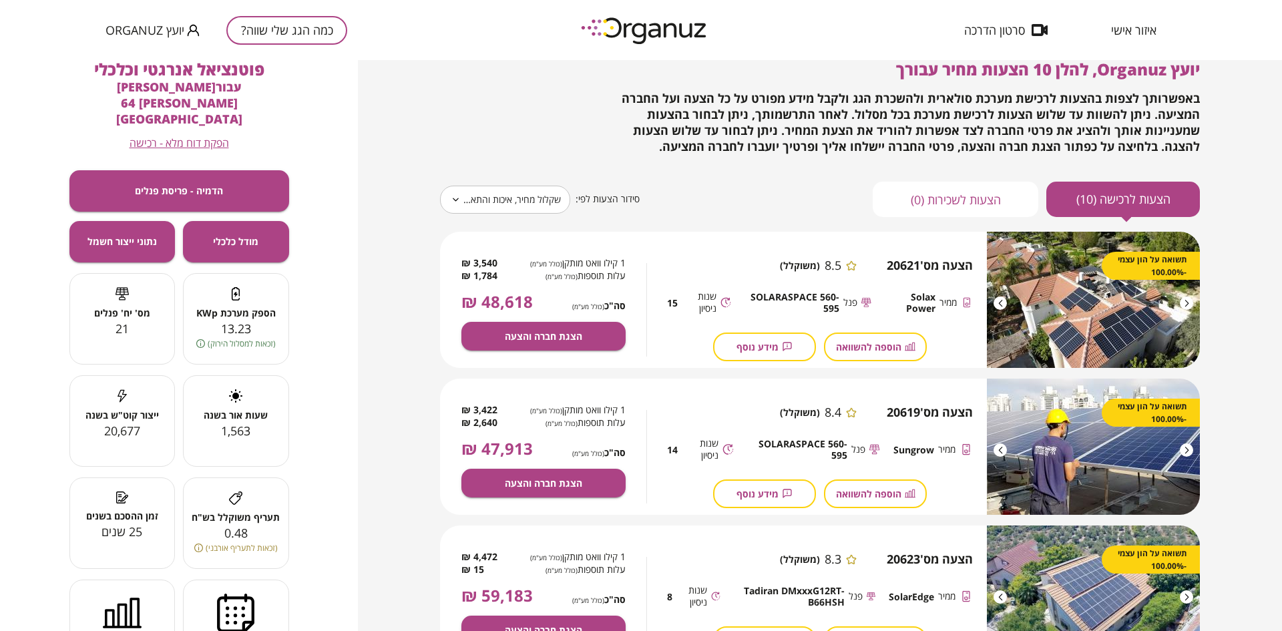
click at [999, 306] on div at bounding box center [1000, 303] width 13 height 13
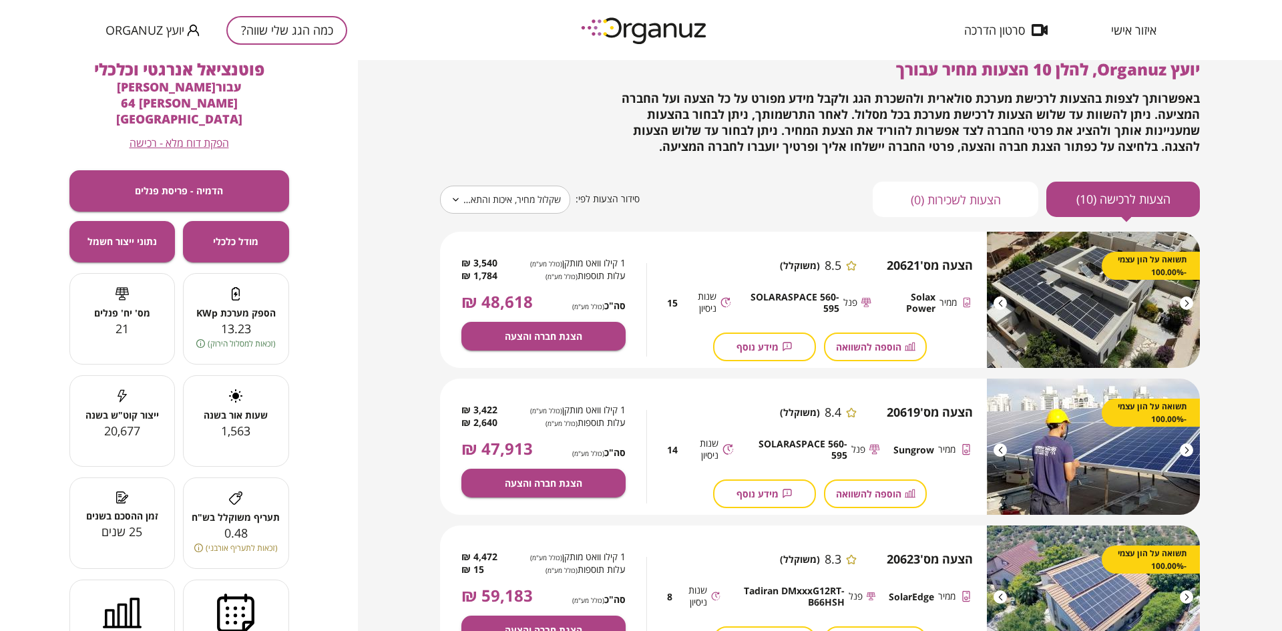
click at [864, 340] on button "הוספה להשוואה" at bounding box center [875, 347] width 103 height 29
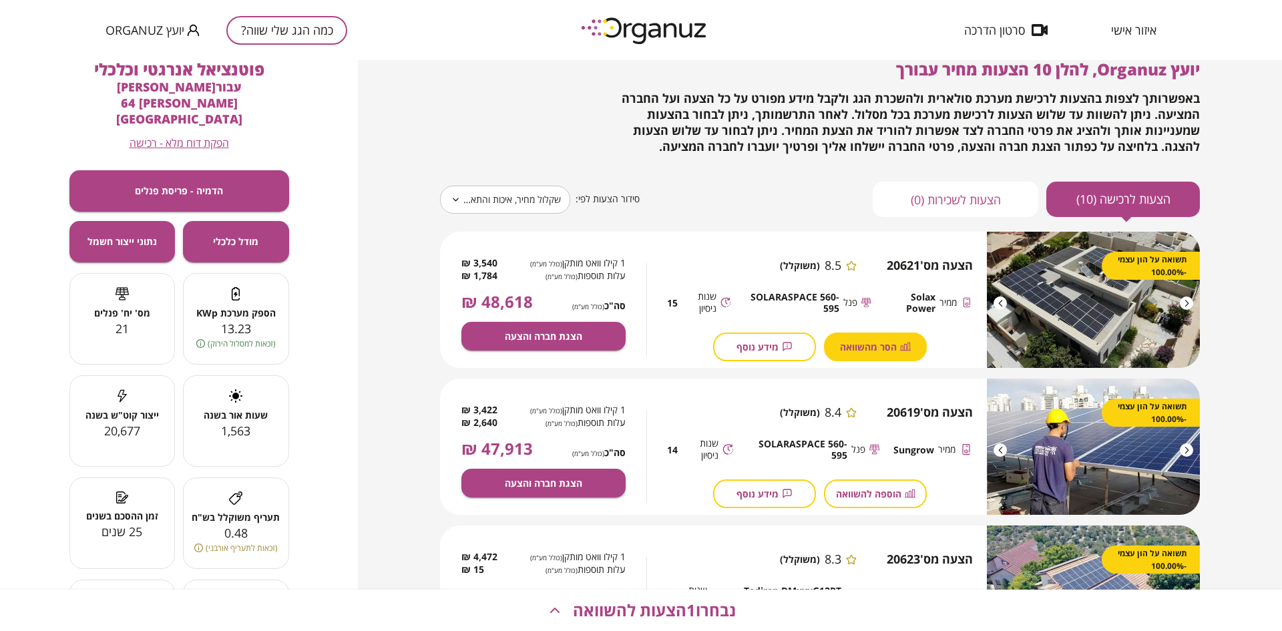
click at [888, 488] on span "הוספה להשוואה" at bounding box center [868, 493] width 65 height 11
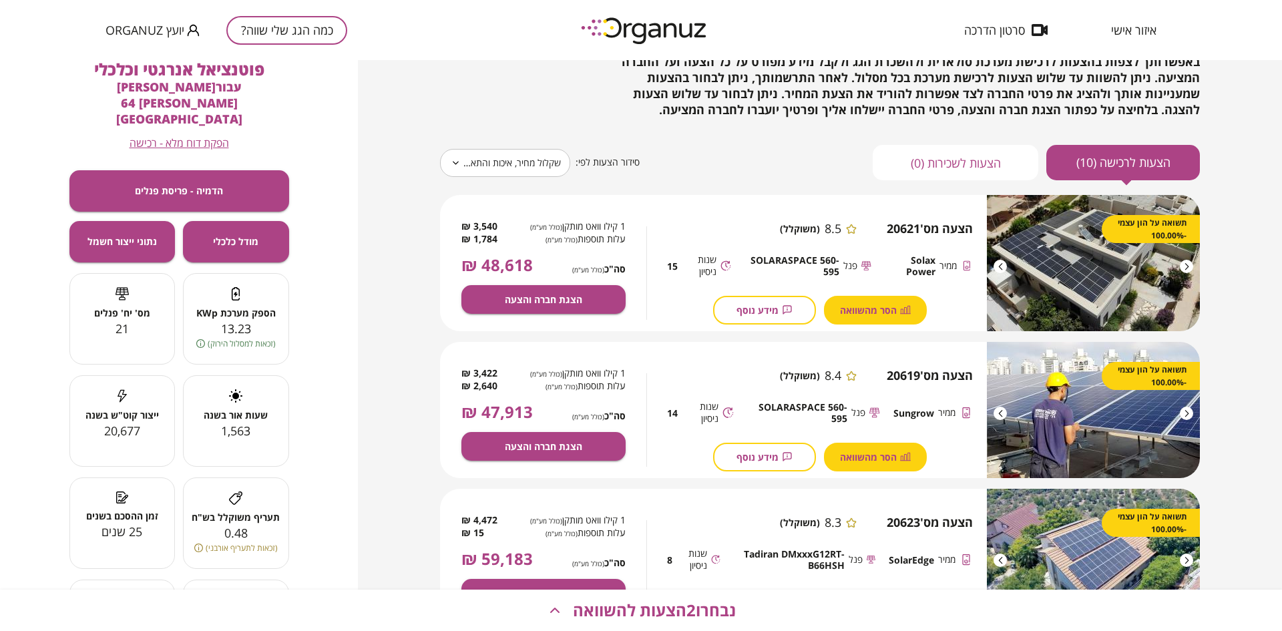
scroll to position [184, 0]
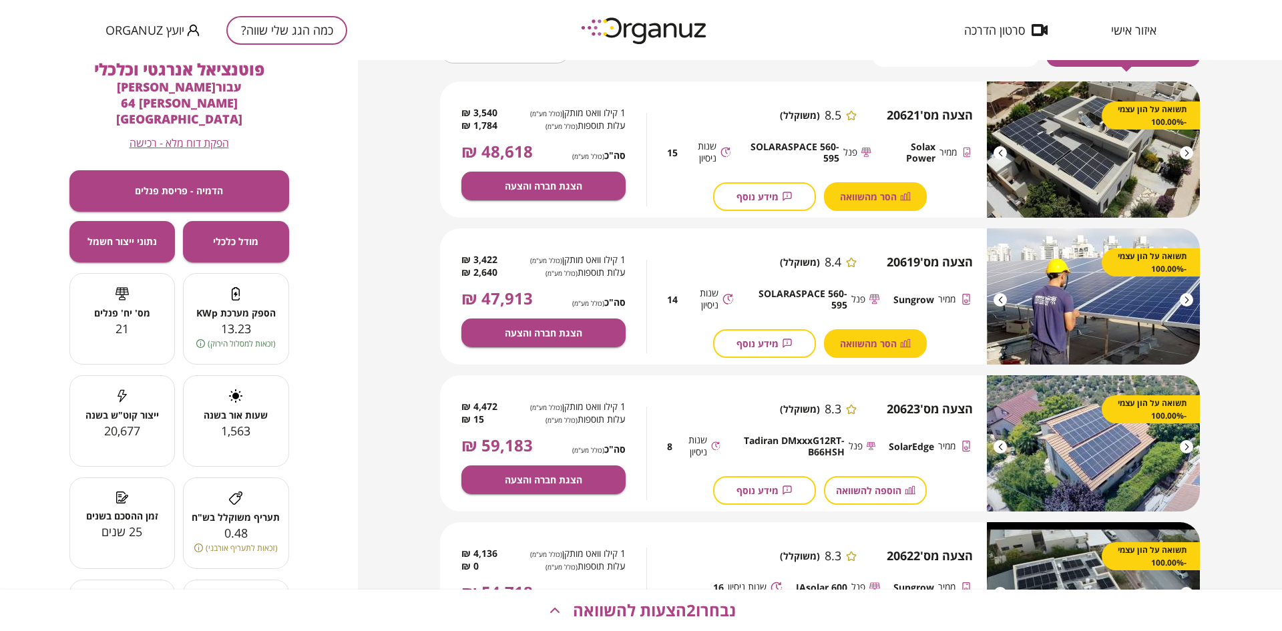
click at [895, 485] on span "הוספה להשוואה" at bounding box center [868, 490] width 65 height 11
click at [699, 616] on span "נבחרו 3 הצעות להשוואה" at bounding box center [654, 610] width 163 height 19
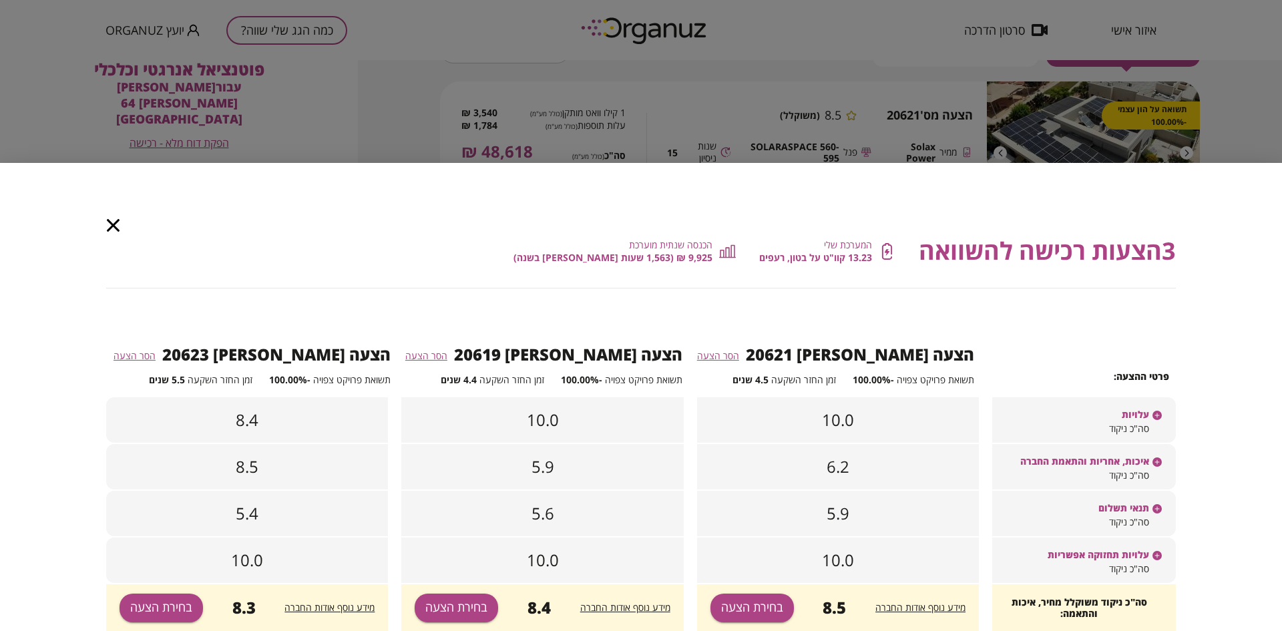
click at [1072, 408] on div "עלויות" at bounding box center [1084, 408] width 184 height 23
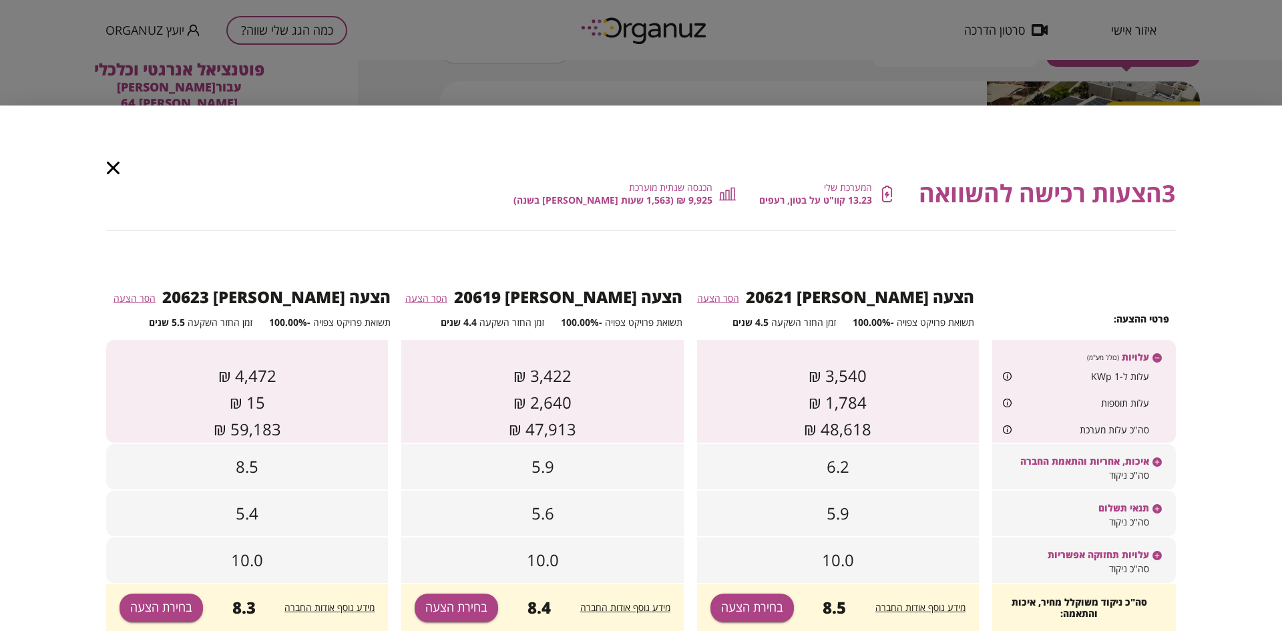
click at [755, 461] on div "6.2" at bounding box center [838, 466] width 282 height 45
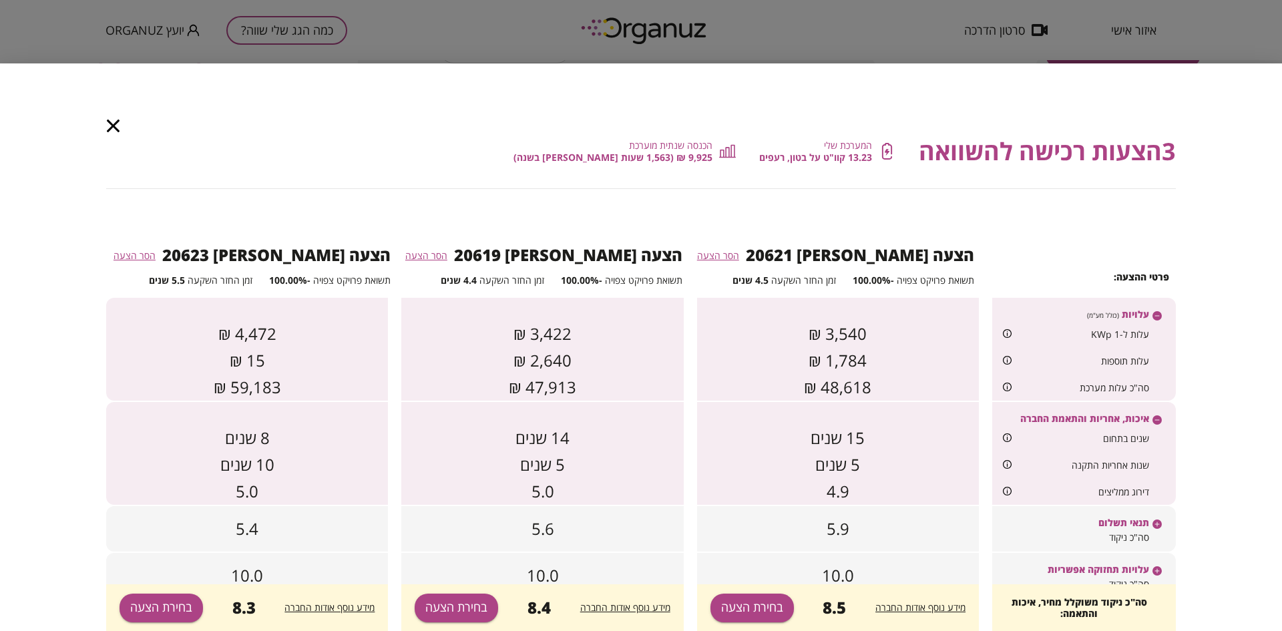
scroll to position [15, 0]
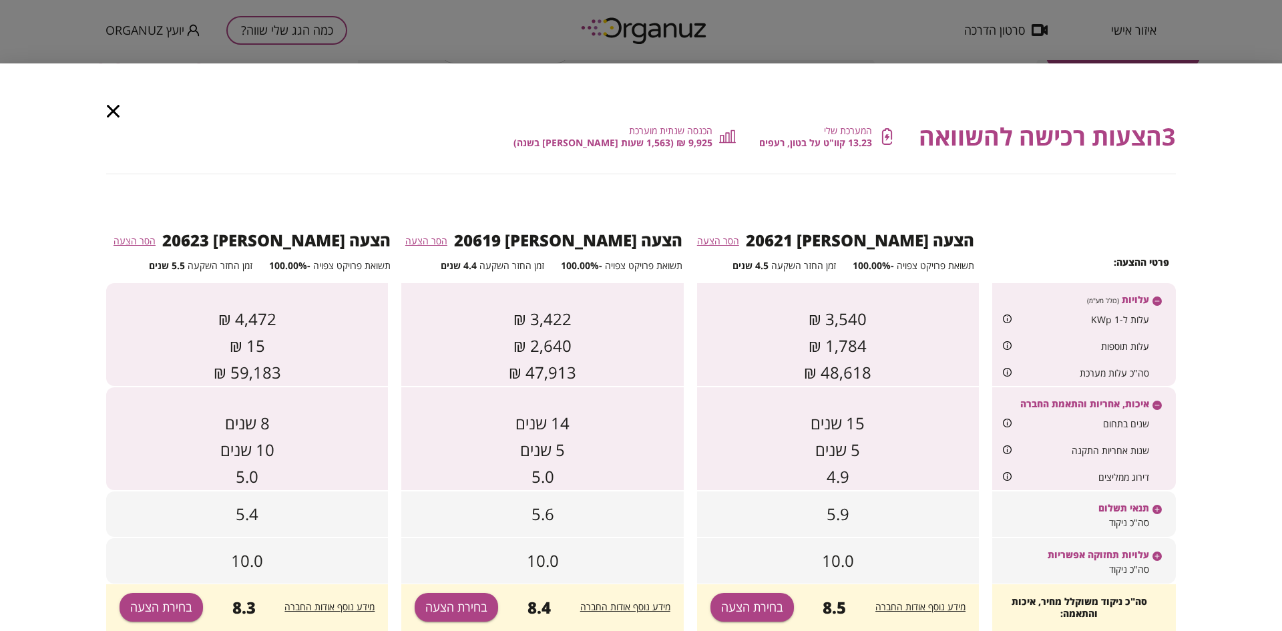
click at [867, 518] on div "5.9" at bounding box center [838, 514] width 282 height 45
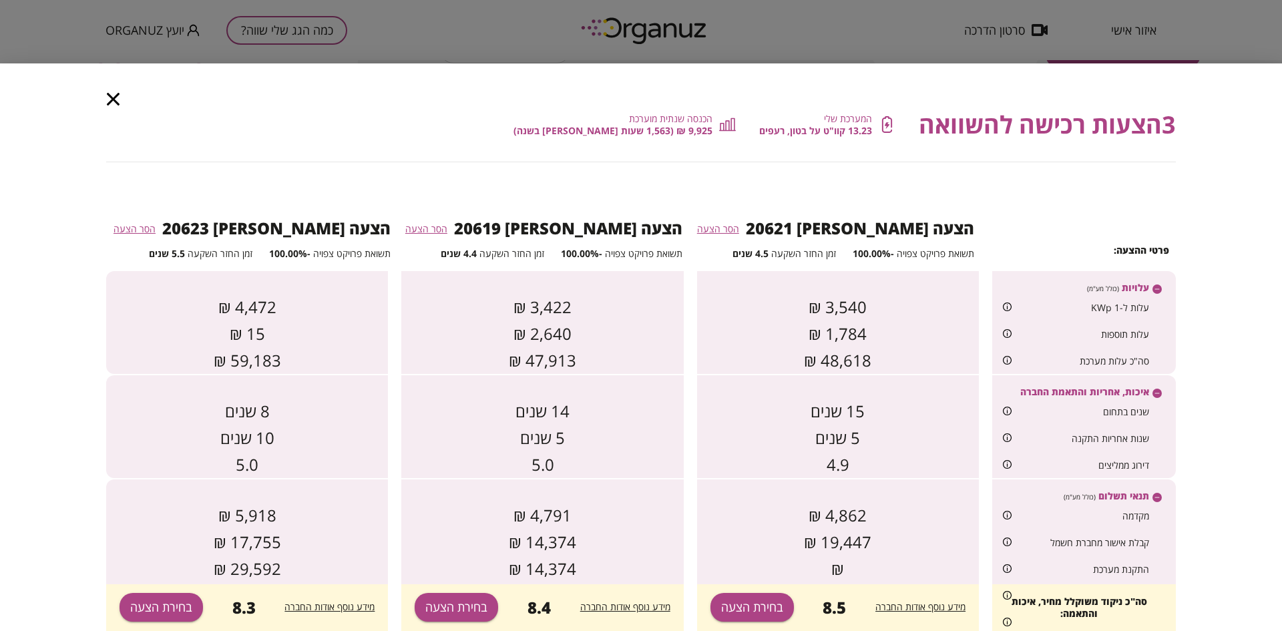
scroll to position [126, 0]
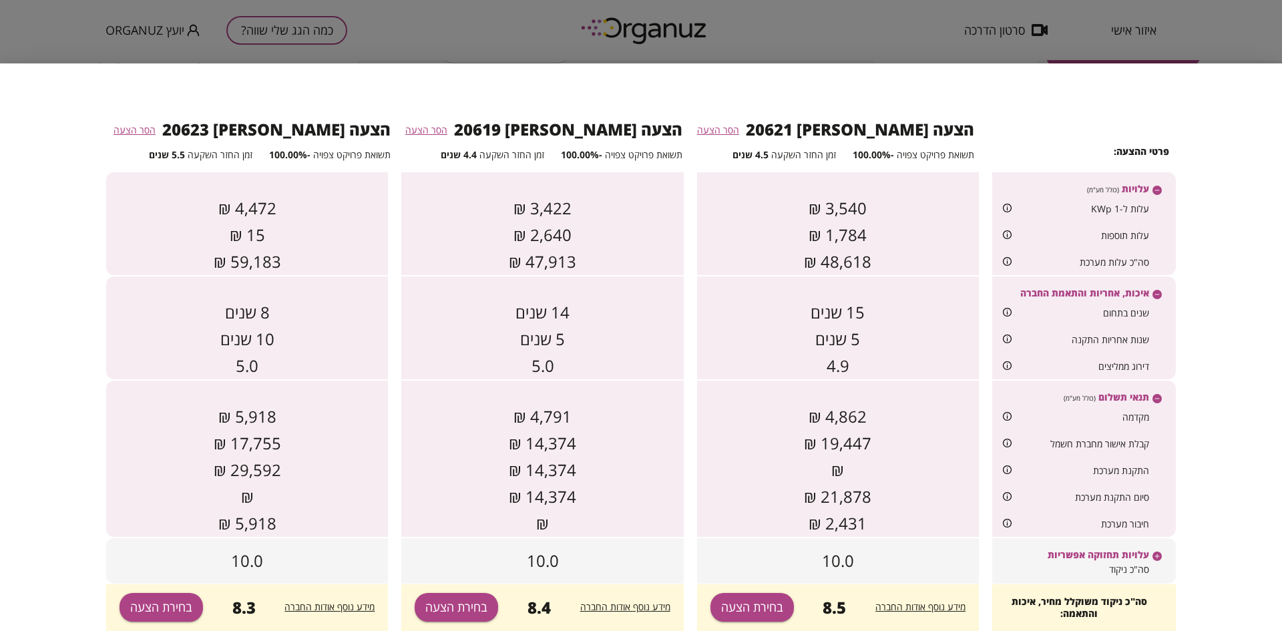
click at [923, 555] on div "10.0" at bounding box center [838, 560] width 282 height 45
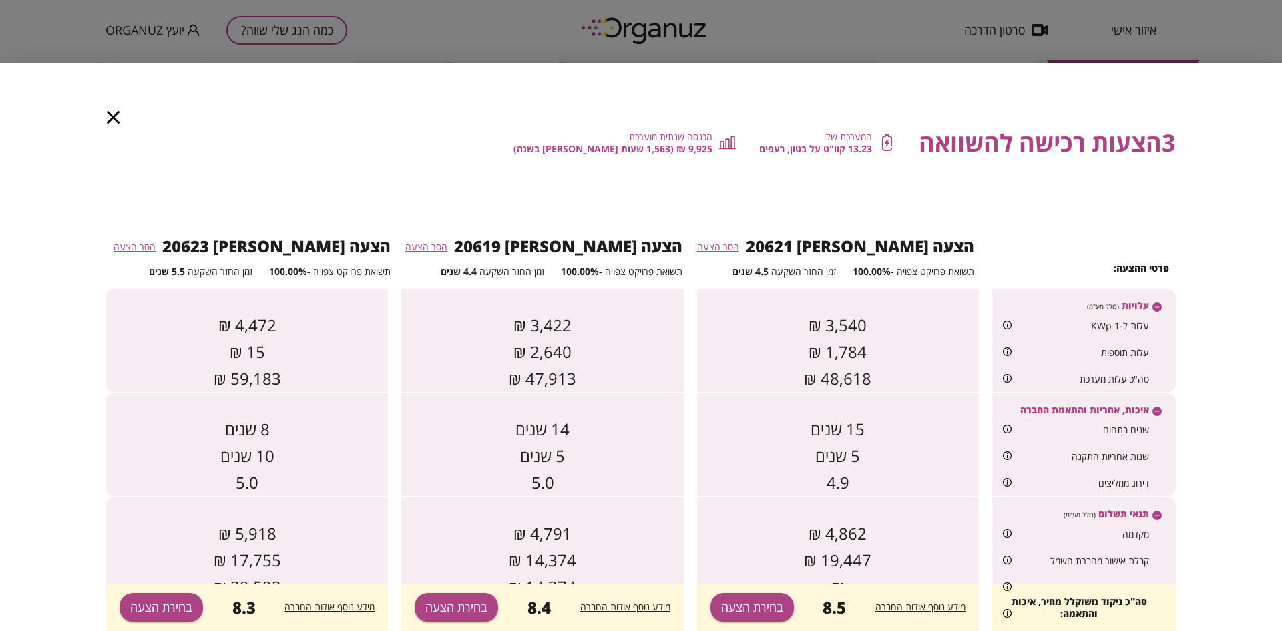
scroll to position [0, 0]
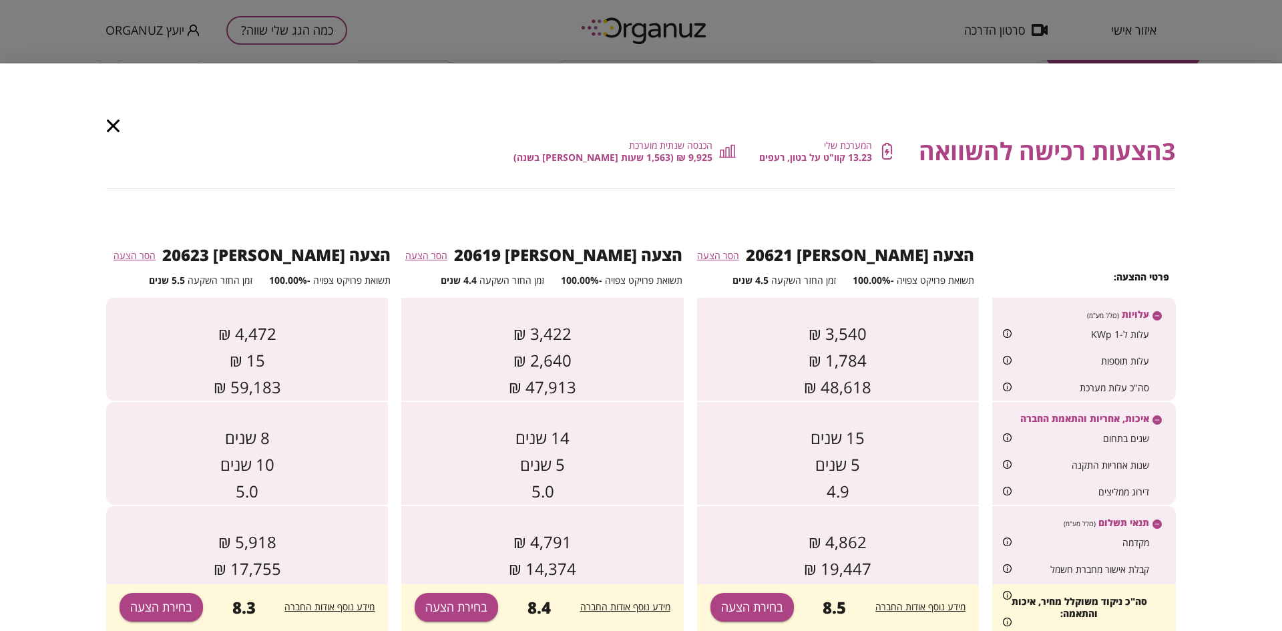
click at [739, 257] on span "הסר הצעה" at bounding box center [718, 255] width 42 height 13
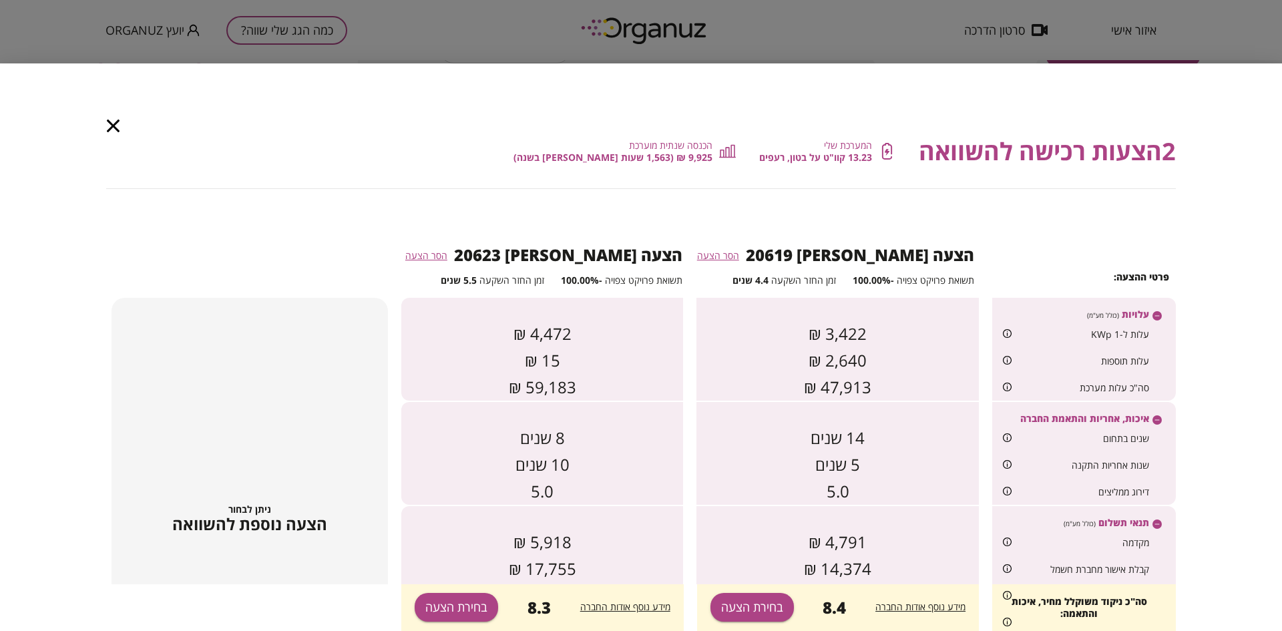
click at [269, 502] on div "ניתן לבחור הצעה נוספת להשוואה" at bounding box center [250, 519] width 276 height 442
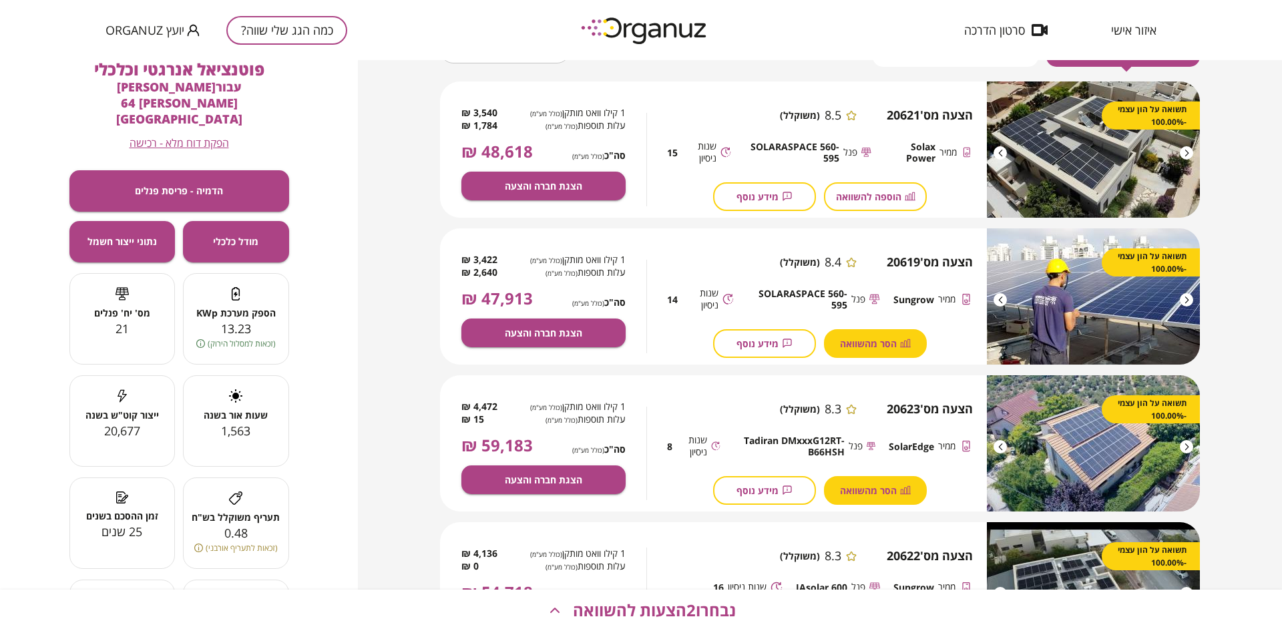
click at [875, 335] on button "הסר מהשוואה" at bounding box center [875, 343] width 103 height 29
drag, startPoint x: 879, startPoint y: 477, endPoint x: 786, endPoint y: 408, distance: 115.9
click at [879, 477] on button "הסר מהשוואה" at bounding box center [875, 490] width 103 height 29
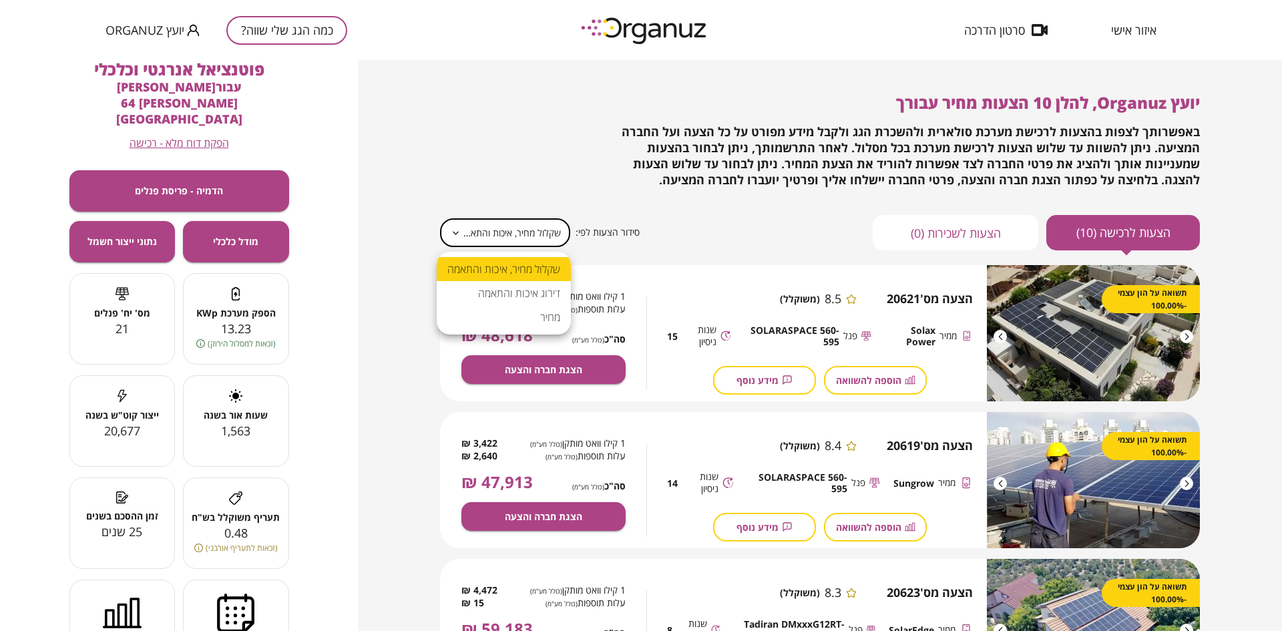
click at [532, 234] on body "**********" at bounding box center [641, 315] width 1282 height 631
click at [516, 296] on li "דירוג איכות והתאמה" at bounding box center [504, 293] width 134 height 24
type input "******"
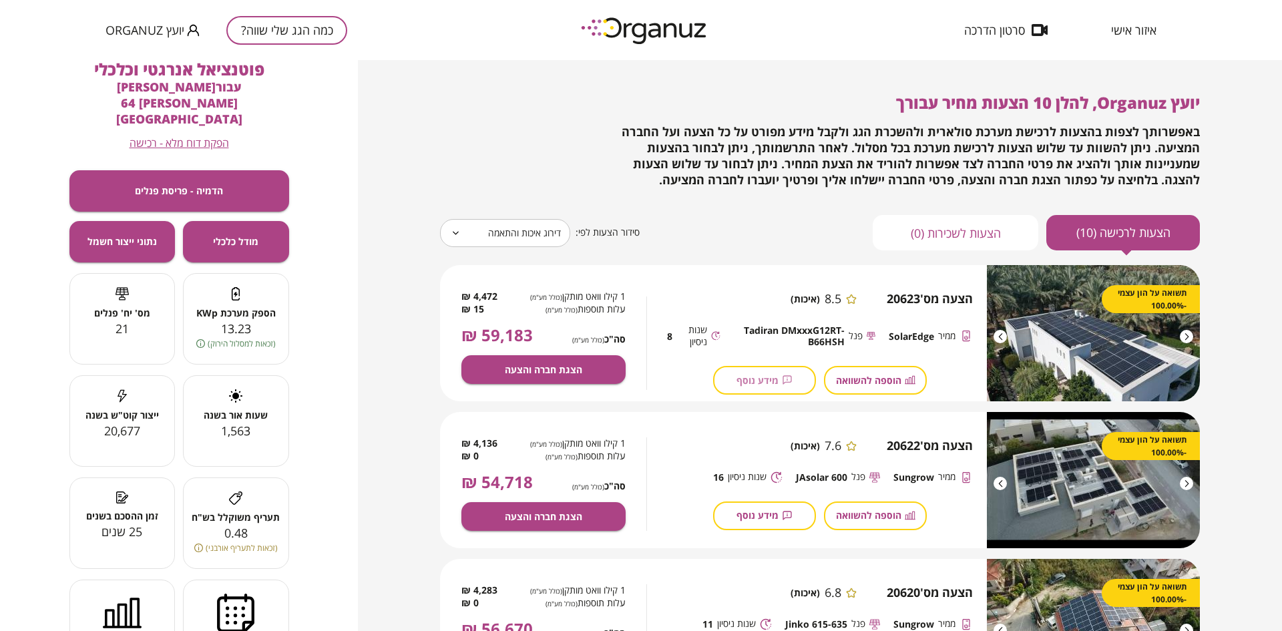
click at [771, 383] on span "מידע נוסף" at bounding box center [758, 380] width 42 height 11
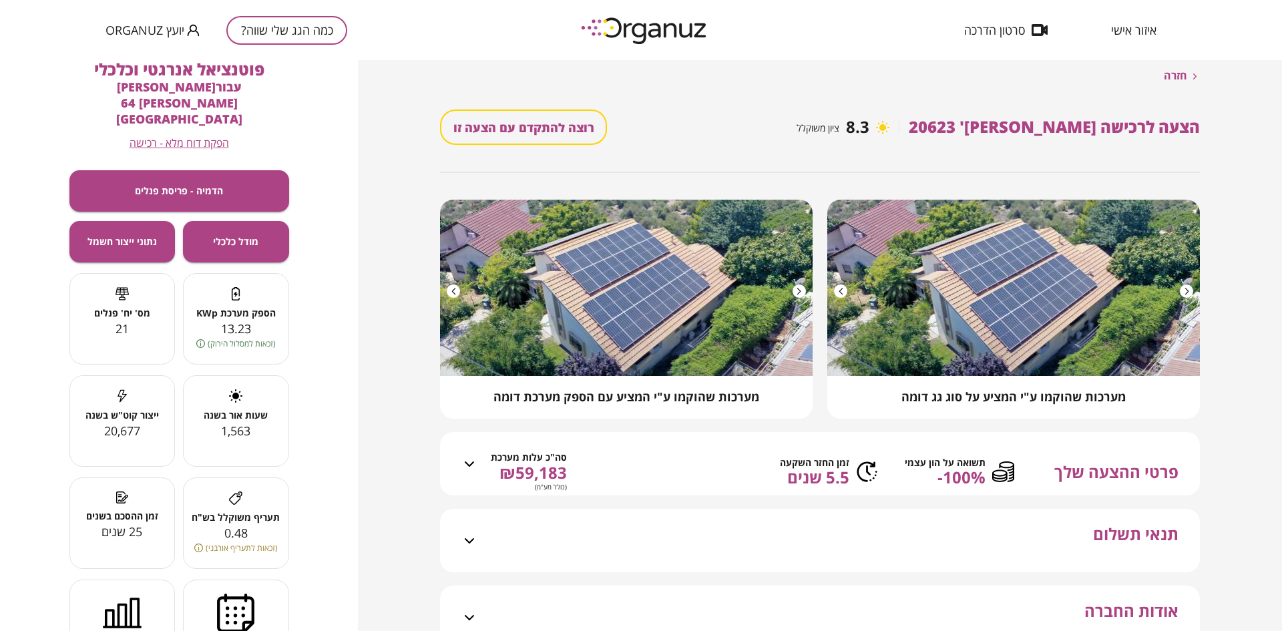
click at [843, 291] on div at bounding box center [840, 290] width 13 height 13
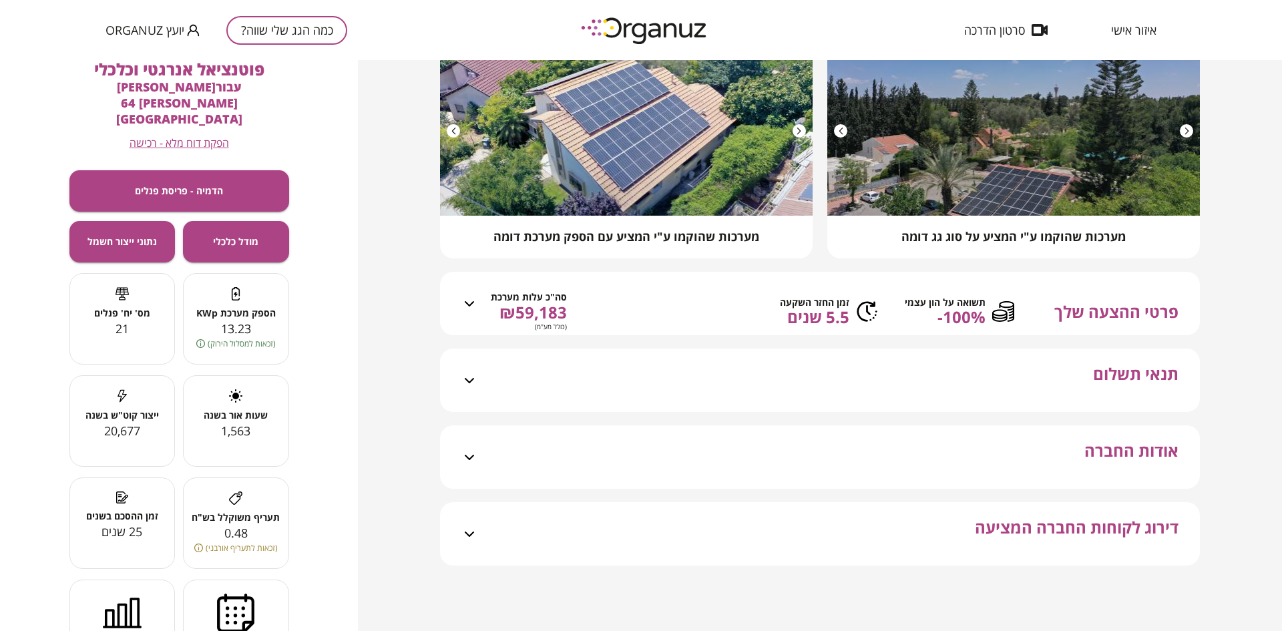
scroll to position [167, 0]
click at [920, 308] on span "תשואה על הון עצמי" at bounding box center [945, 302] width 81 height 11
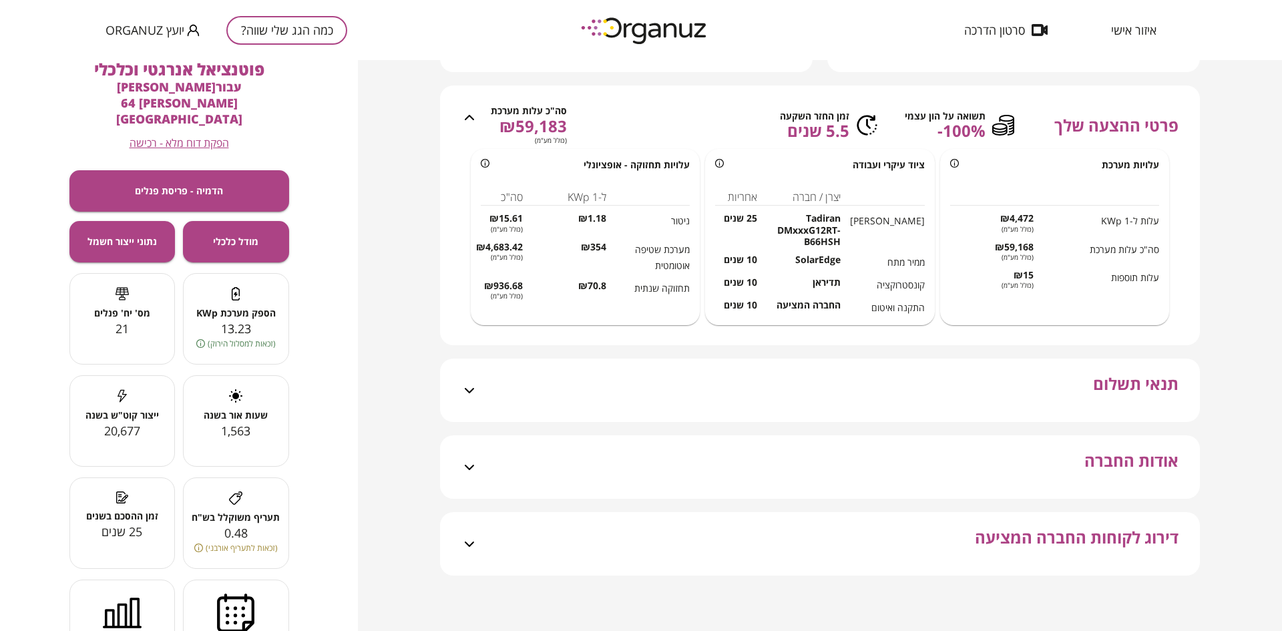
scroll to position [351, 0]
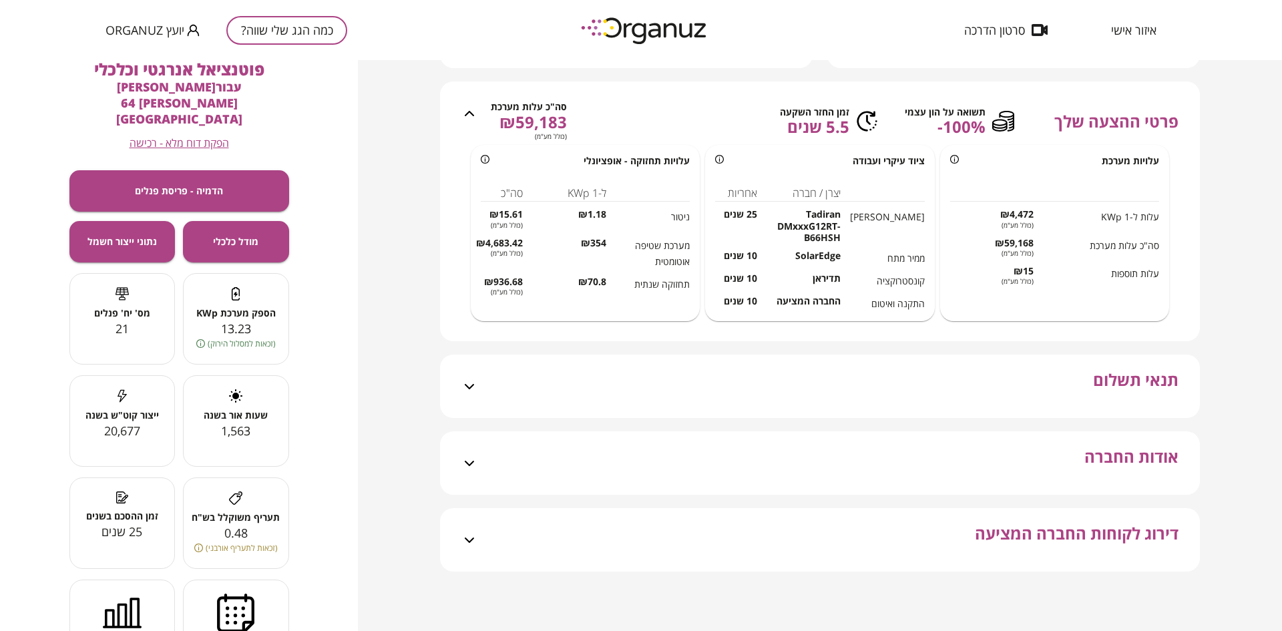
click at [829, 404] on div "תנאי תשלום" at bounding box center [827, 386] width 701 height 63
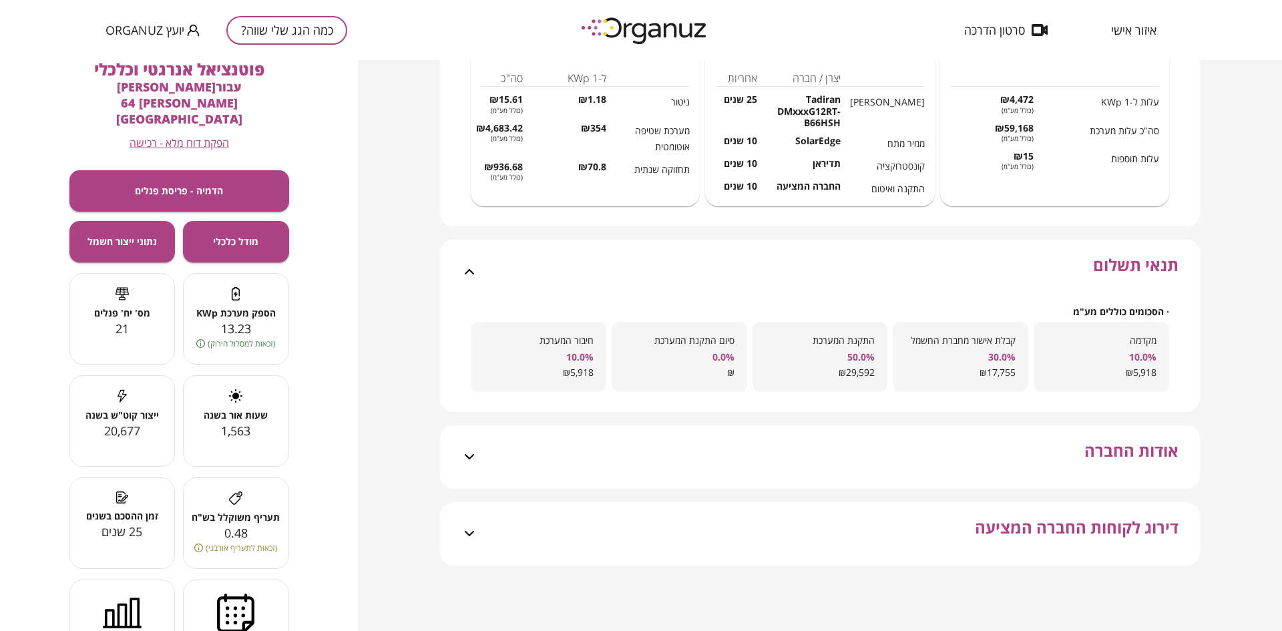
scroll to position [481, 0]
click at [861, 435] on div "אודות החברה" at bounding box center [827, 456] width 701 height 63
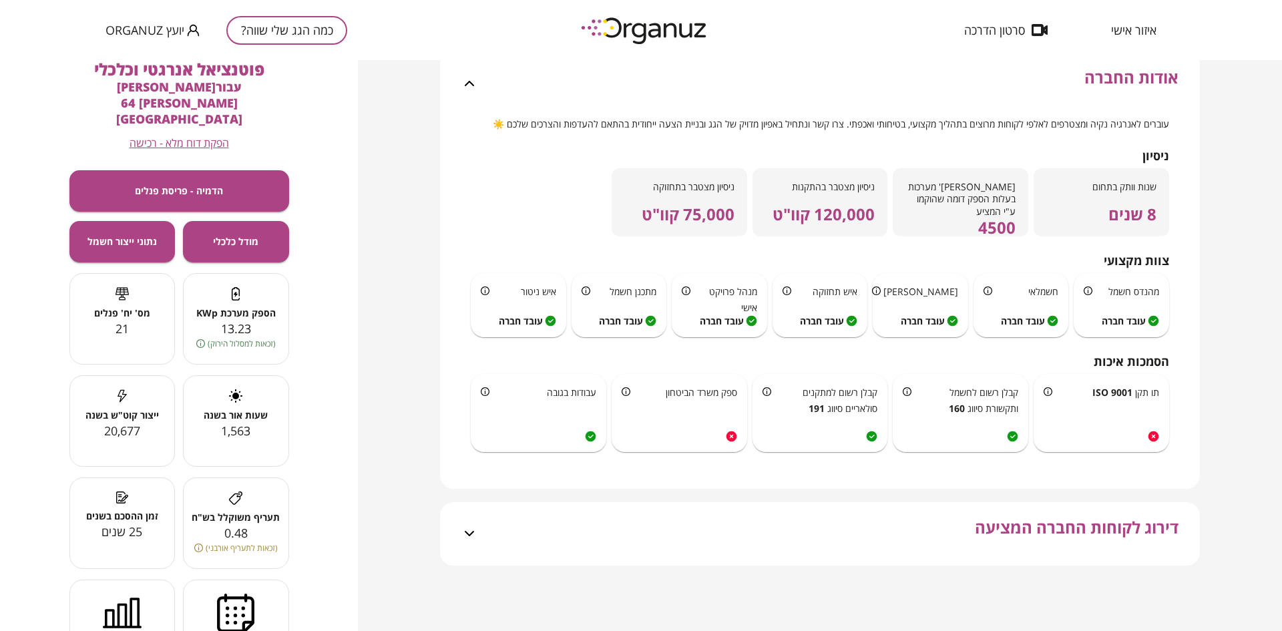
scroll to position [855, 0]
click at [869, 535] on div "דירוג לקוחות החברה המציעה" at bounding box center [827, 533] width 701 height 63
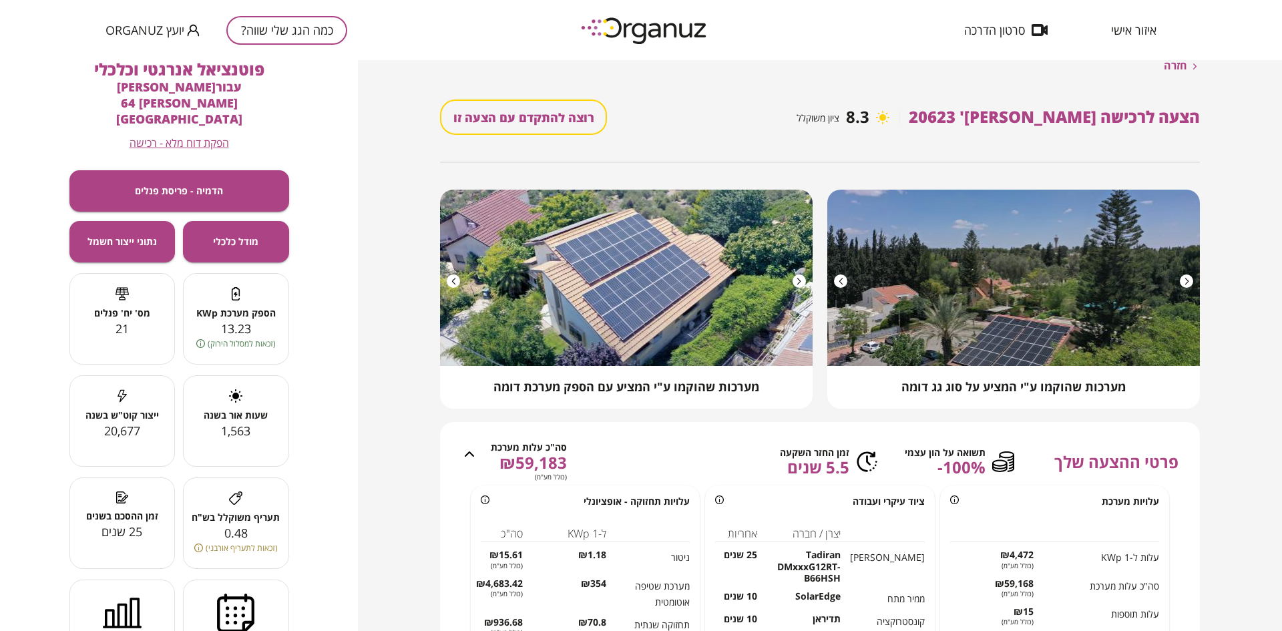
scroll to position [0, 0]
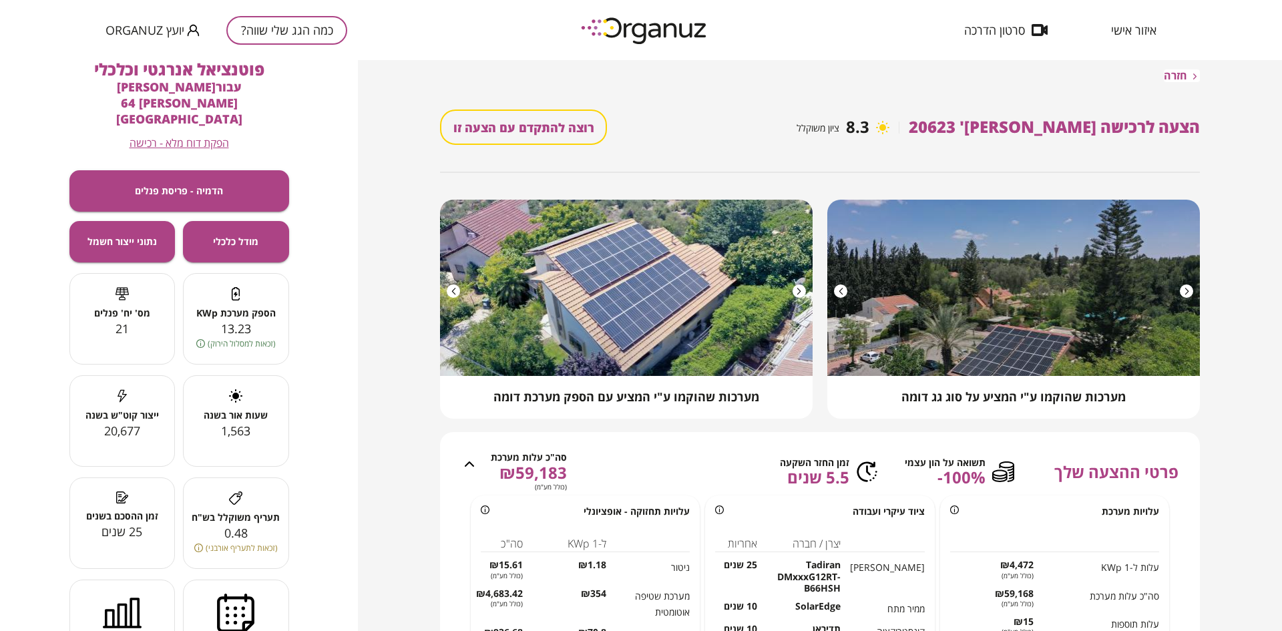
click at [1169, 77] on span "חזרה" at bounding box center [1175, 75] width 23 height 13
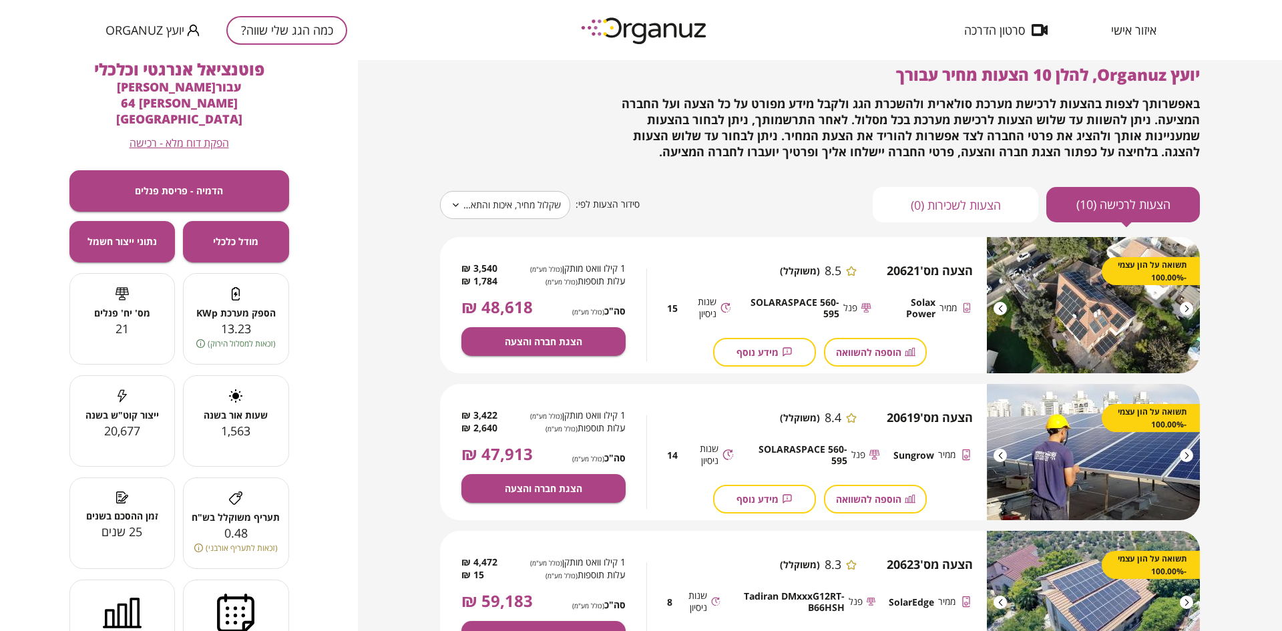
scroll to position [200, 0]
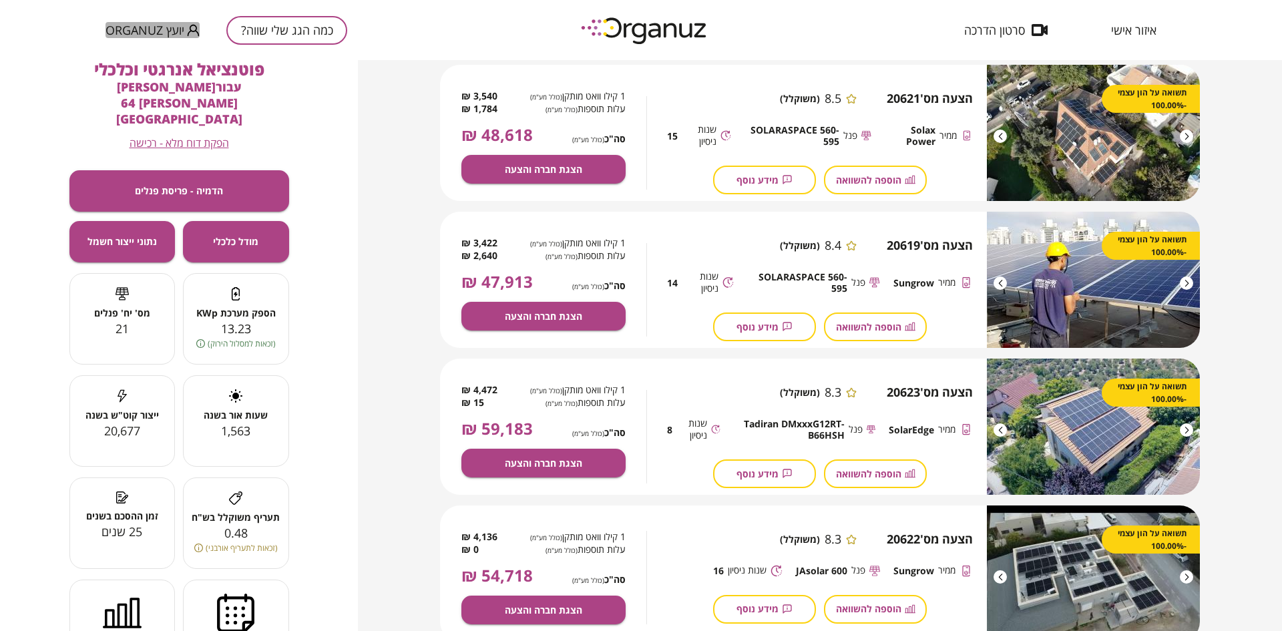
click at [122, 29] on span "יועץ Organuz" at bounding box center [145, 29] width 79 height 13
click at [144, 49] on li "התנתק" at bounding box center [132, 55] width 52 height 24
